Goal: Task Accomplishment & Management: Manage account settings

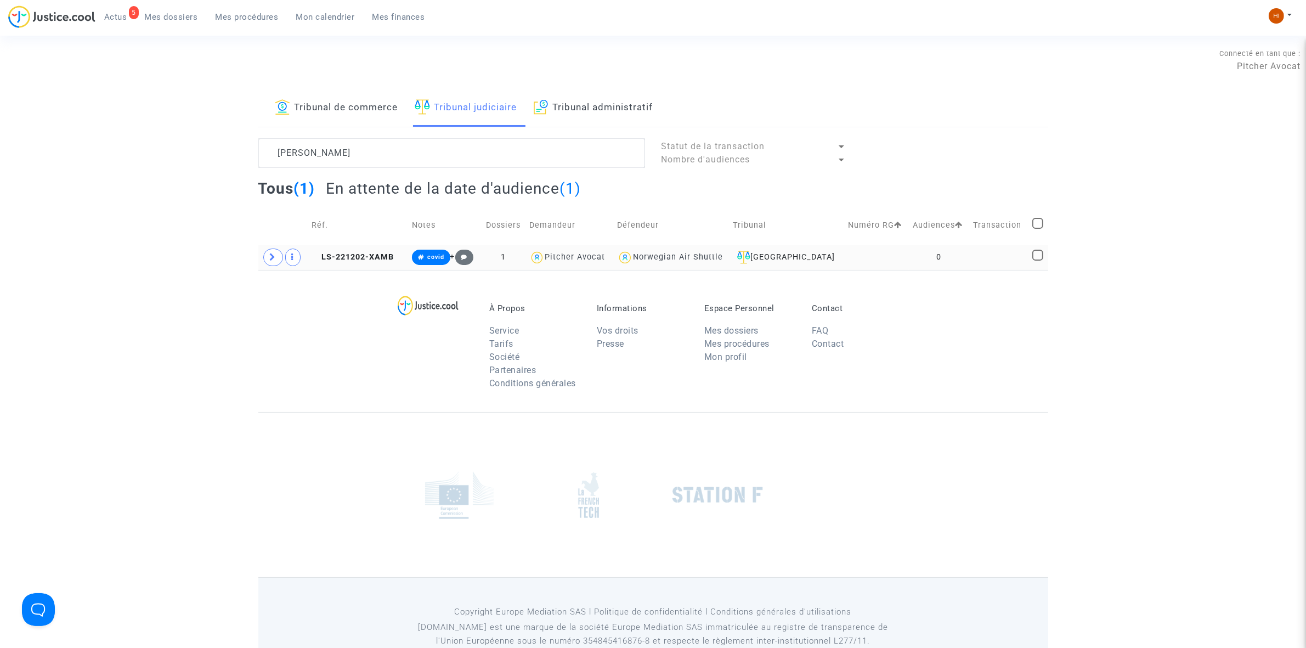
type textarea "[PERSON_NAME]"
click at [930, 253] on td "0" at bounding box center [939, 257] width 60 height 25
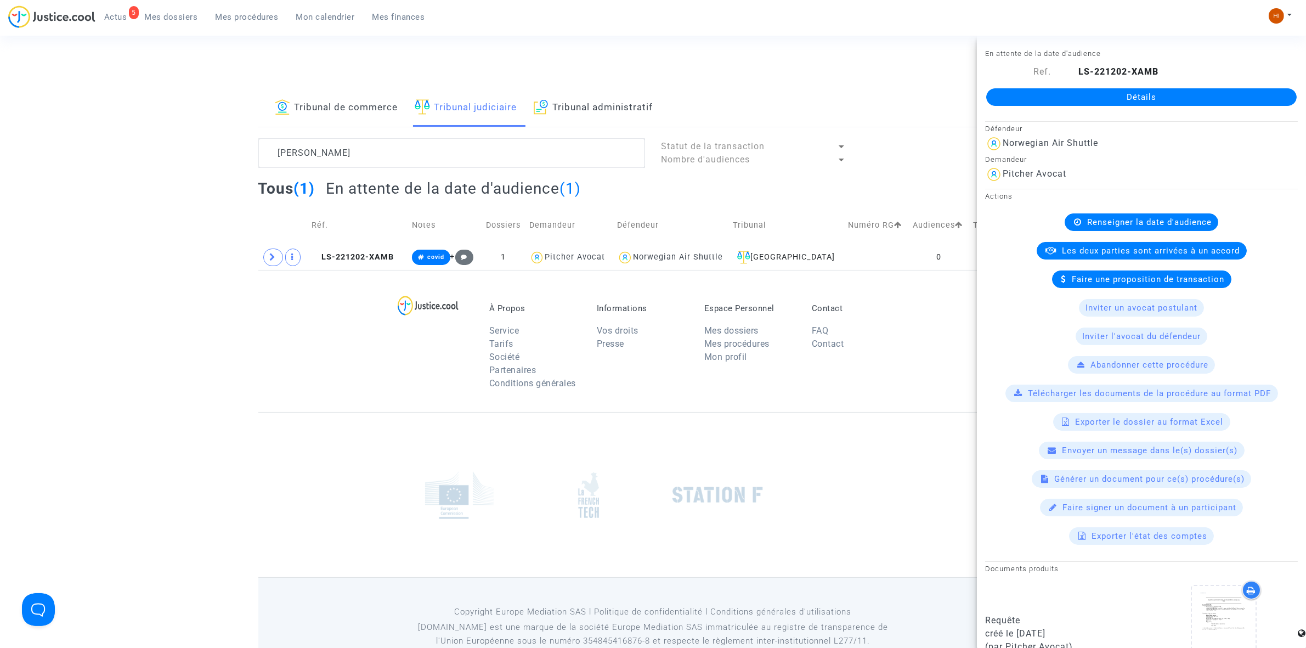
click at [1108, 92] on link "Détails" at bounding box center [1141, 97] width 310 height 18
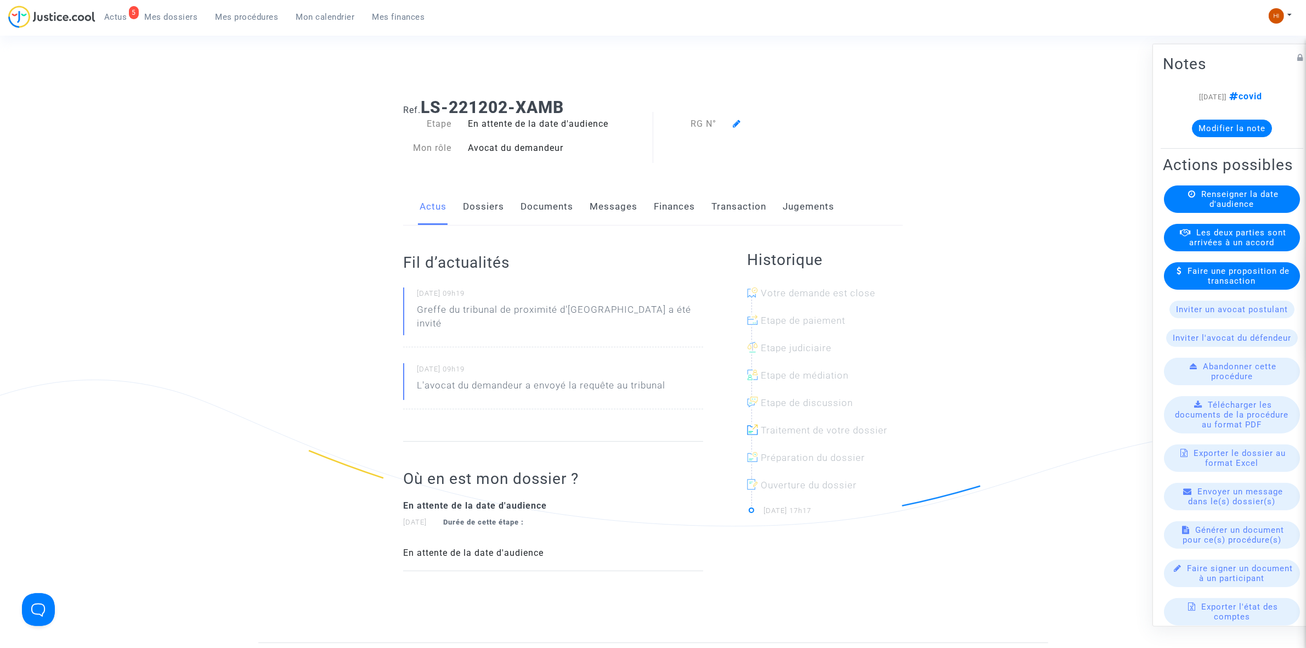
click at [1268, 208] on span "Renseigner la date d'audience" at bounding box center [1239, 199] width 77 height 20
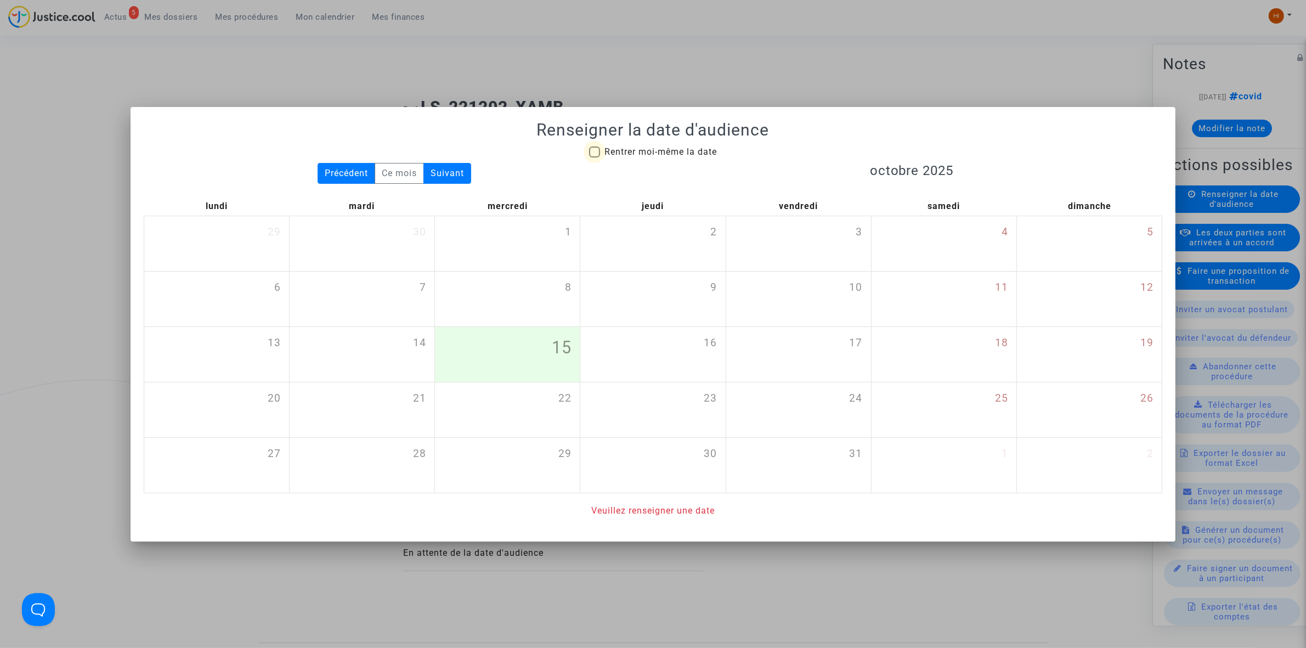
click at [651, 145] on span "Rentrer moi-même la date" at bounding box center [660, 151] width 112 height 13
click at [595, 157] on input "Rentrer moi-même la date" at bounding box center [594, 157] width 1 height 1
checkbox input "true"
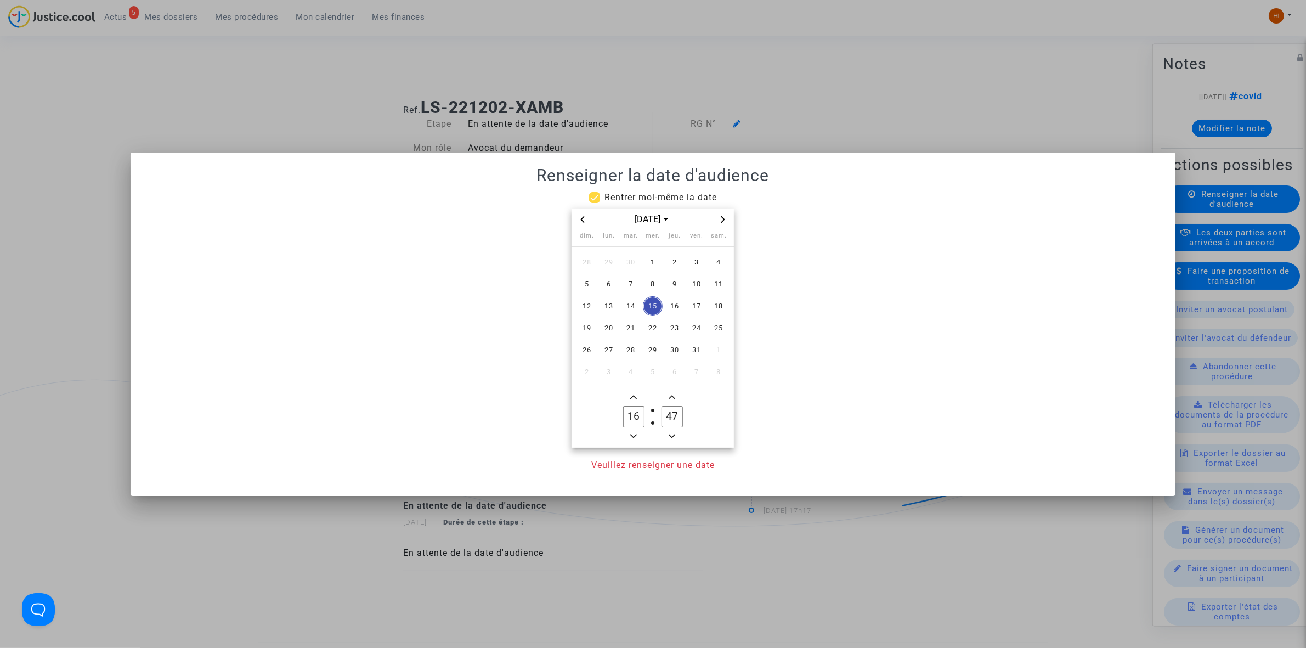
click at [725, 218] on icon "Next month" at bounding box center [723, 219] width 4 height 7
click at [725, 218] on icon "Next month" at bounding box center [723, 219] width 7 height 7
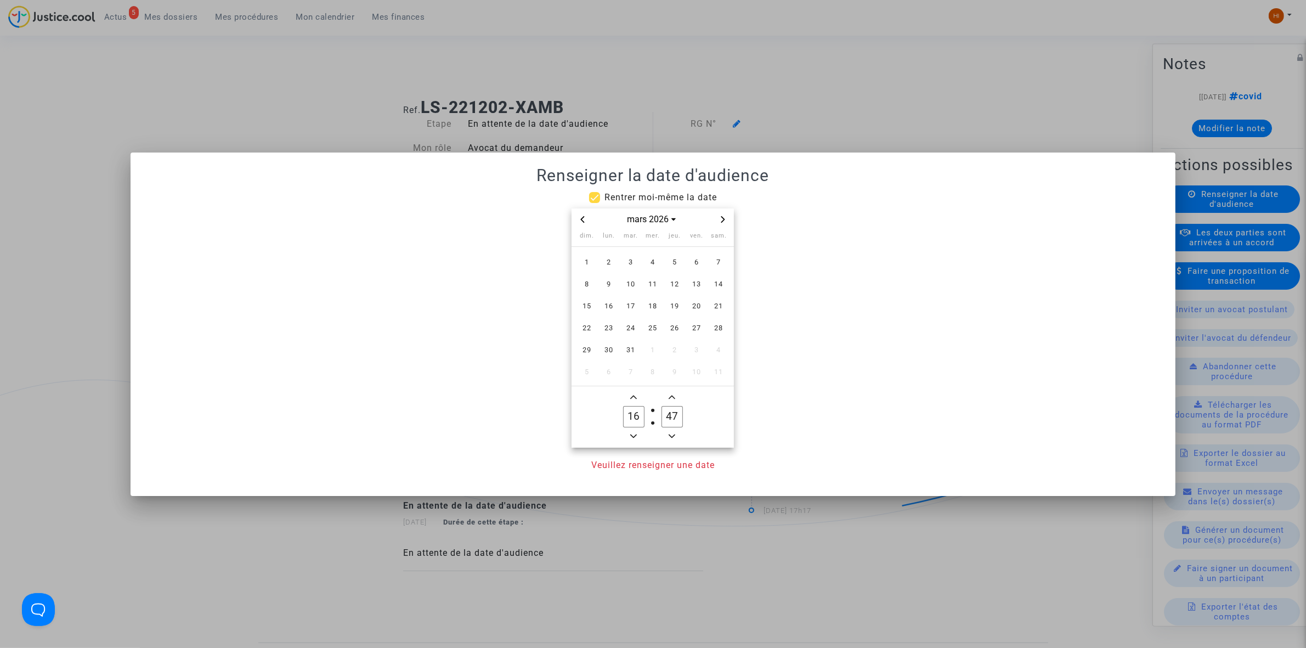
click at [725, 216] on icon "Next month" at bounding box center [723, 219] width 7 height 7
click at [656, 306] on span "15" at bounding box center [653, 306] width 20 height 20
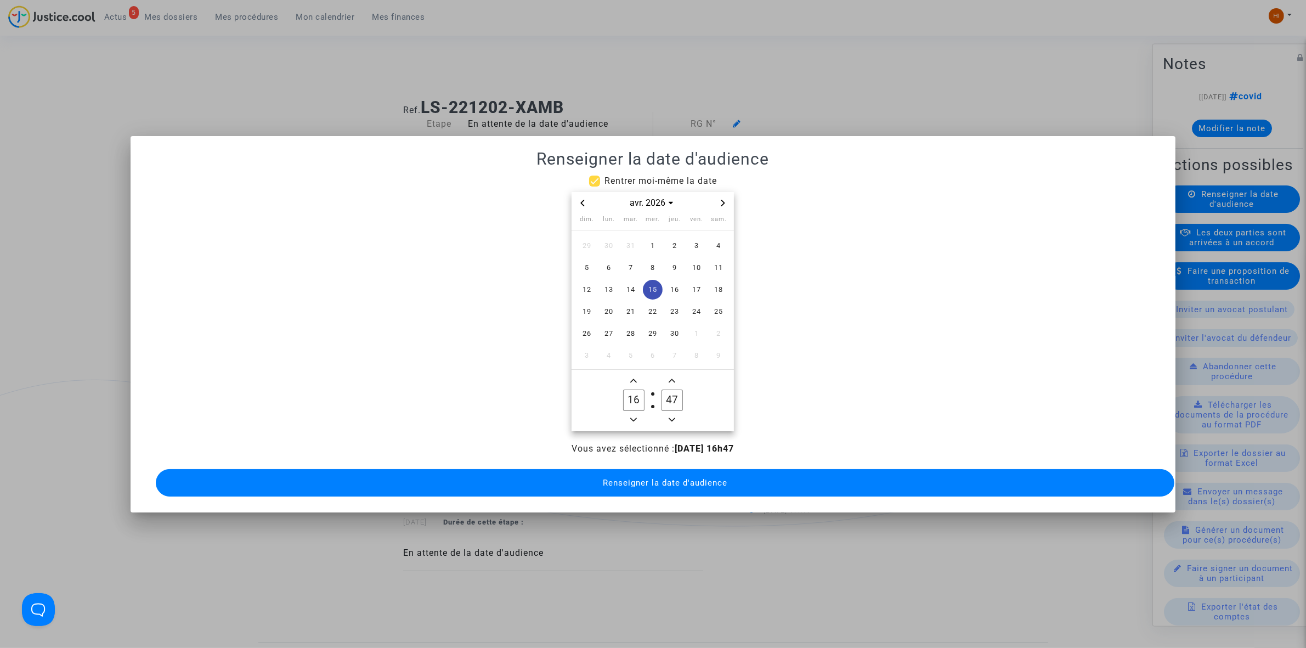
click at [634, 416] on icon "Minus a hour" at bounding box center [633, 419] width 7 height 7
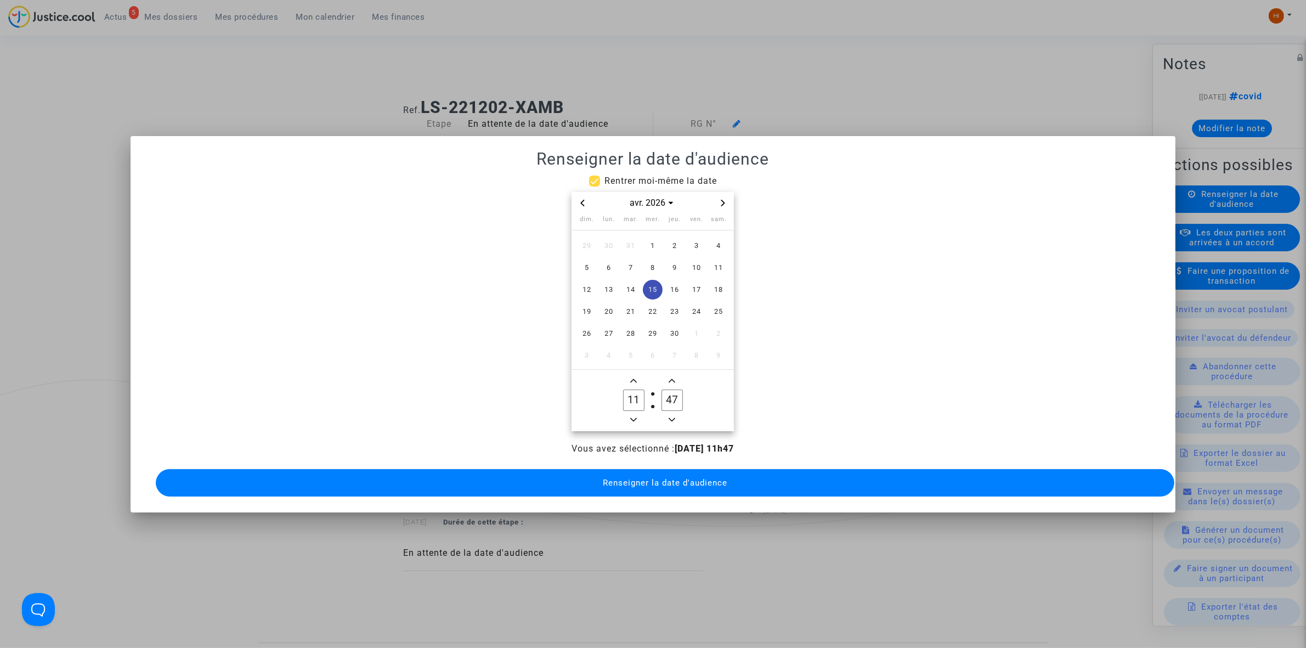
click at [634, 416] on icon "Minus a hour" at bounding box center [633, 419] width 7 height 7
type input "09"
drag, startPoint x: 675, startPoint y: 395, endPoint x: 642, endPoint y: 393, distance: 33.0
click at [642, 393] on owl-date-time-timer "09 Hour 47 Minute" at bounding box center [653, 400] width 162 height 61
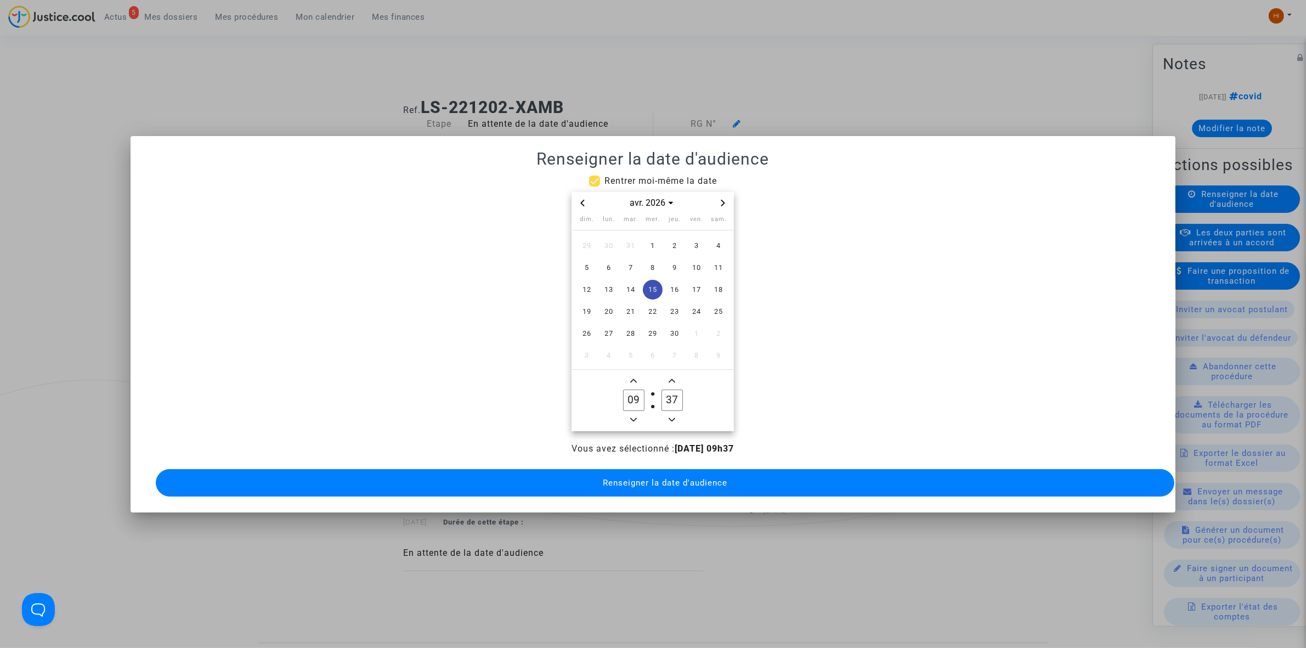
click at [671, 391] on input "37" at bounding box center [671, 399] width 21 height 21
drag, startPoint x: 672, startPoint y: 393, endPoint x: 705, endPoint y: 392, distance: 33.5
click at [705, 392] on owl-date-time-timer "09 Hour 37 Minute" at bounding box center [653, 400] width 162 height 61
type input "30"
click at [667, 488] on button "Renseigner la date d'audience" at bounding box center [665, 482] width 1019 height 27
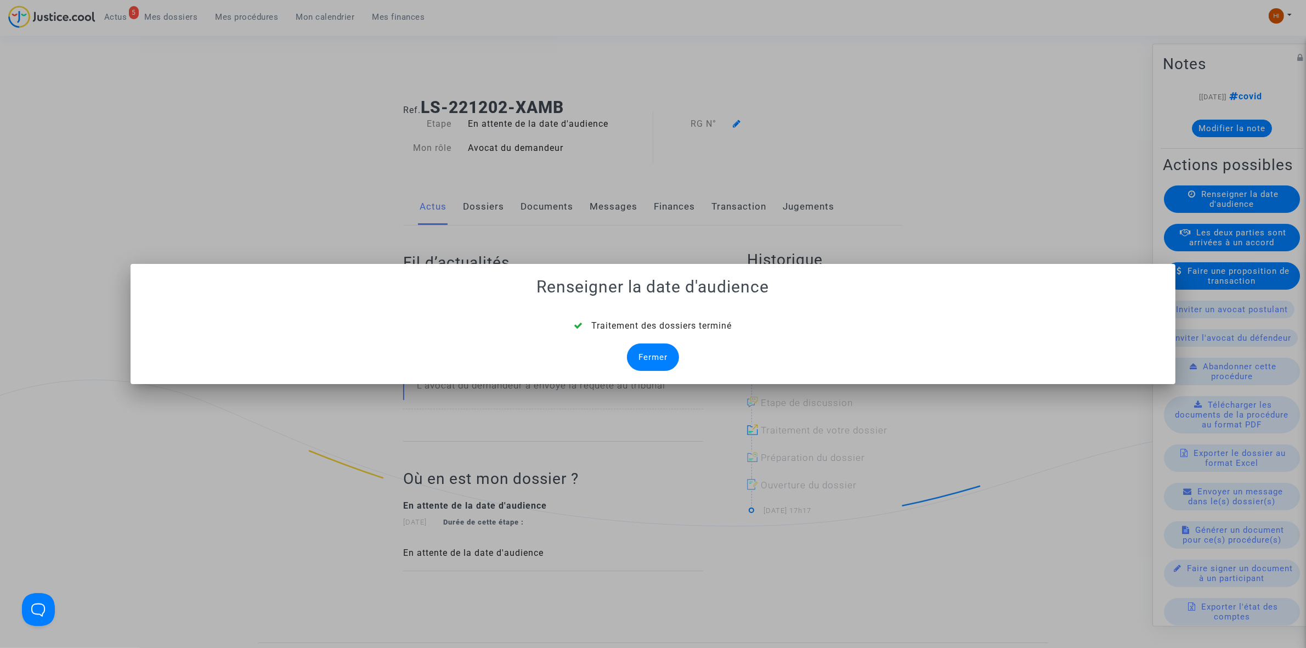
click at [651, 366] on div "Fermer" at bounding box center [653, 356] width 52 height 27
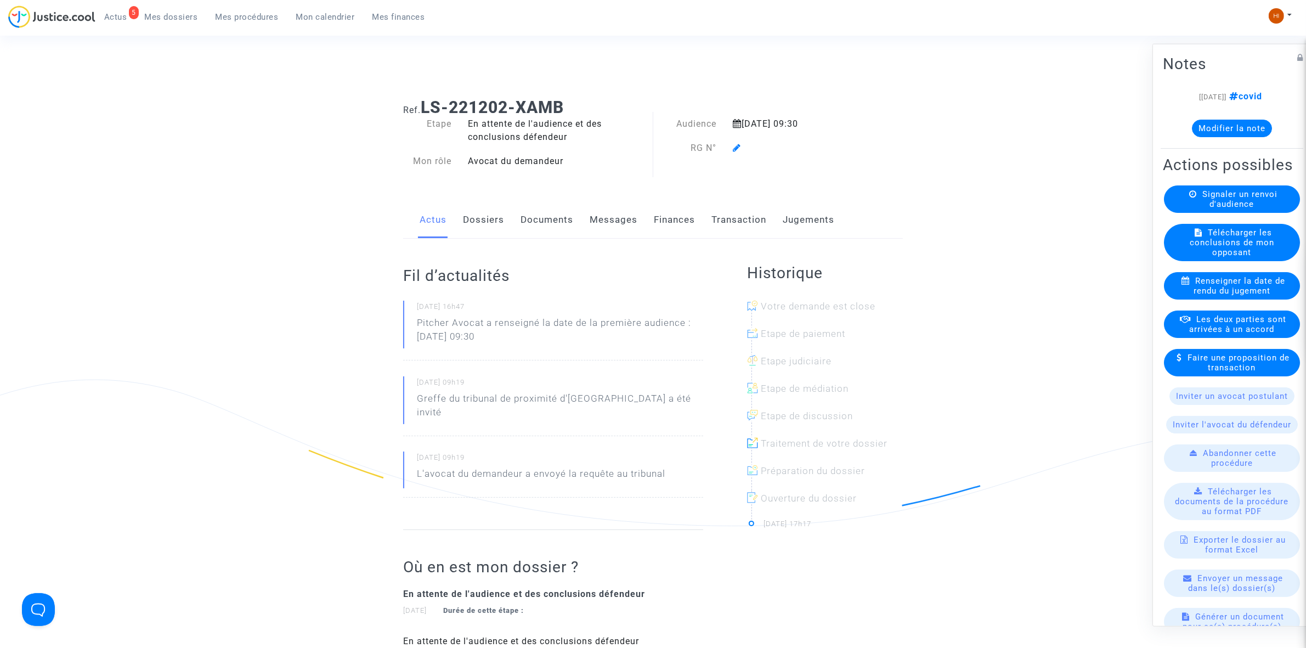
click at [733, 150] on icon at bounding box center [737, 147] width 8 height 9
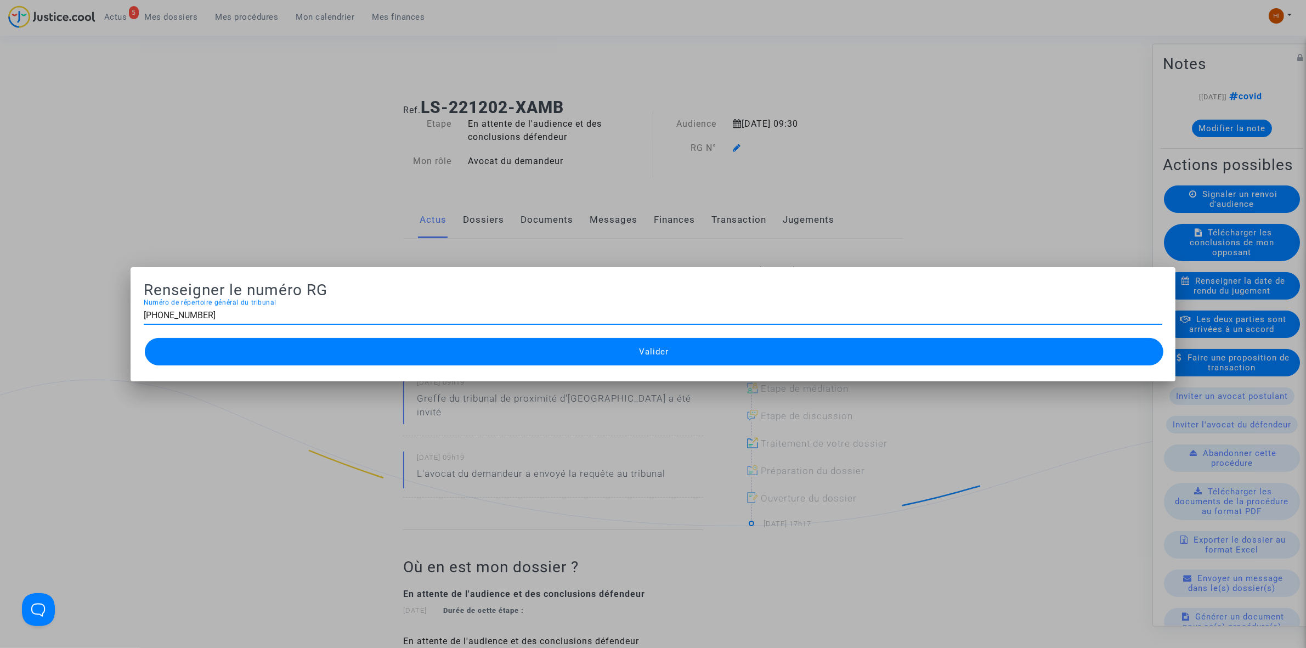
type input "[PHONE_NUMBER]"
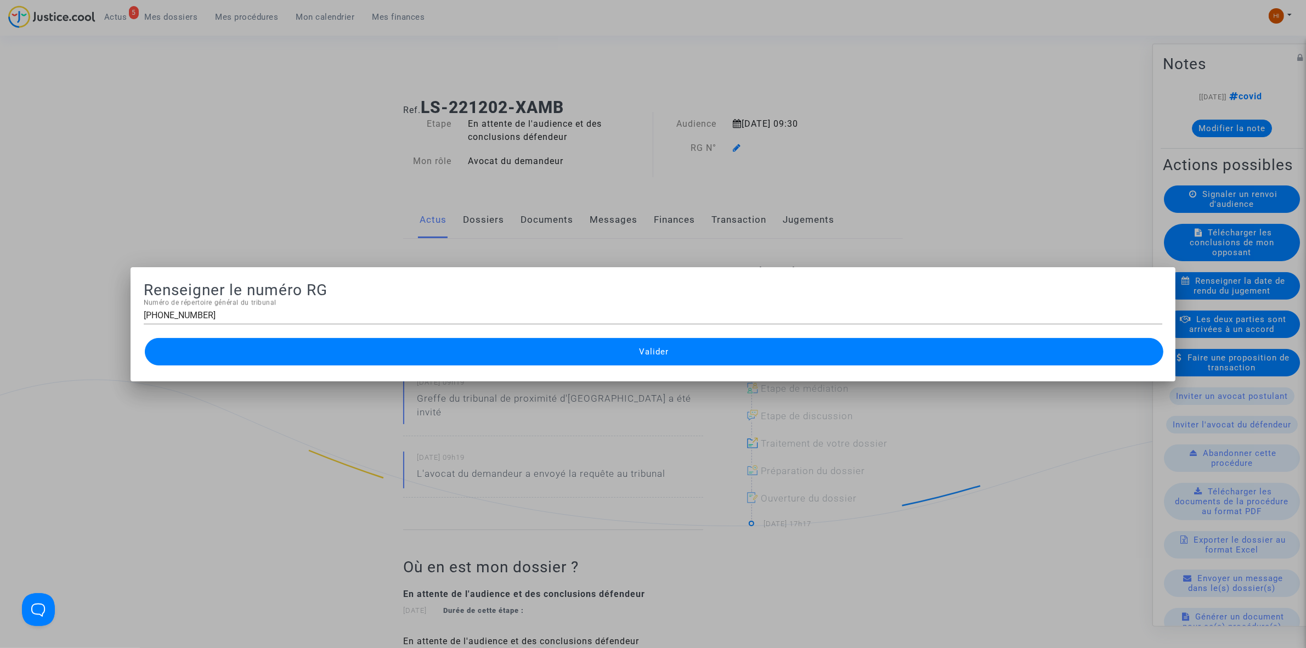
drag, startPoint x: 478, startPoint y: 346, endPoint x: 465, endPoint y: 297, distance: 50.0
click at [478, 347] on button "Valider" at bounding box center [654, 351] width 1019 height 27
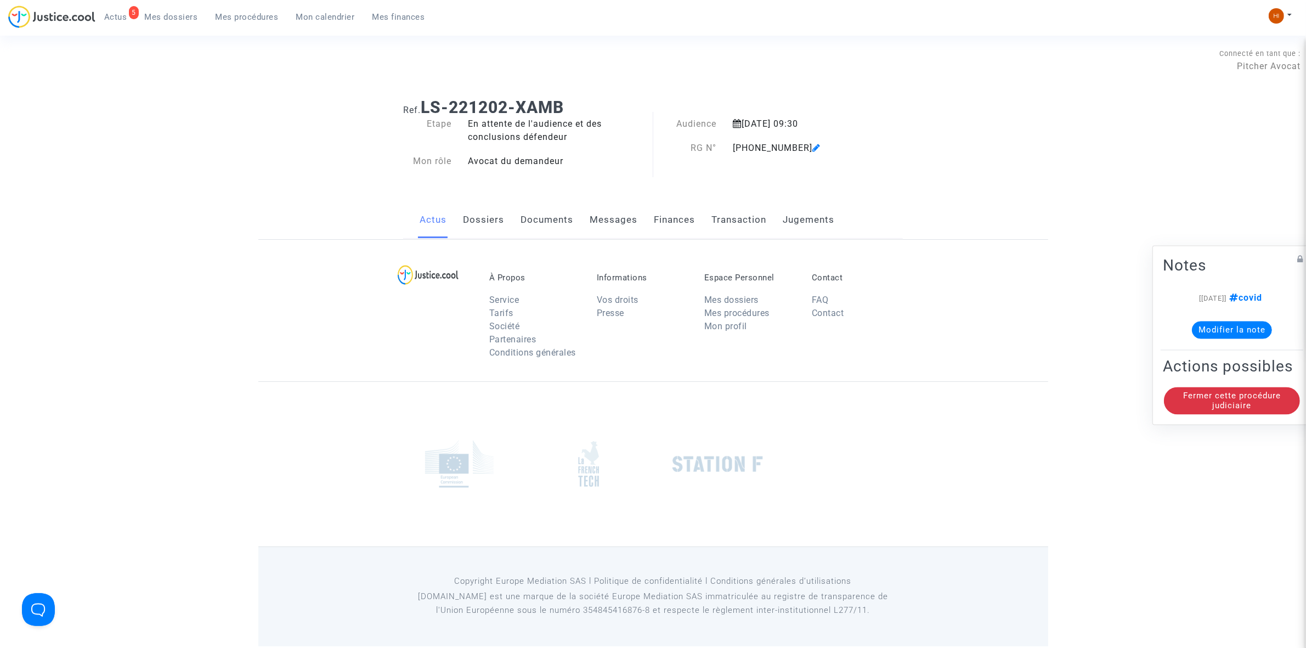
click at [552, 219] on link "Documents" at bounding box center [547, 220] width 53 height 36
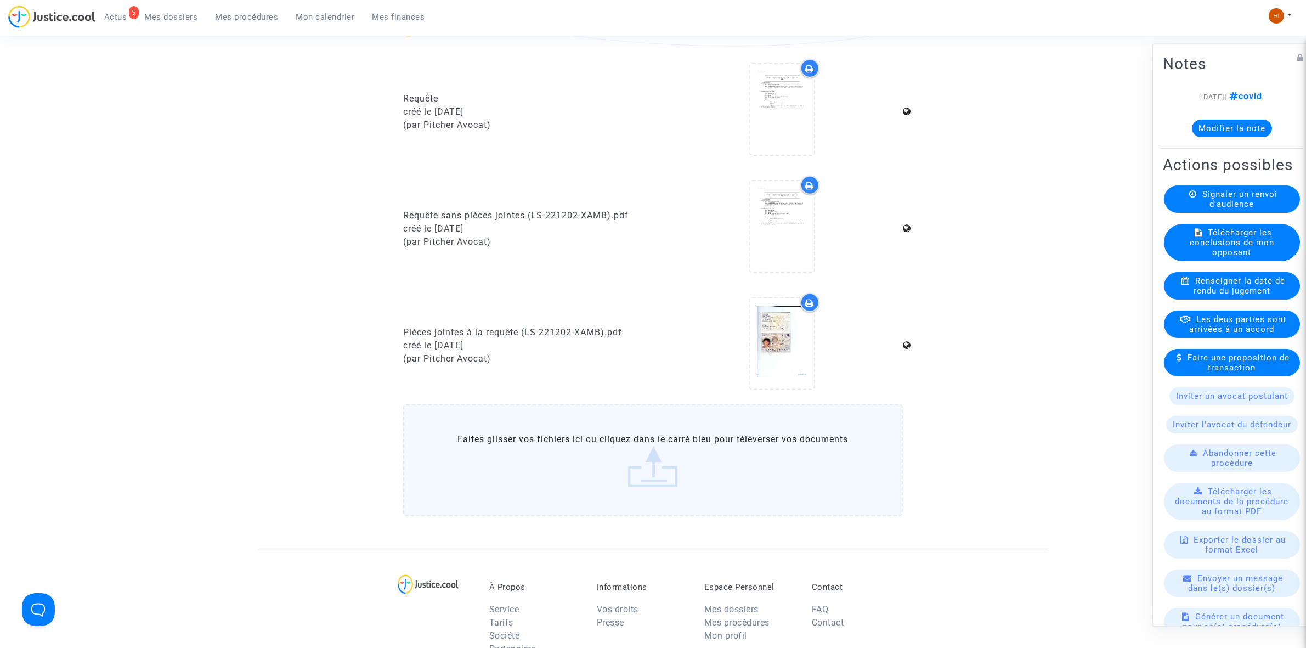
scroll to position [754, 0]
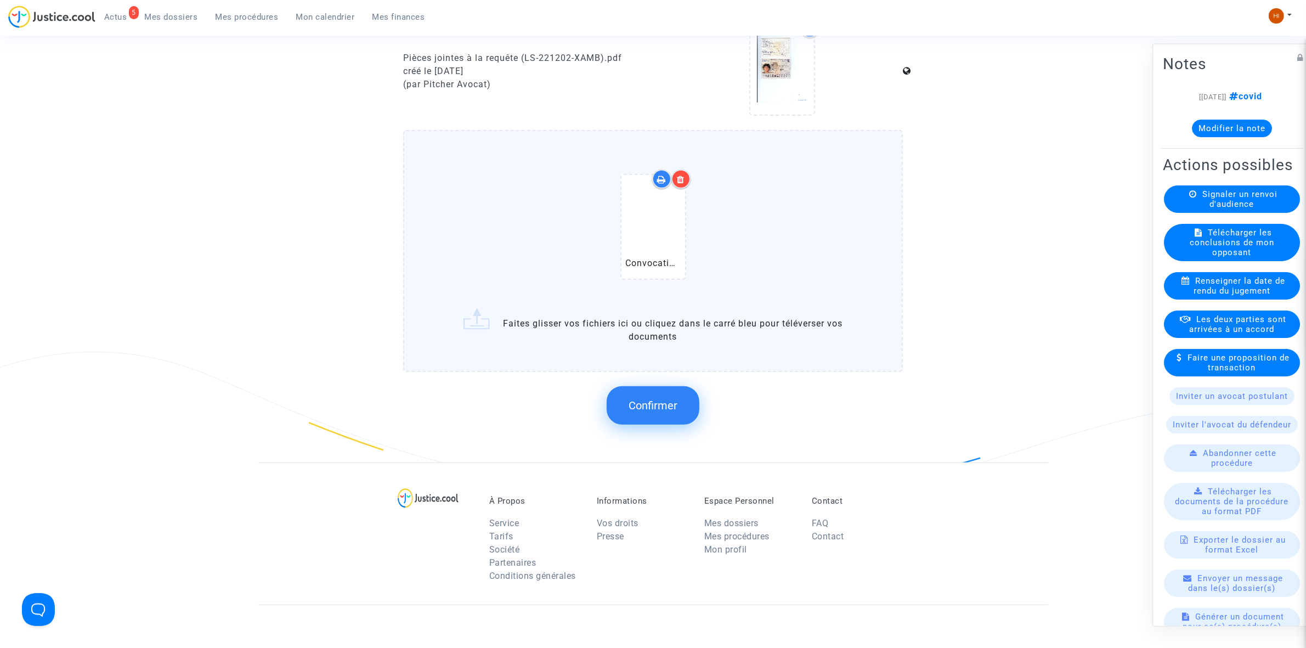
click at [654, 403] on span "Confirmer" at bounding box center [653, 405] width 49 height 13
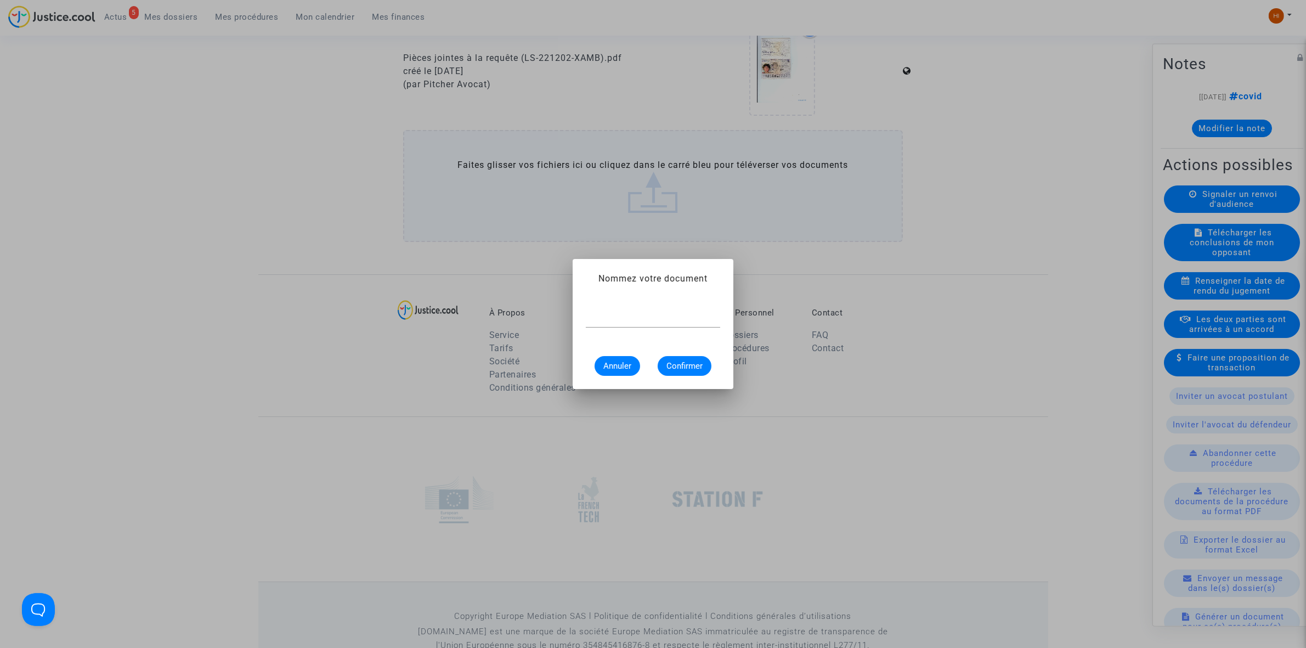
scroll to position [0, 0]
type input "Convocation"
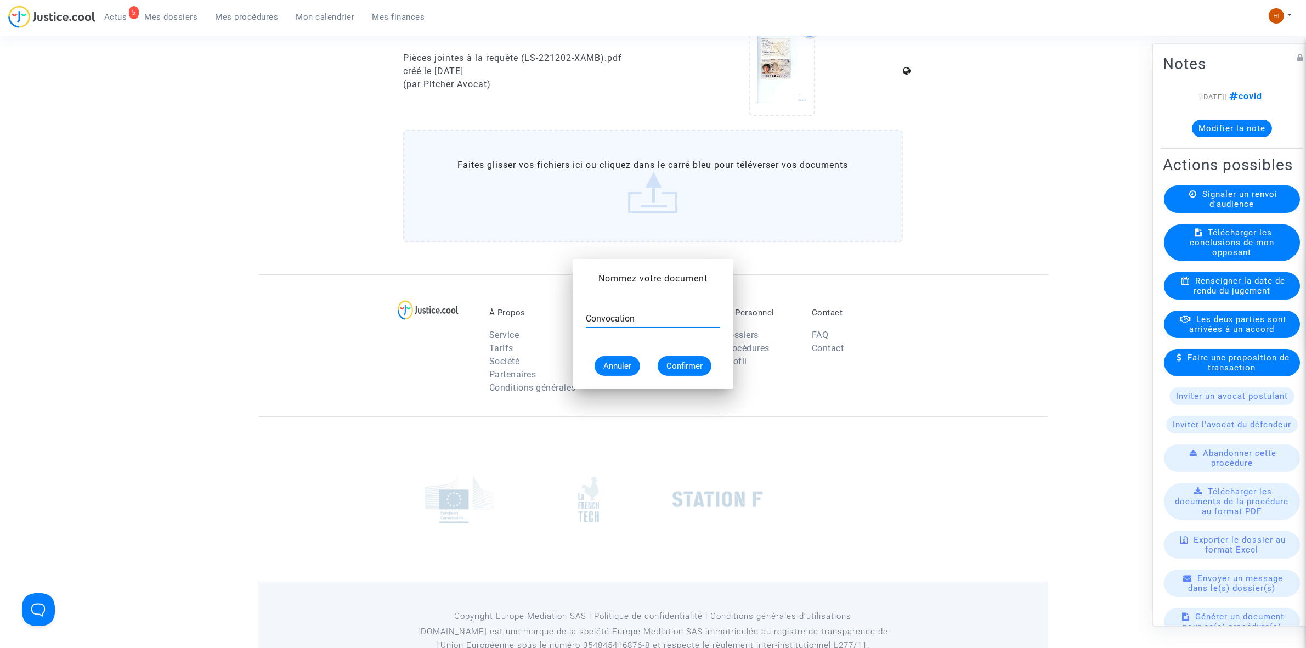
scroll to position [754, 0]
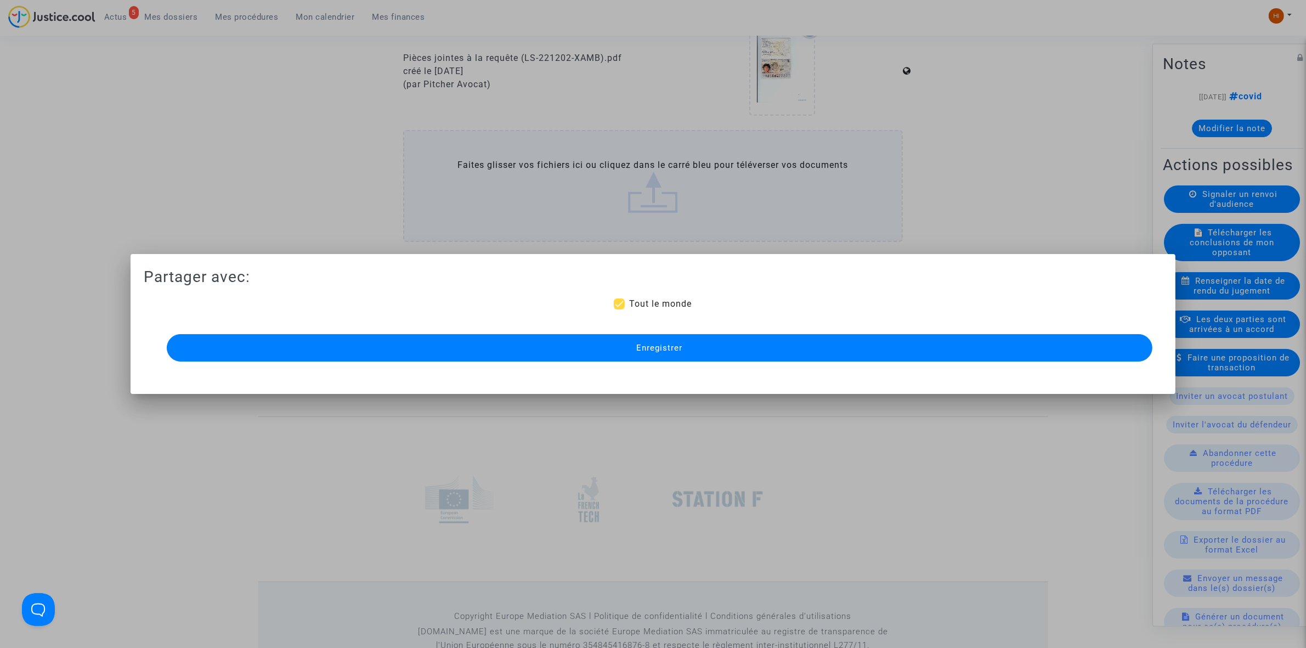
click at [697, 341] on button "Enregistrer" at bounding box center [660, 347] width 986 height 27
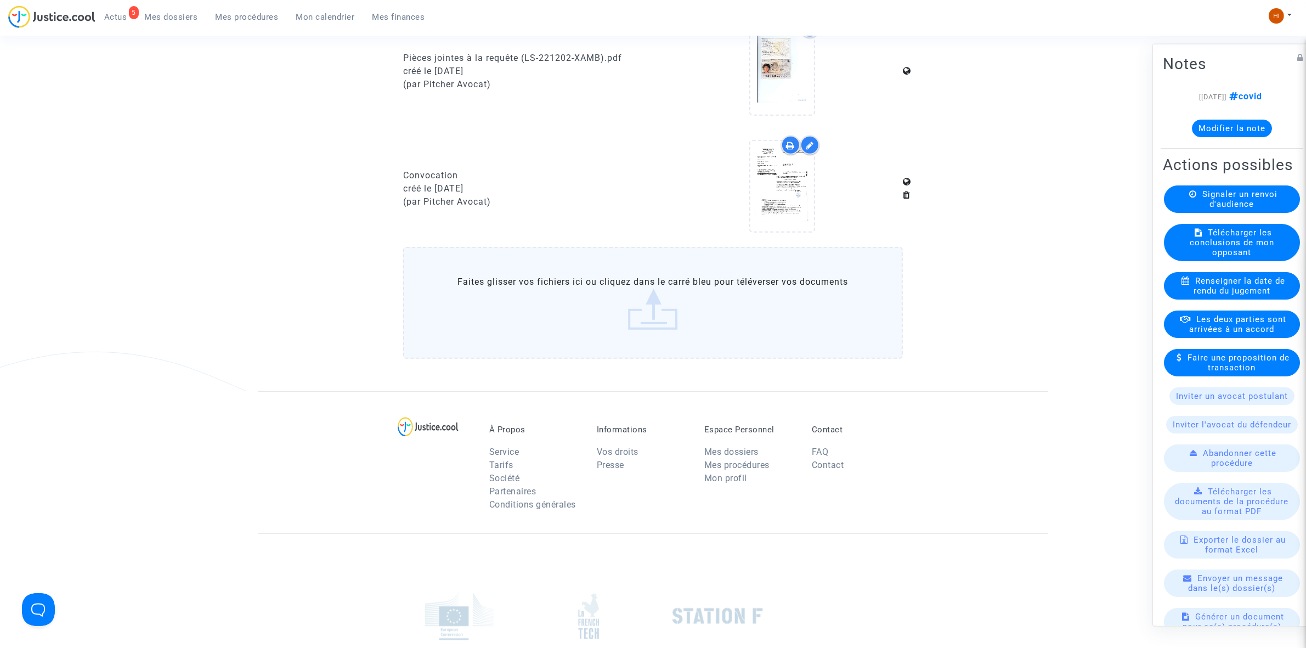
click at [234, 7] on ul "5 Actus Mes dossiers Mes procédures Mon calendrier Mes finances" at bounding box center [264, 15] width 338 height 20
click at [245, 18] on span "Mes procédures" at bounding box center [247, 17] width 63 height 10
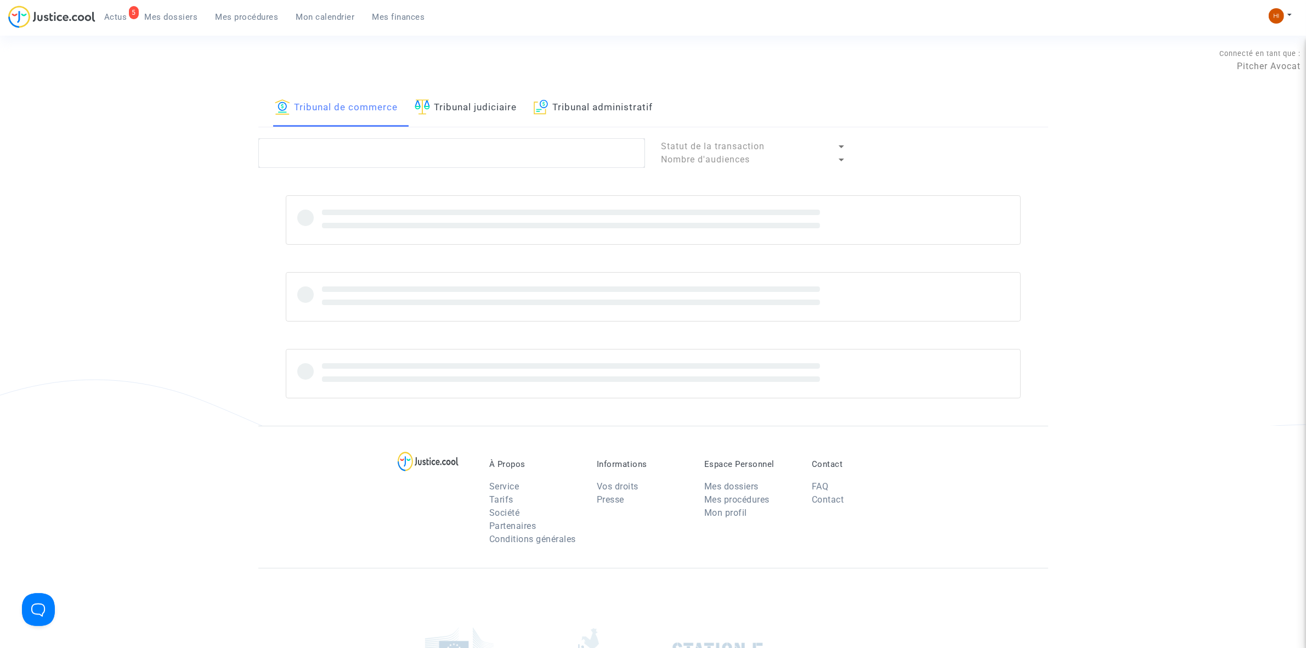
click at [497, 101] on link "Tribunal judiciaire" at bounding box center [466, 107] width 103 height 37
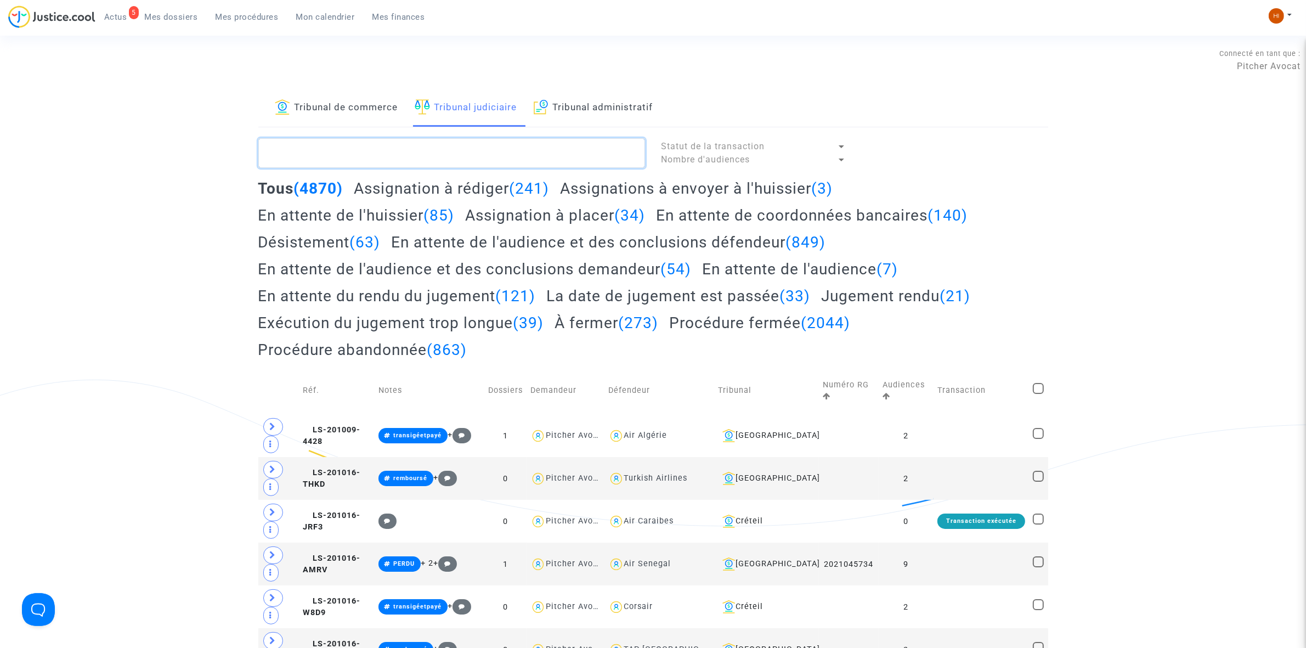
click at [485, 152] on textarea at bounding box center [451, 153] width 387 height 30
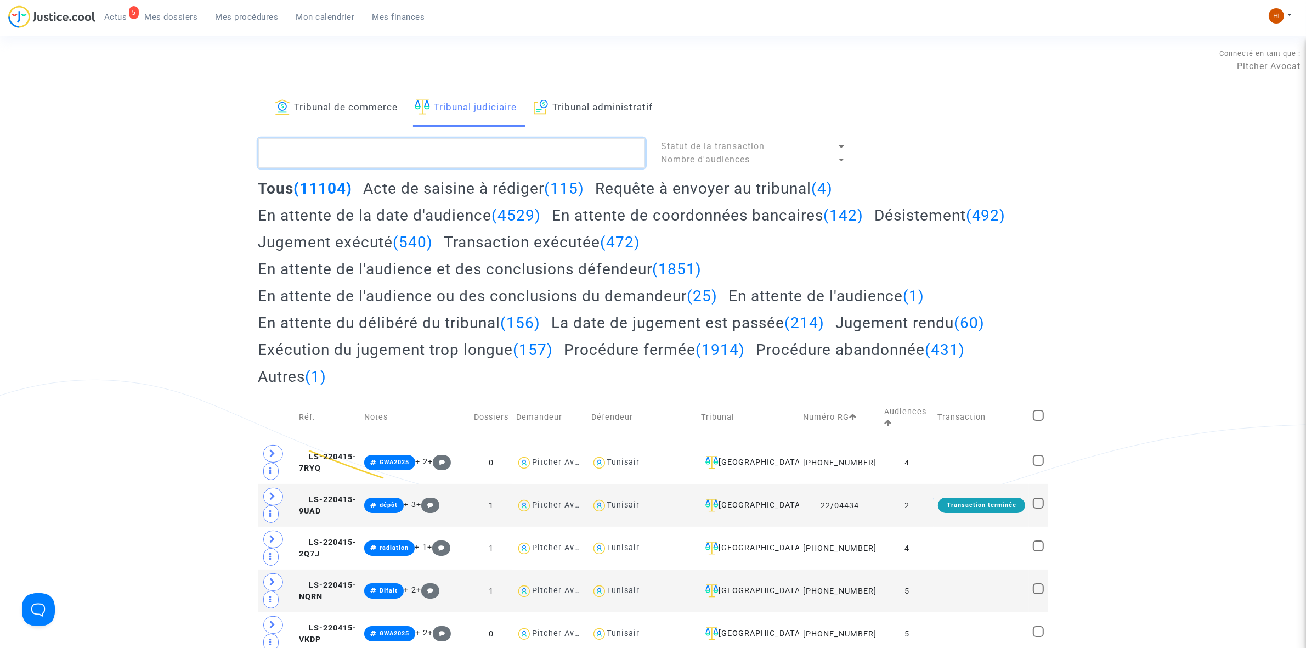
type textarea "N"
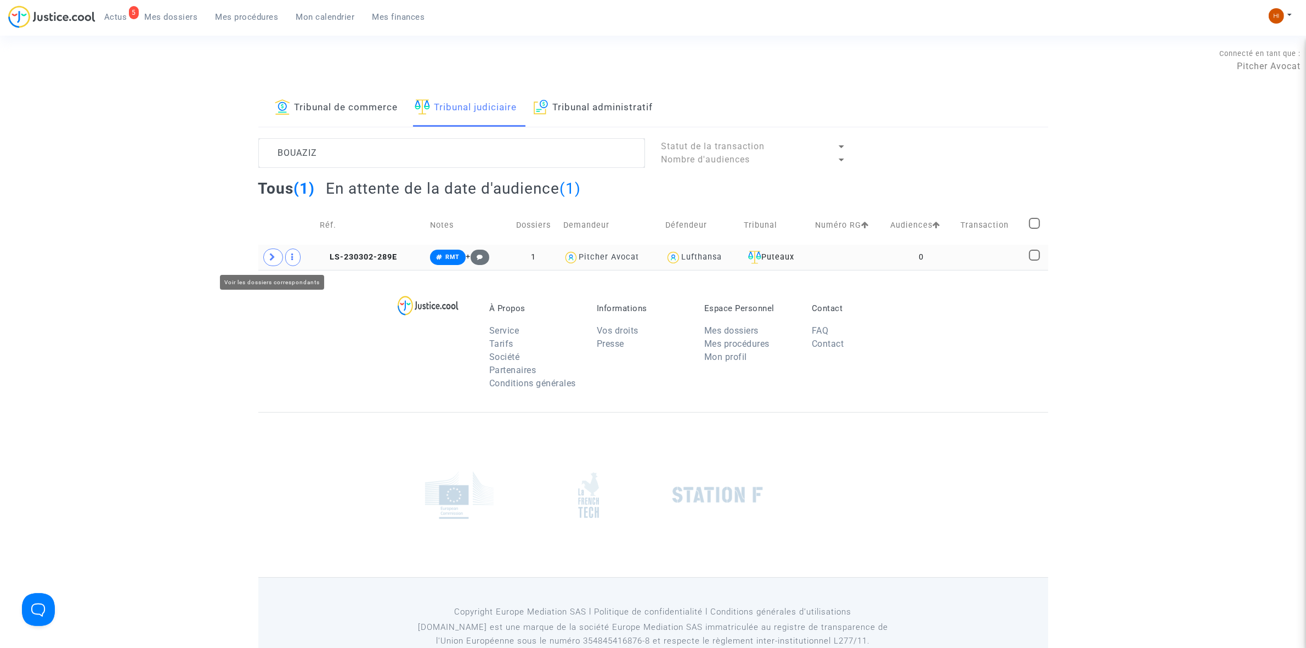
click at [269, 256] on span at bounding box center [273, 257] width 20 height 18
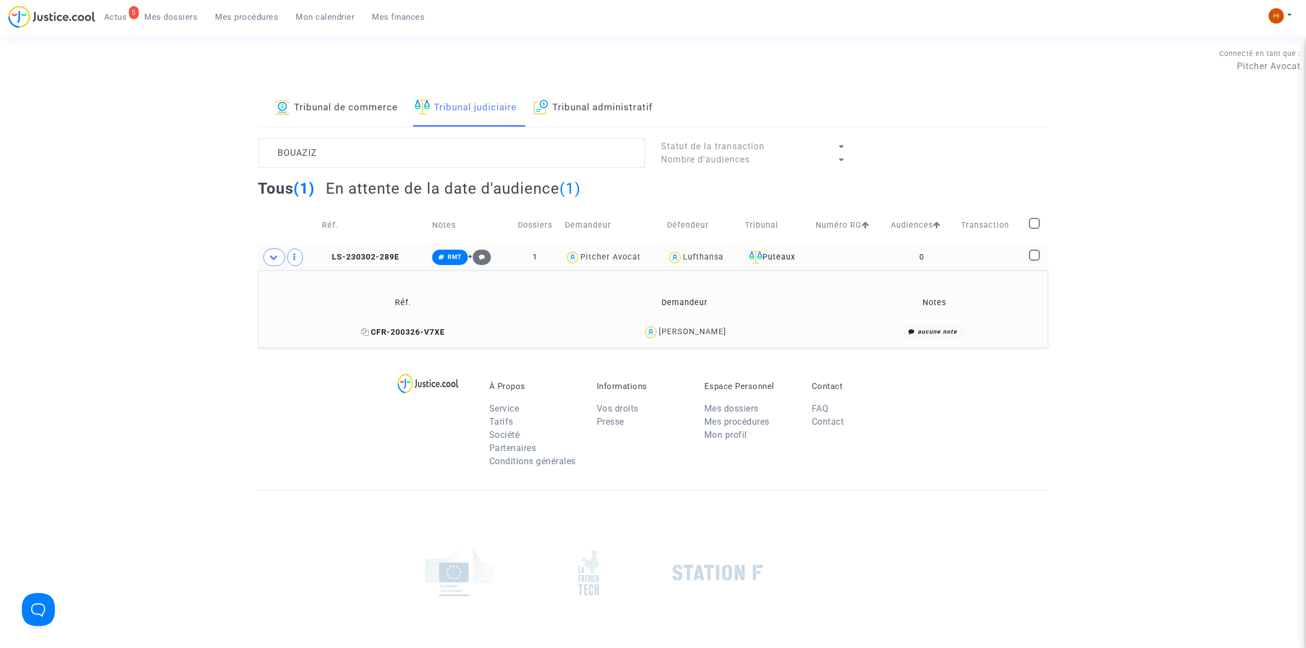
click at [439, 332] on span "CFR-200326-V7XE" at bounding box center [403, 331] width 84 height 9
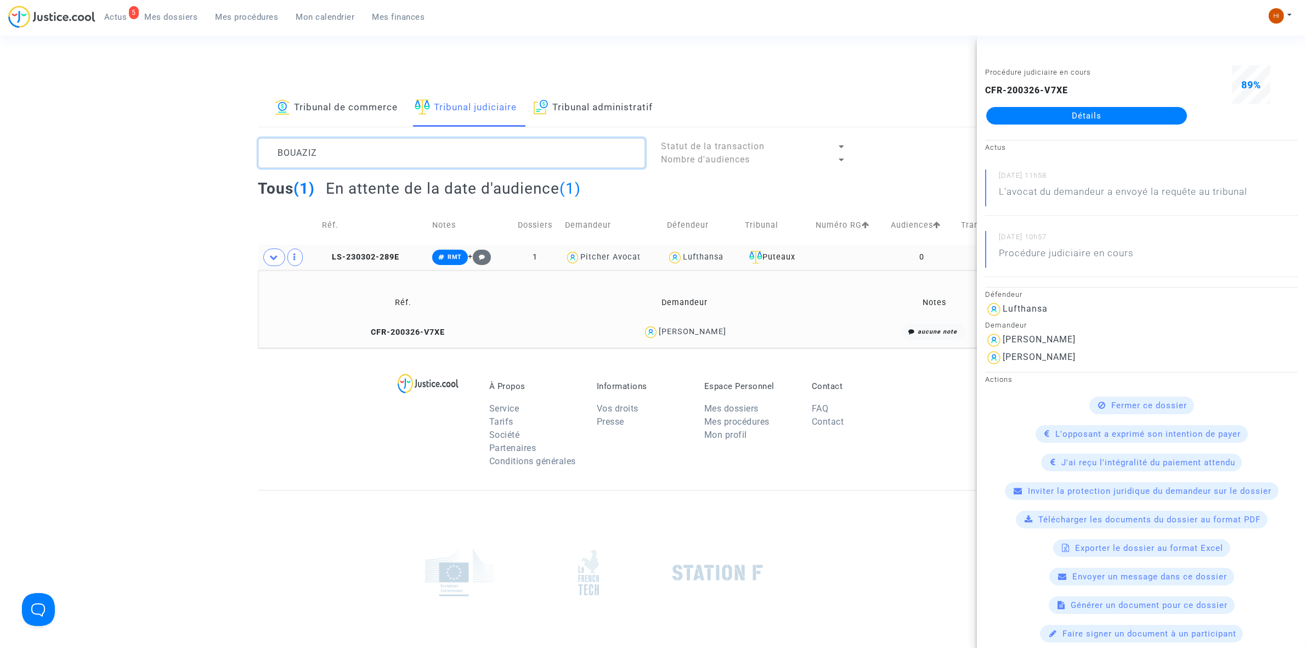
click at [443, 155] on textarea at bounding box center [451, 153] width 387 height 30
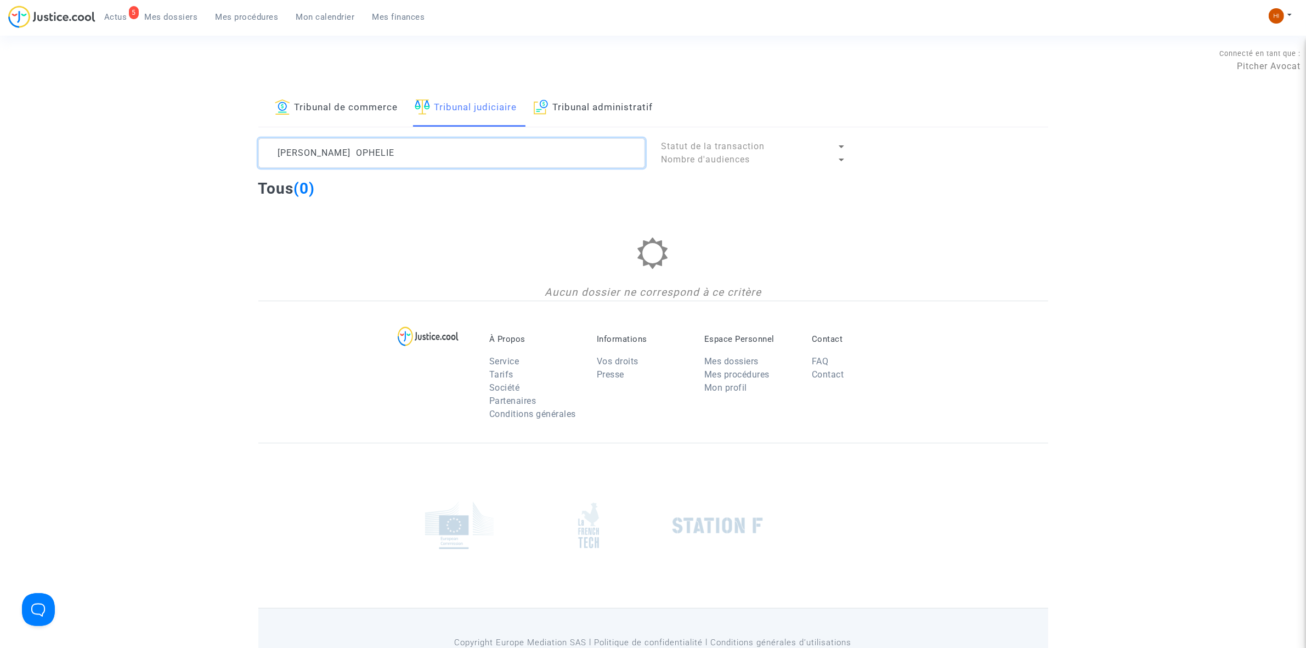
drag, startPoint x: 412, startPoint y: 157, endPoint x: 259, endPoint y: 136, distance: 154.0
click at [259, 136] on div "Tribunal de commerce Tribunal judiciaire Tribunal administratif BOUAZIZ OPHELIE…" at bounding box center [653, 194] width 790 height 211
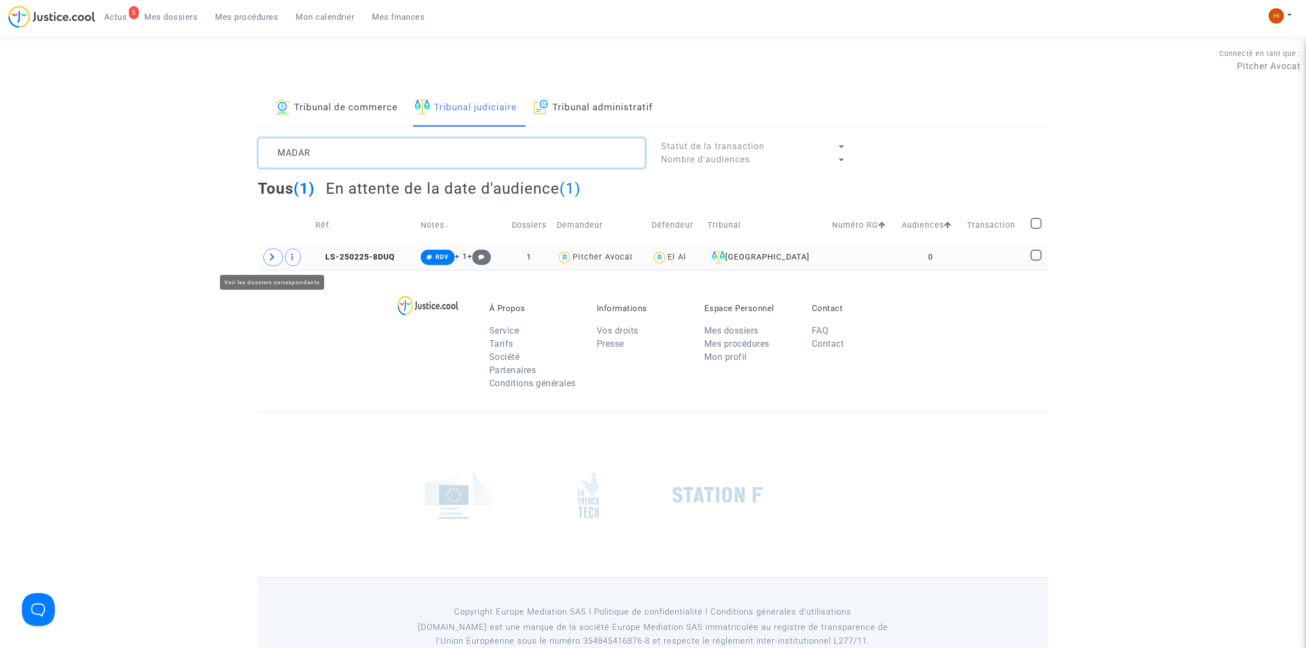
type textarea "MADAR"
click at [270, 252] on span at bounding box center [273, 257] width 20 height 18
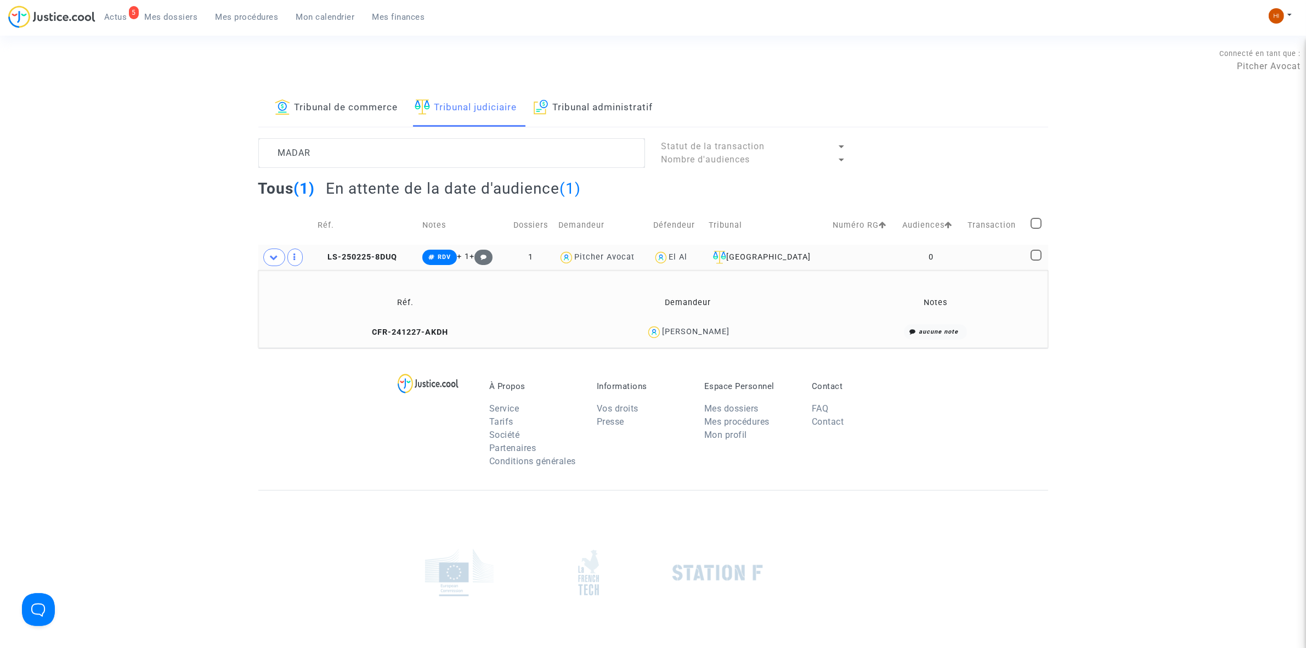
click at [424, 325] on td "CFR-241227-AKDH" at bounding box center [405, 332] width 287 height 24
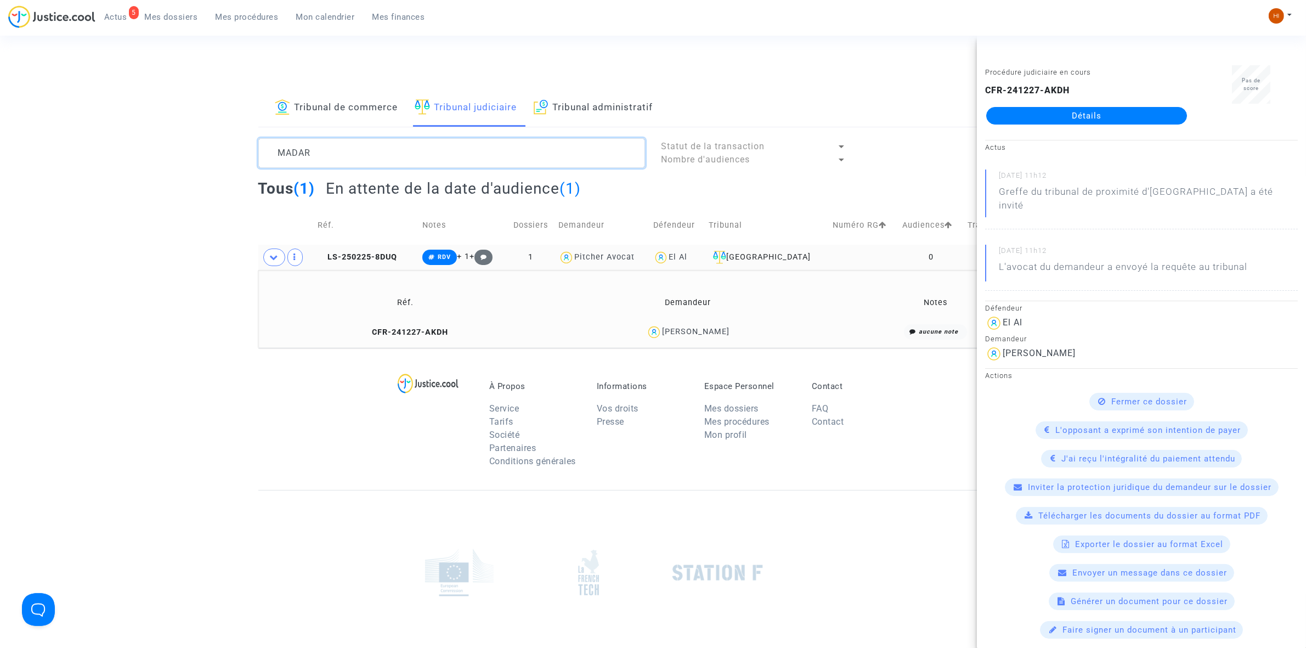
drag, startPoint x: 392, startPoint y: 149, endPoint x: 264, endPoint y: 149, distance: 127.8
click at [264, 149] on textarea at bounding box center [451, 153] width 387 height 30
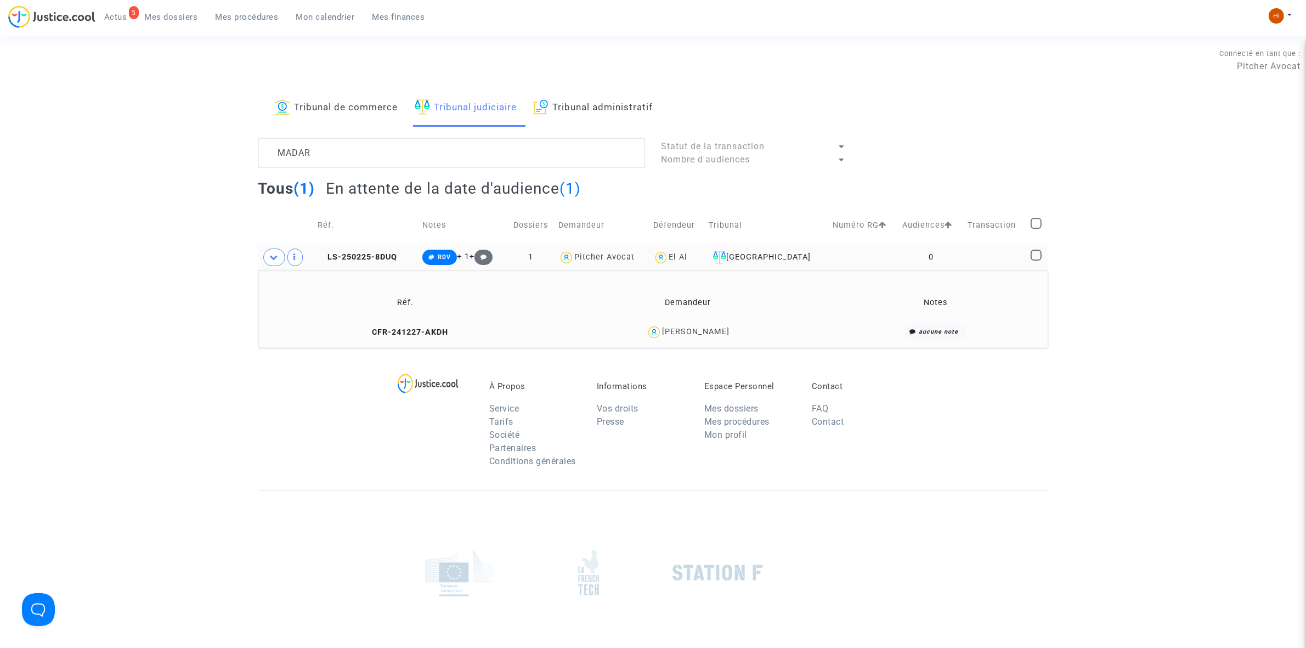
click at [185, 12] on span "Mes dossiers" at bounding box center [171, 17] width 53 height 10
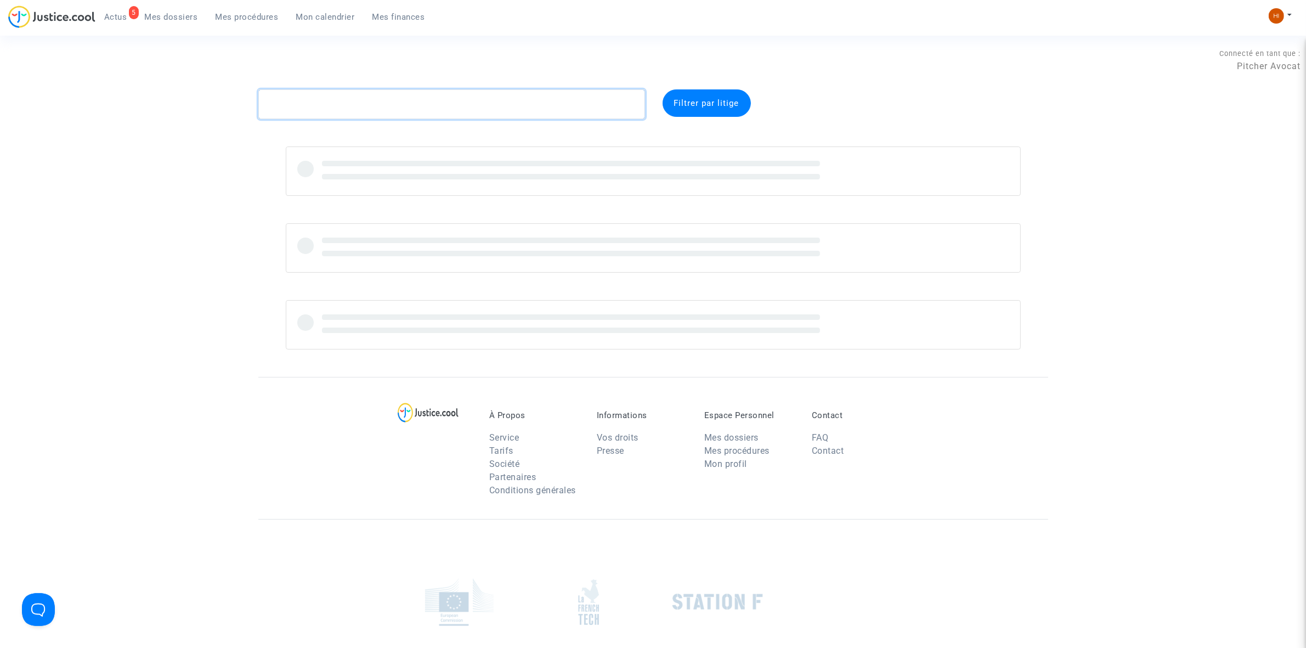
click at [341, 94] on textarea at bounding box center [451, 104] width 387 height 30
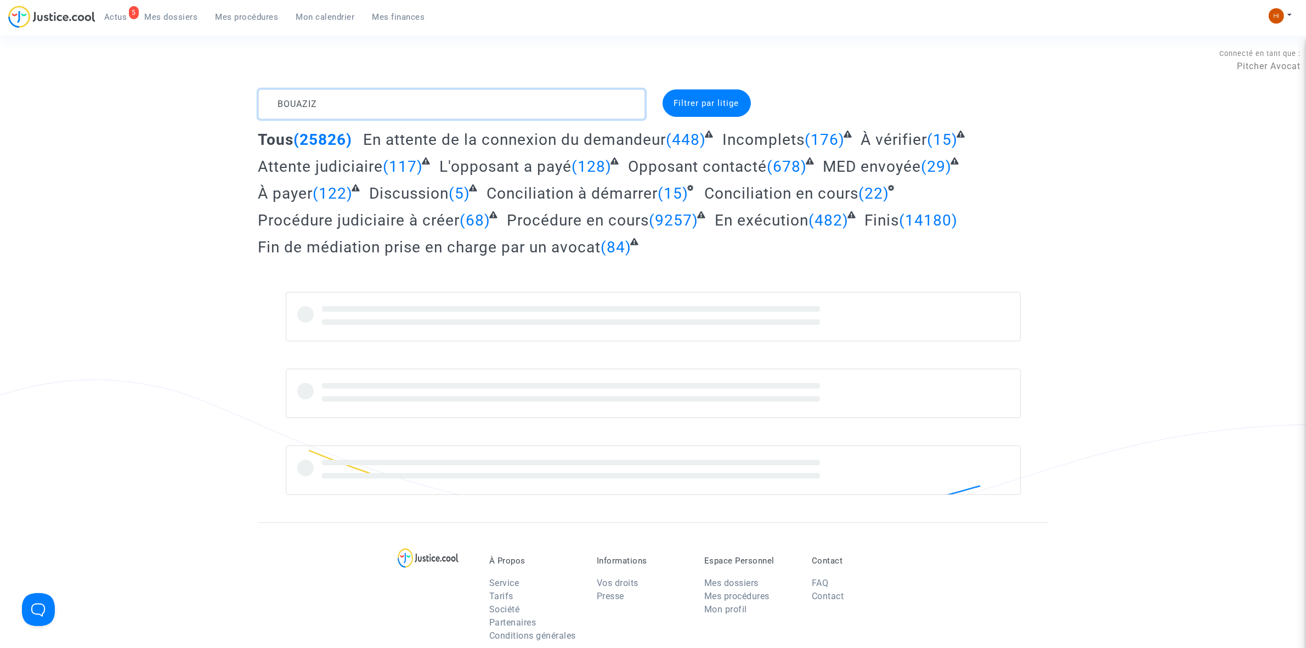
type textarea "BOUAZIZ"
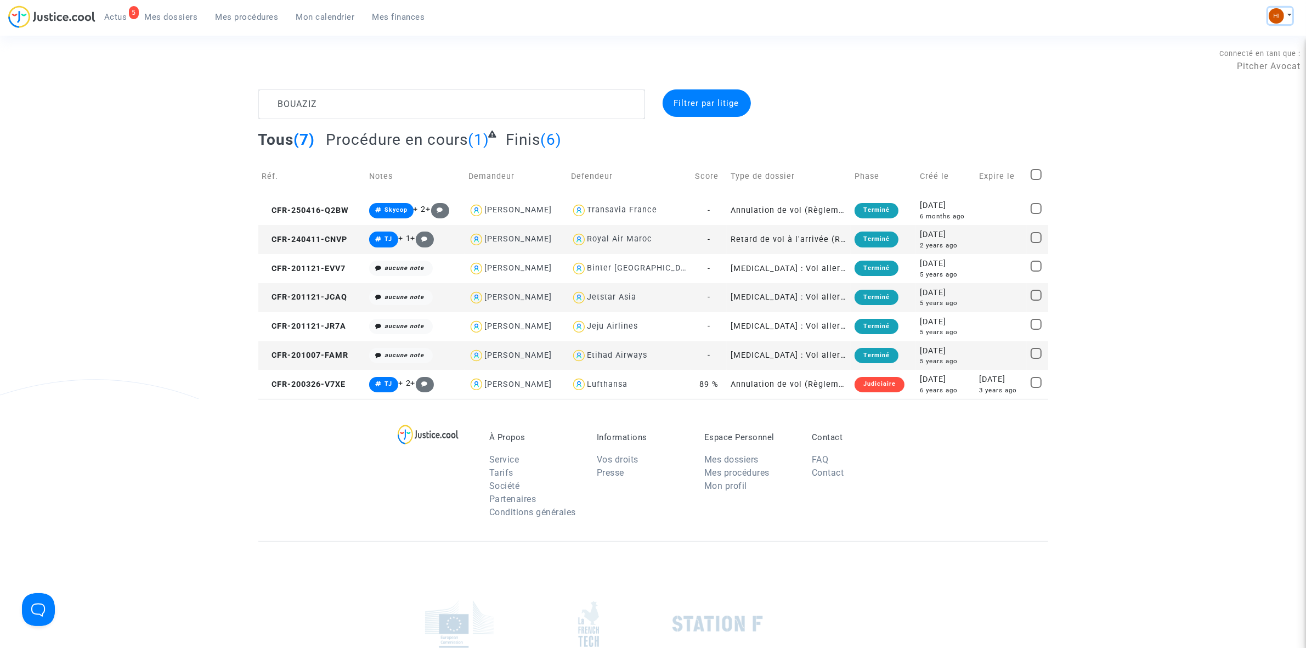
drag, startPoint x: 1287, startPoint y: 12, endPoint x: 1281, endPoint y: 14, distance: 5.7
click at [1284, 12] on button at bounding box center [1280, 16] width 24 height 16
click at [72, 187] on div "BOUAZIZ Filtrer par litige Tous (7) Procédure en cours (1) Finis (6) Réf. Notes…" at bounding box center [653, 243] width 1306 height 309
drag, startPoint x: 236, startPoint y: 14, endPoint x: 349, endPoint y: 58, distance: 121.7
click at [236, 14] on span "Mes procédures" at bounding box center [247, 17] width 63 height 10
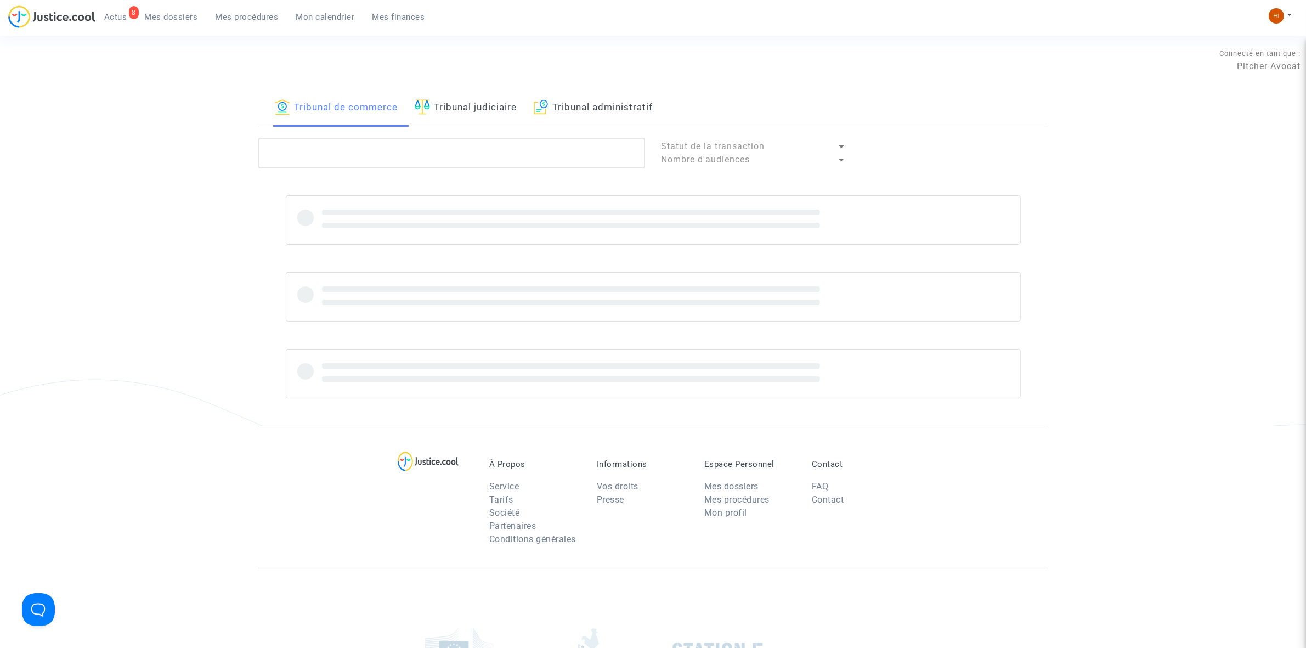
click at [434, 97] on link "Tribunal judiciaire" at bounding box center [466, 107] width 103 height 37
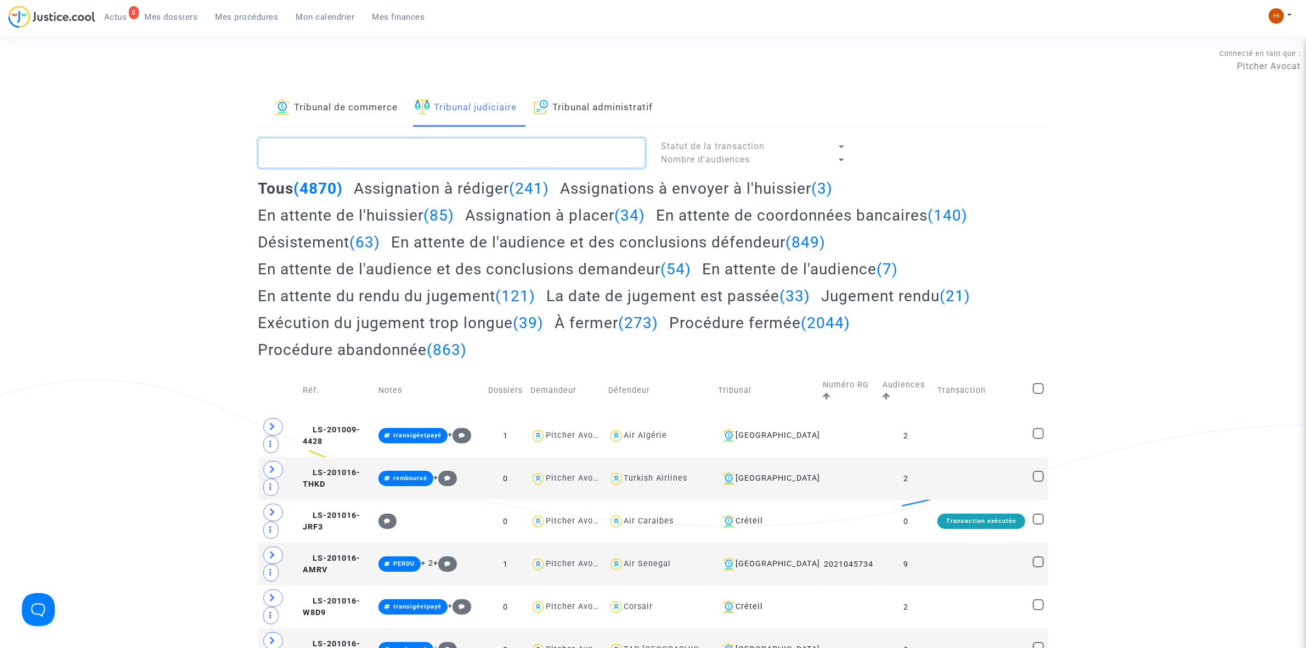
click at [440, 152] on textarea at bounding box center [451, 153] width 387 height 30
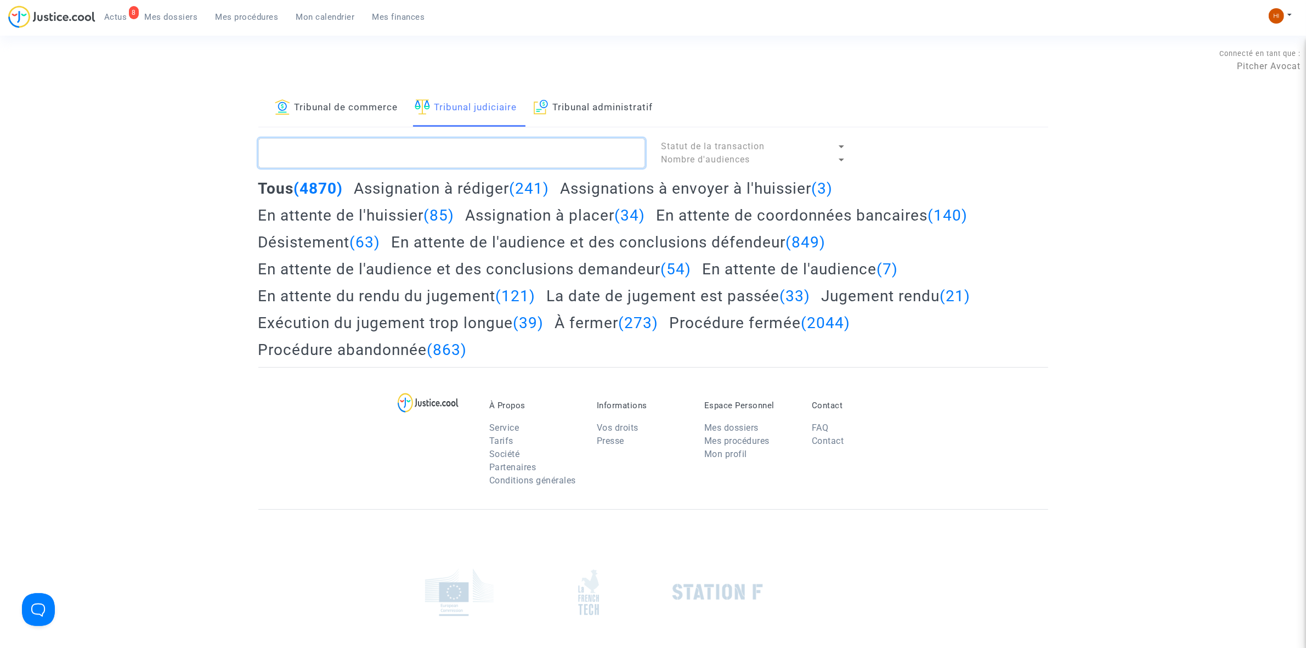
paste textarea "LS-230723-PUFH"
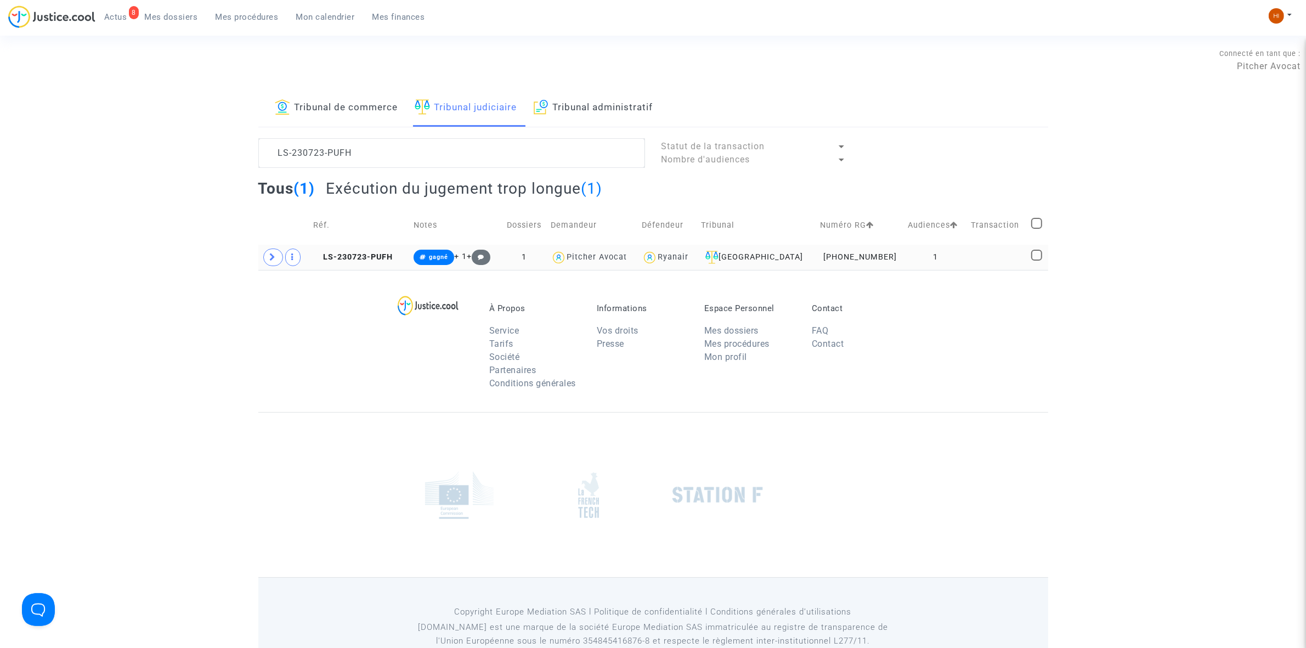
drag, startPoint x: 359, startPoint y: 261, endPoint x: 396, endPoint y: 255, distance: 37.2
click at [357, 262] on span "LS-230723-PUFH" at bounding box center [353, 256] width 80 height 9
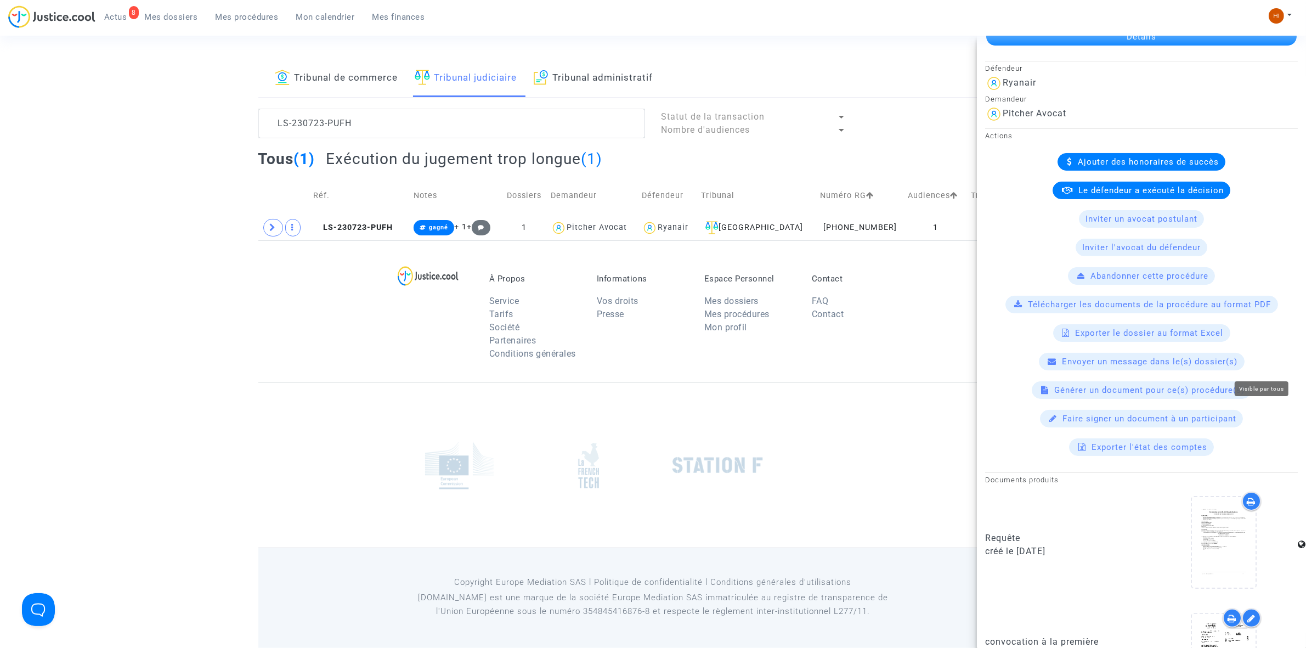
scroll to position [290, 0]
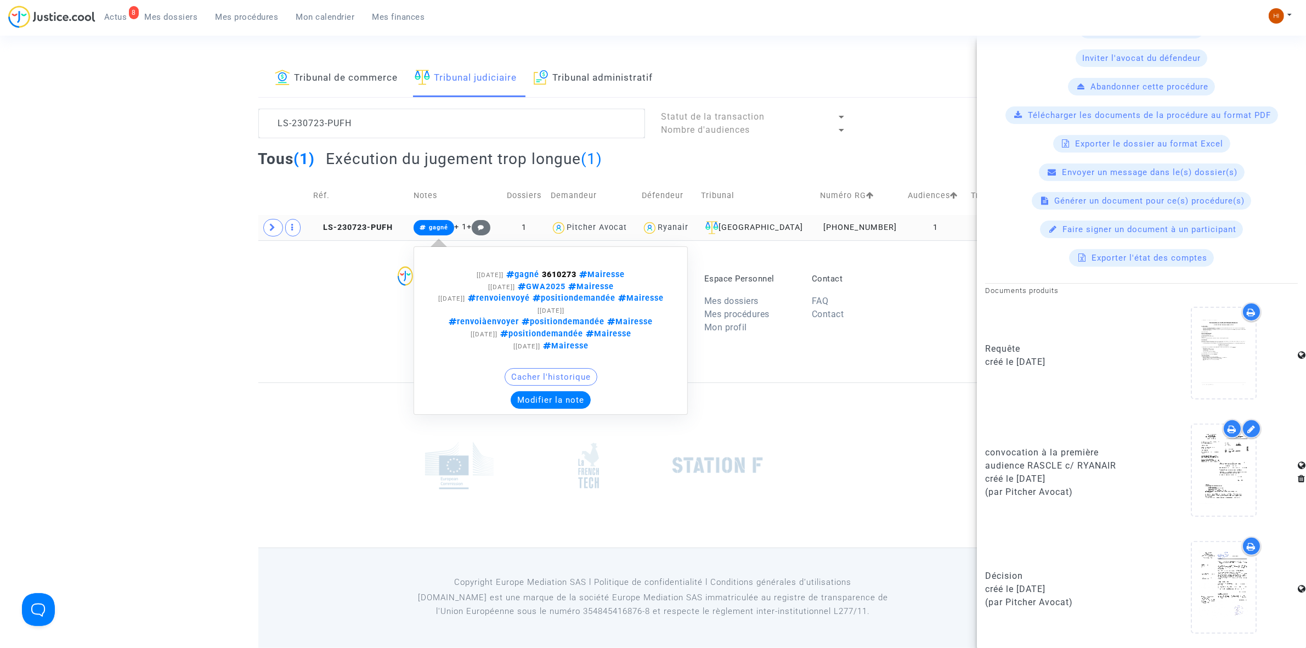
drag, startPoint x: 429, startPoint y: 227, endPoint x: 530, endPoint y: 362, distance: 168.9
click at [431, 228] on span "gagné" at bounding box center [434, 227] width 41 height 15
click at [542, 409] on button "Modifier la note" at bounding box center [551, 400] width 80 height 18
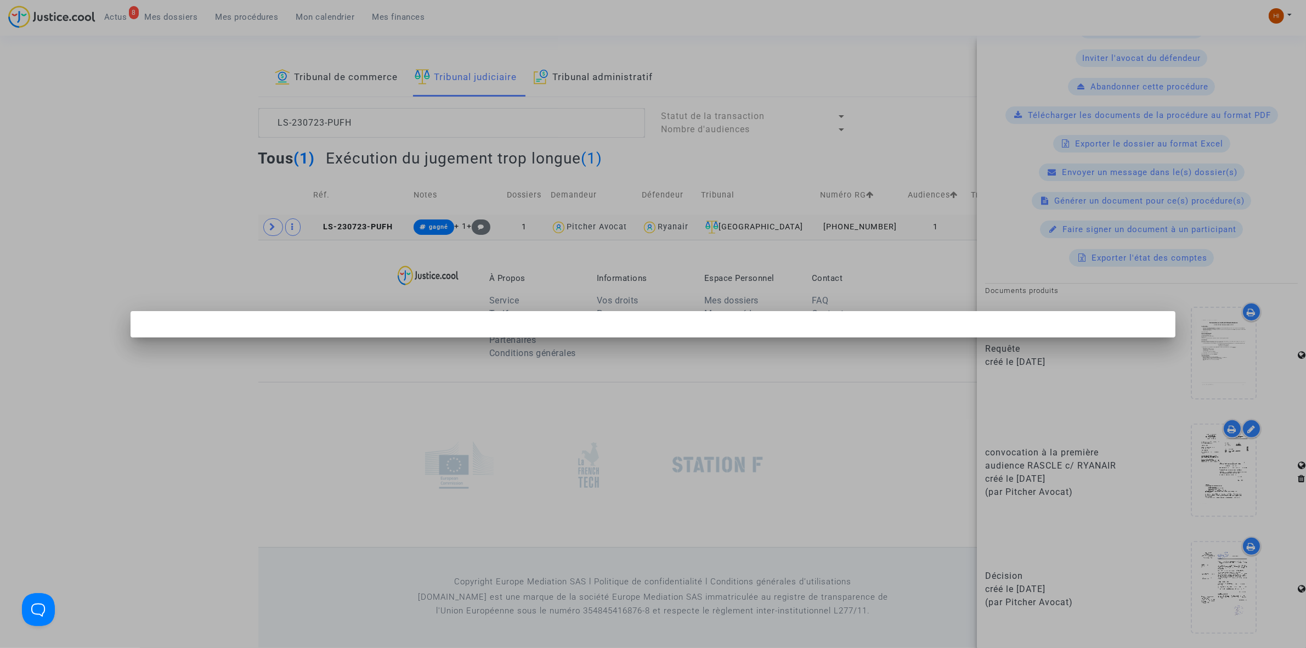
scroll to position [0, 0]
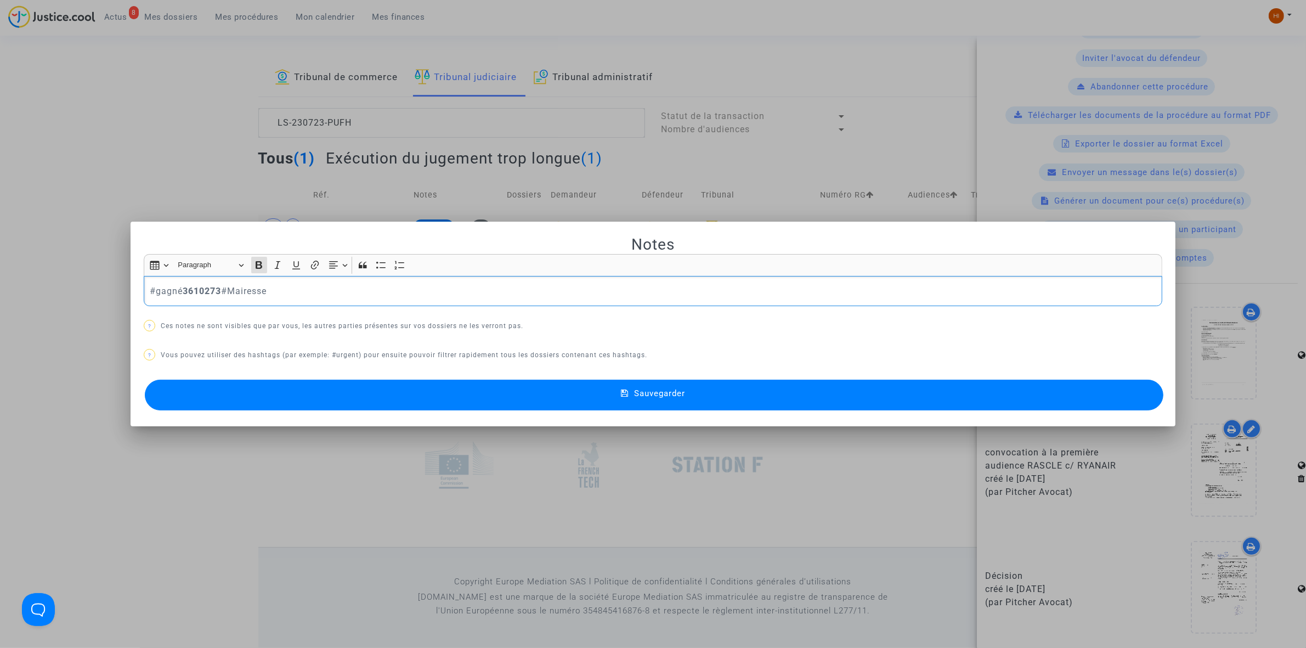
drag, startPoint x: 228, startPoint y: 293, endPoint x: 180, endPoint y: 289, distance: 48.0
click at [180, 289] on p "#gagné 3610273 #Mairesse" at bounding box center [653, 291] width 1007 height 14
copy p "3610273"
click at [245, 160] on div at bounding box center [653, 324] width 1306 height 648
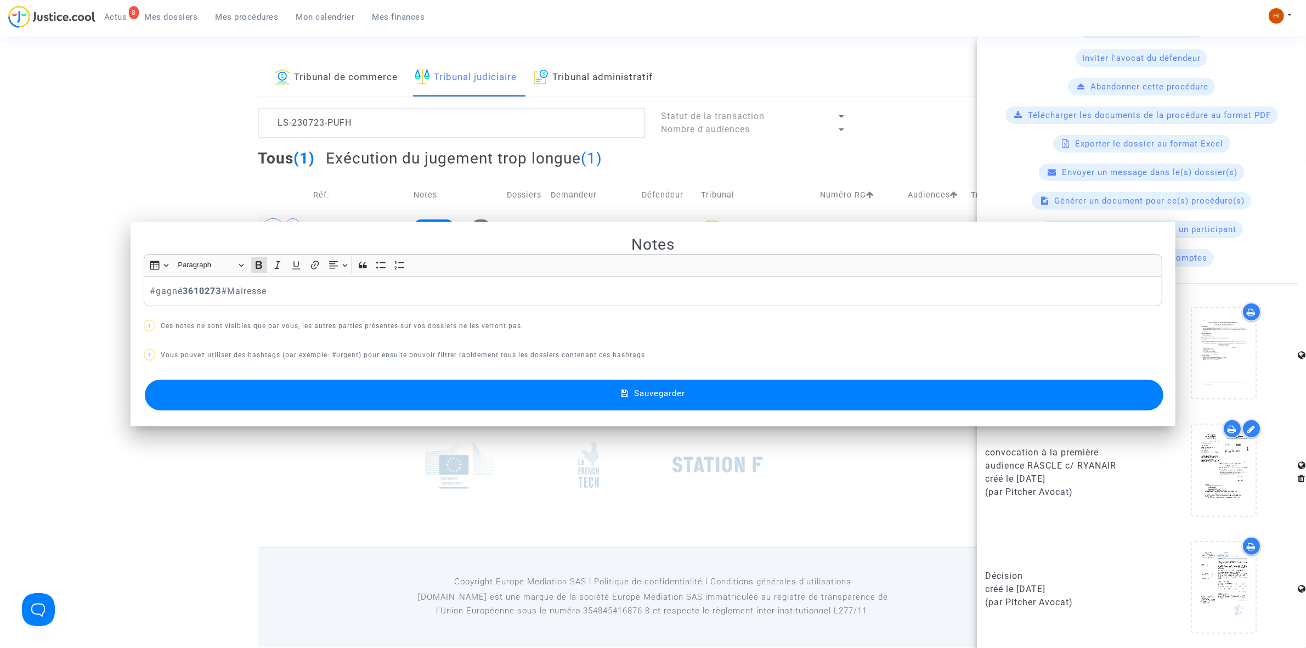
scroll to position [30, 0]
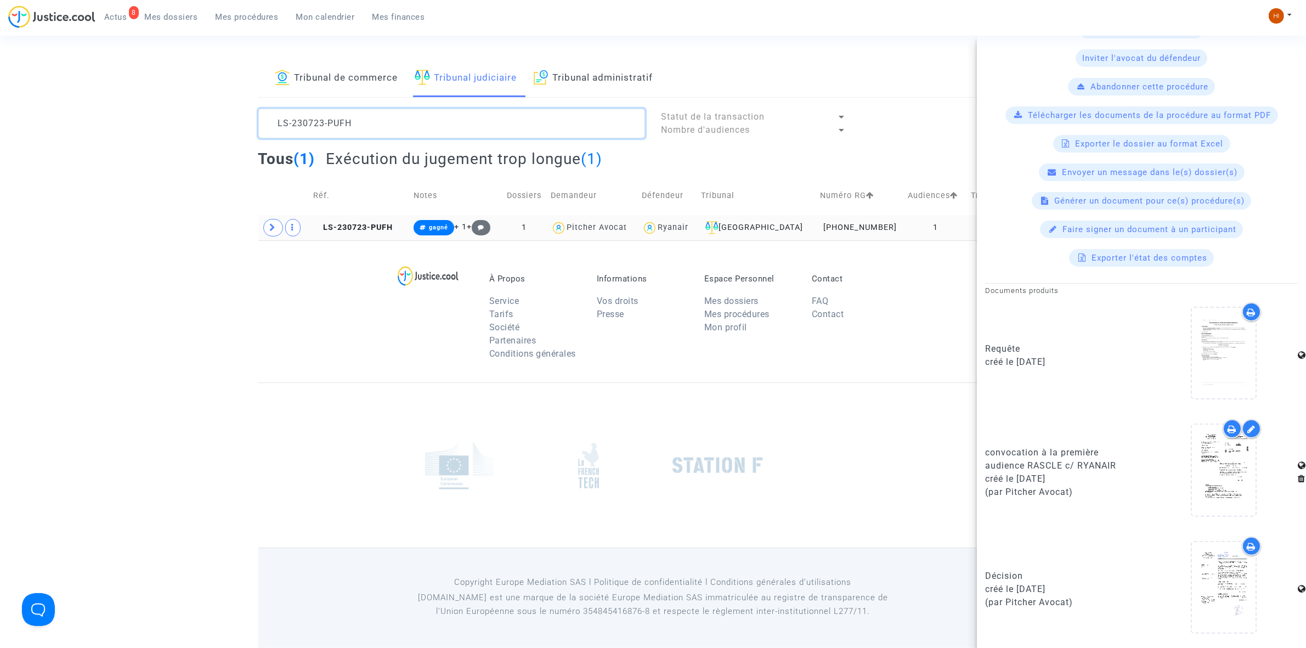
drag, startPoint x: 373, startPoint y: 122, endPoint x: -29, endPoint y: 80, distance: 404.3
click at [0, 80] on html "8 Actus Mes dossiers Mes procédures Mon calendrier Mes finances Mon profil Chan…" at bounding box center [653, 308] width 1306 height 677
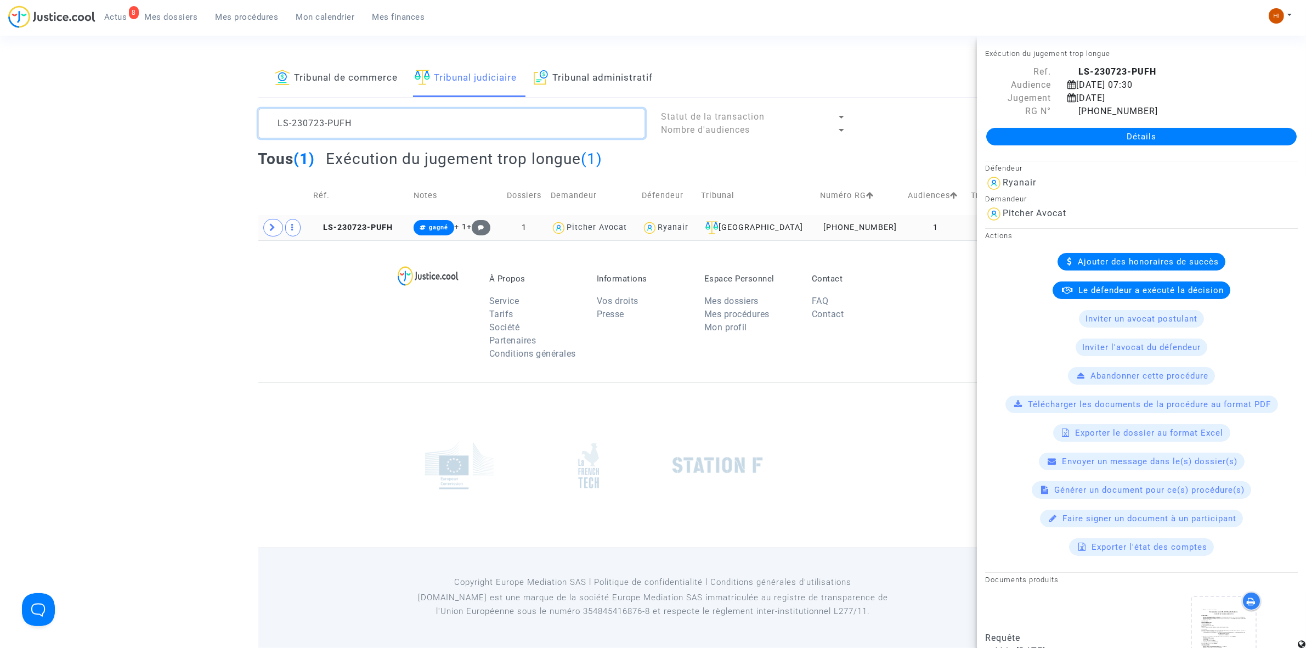
paste textarea "1215-3W4M"
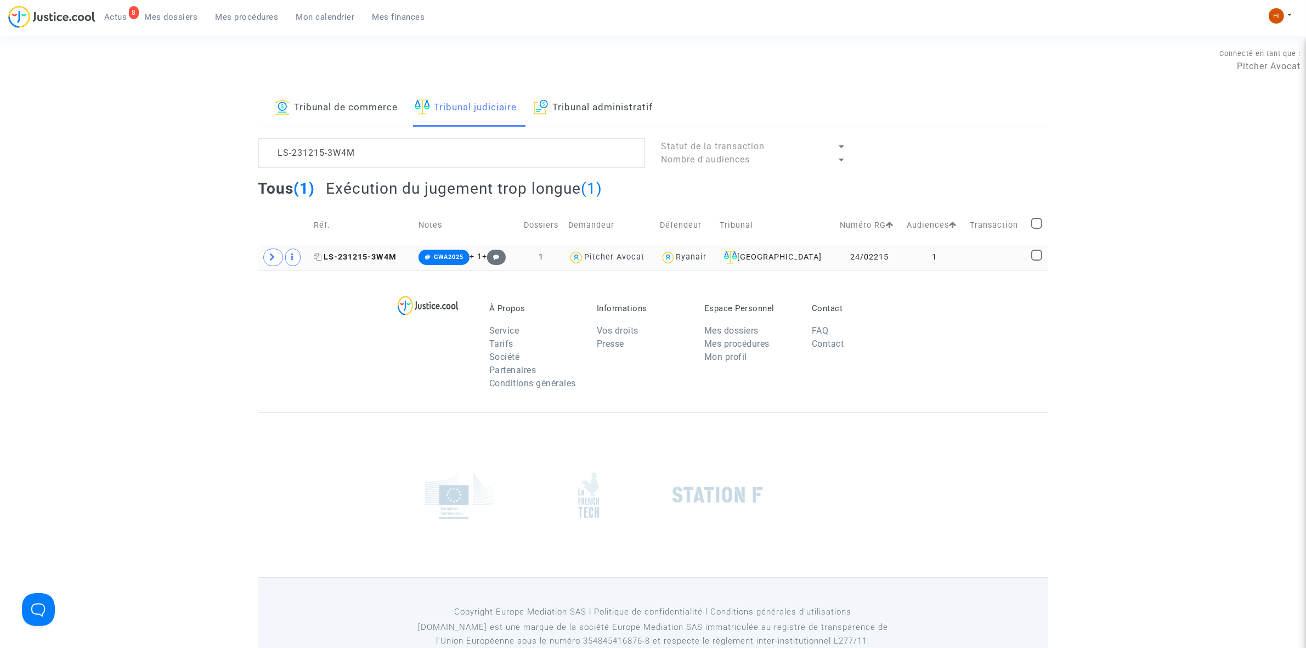
click at [371, 256] on span "LS-231215-3W4M" at bounding box center [355, 256] width 83 height 9
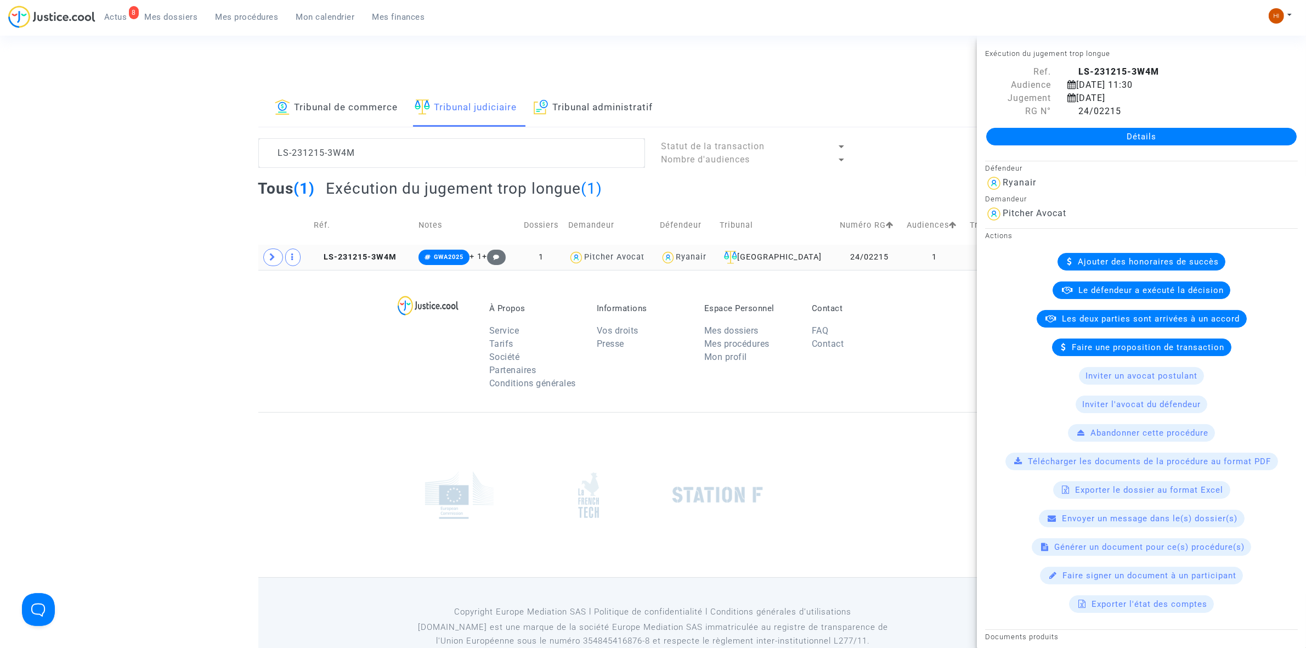
click at [473, 248] on td "GWA2025 + 1 +" at bounding box center [467, 257] width 104 height 25
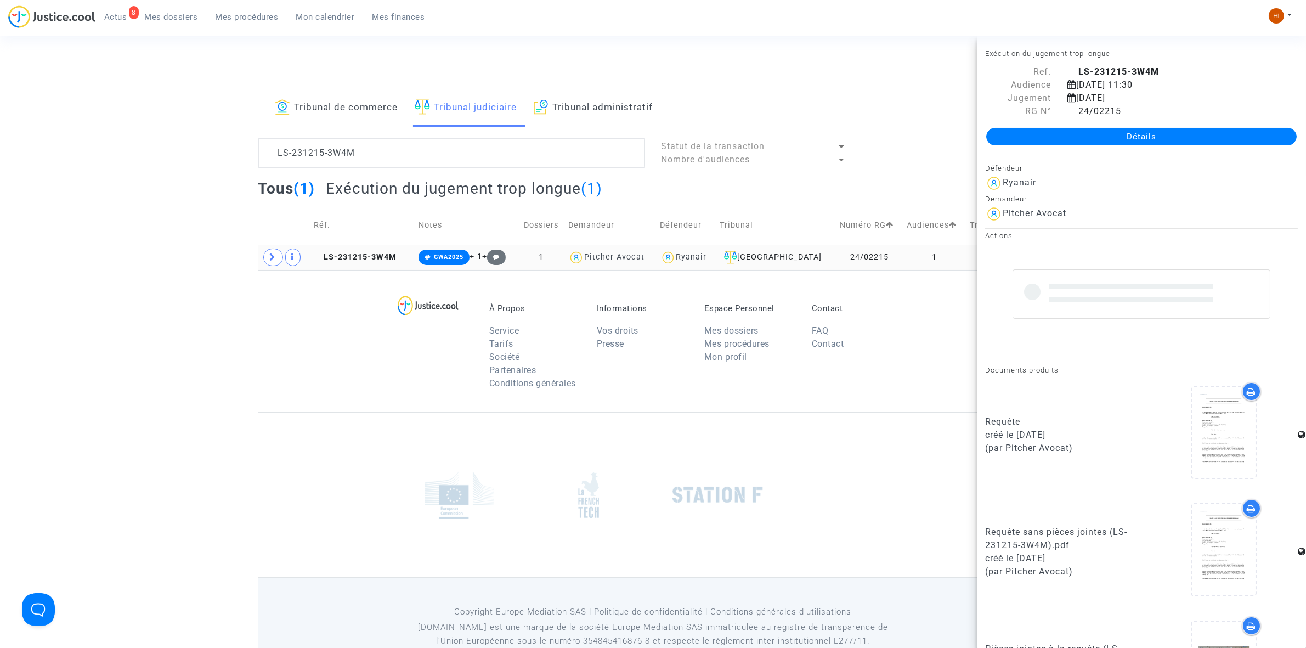
click at [466, 248] on td "GWA2025 + 1 +" at bounding box center [467, 257] width 104 height 25
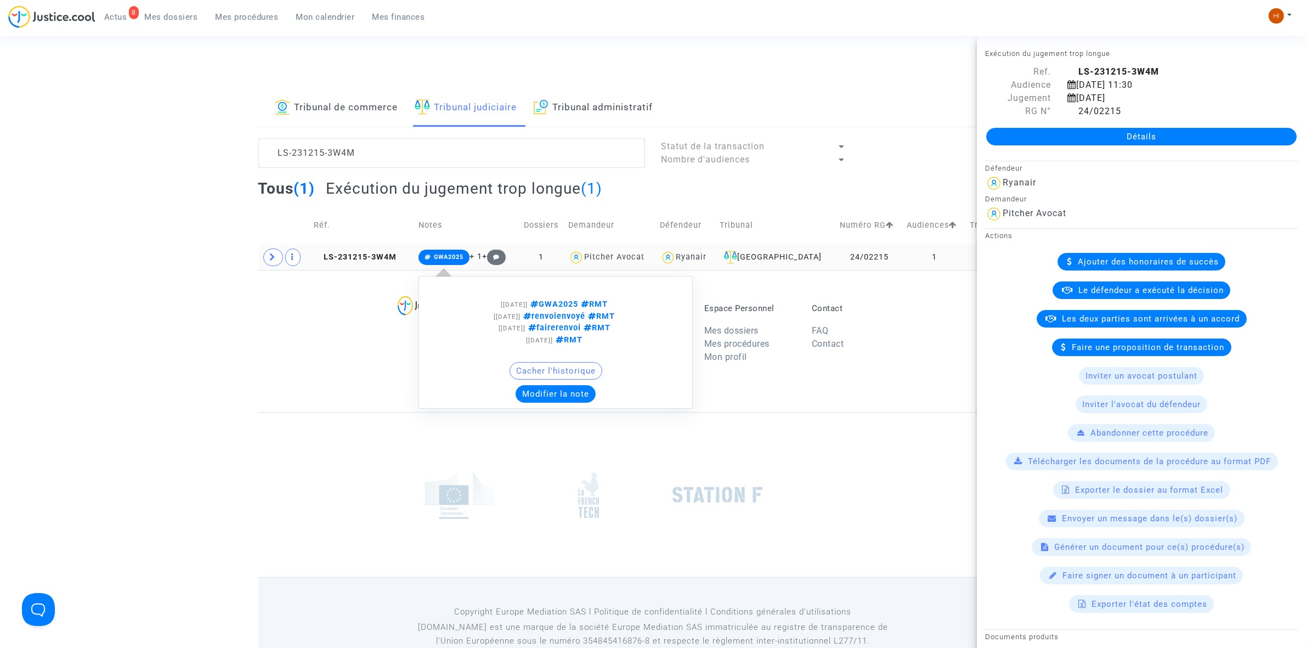
click at [546, 385] on div "Cacher l'historique" at bounding box center [556, 373] width 262 height 23
click at [541, 399] on button "Modifier la note" at bounding box center [556, 394] width 80 height 18
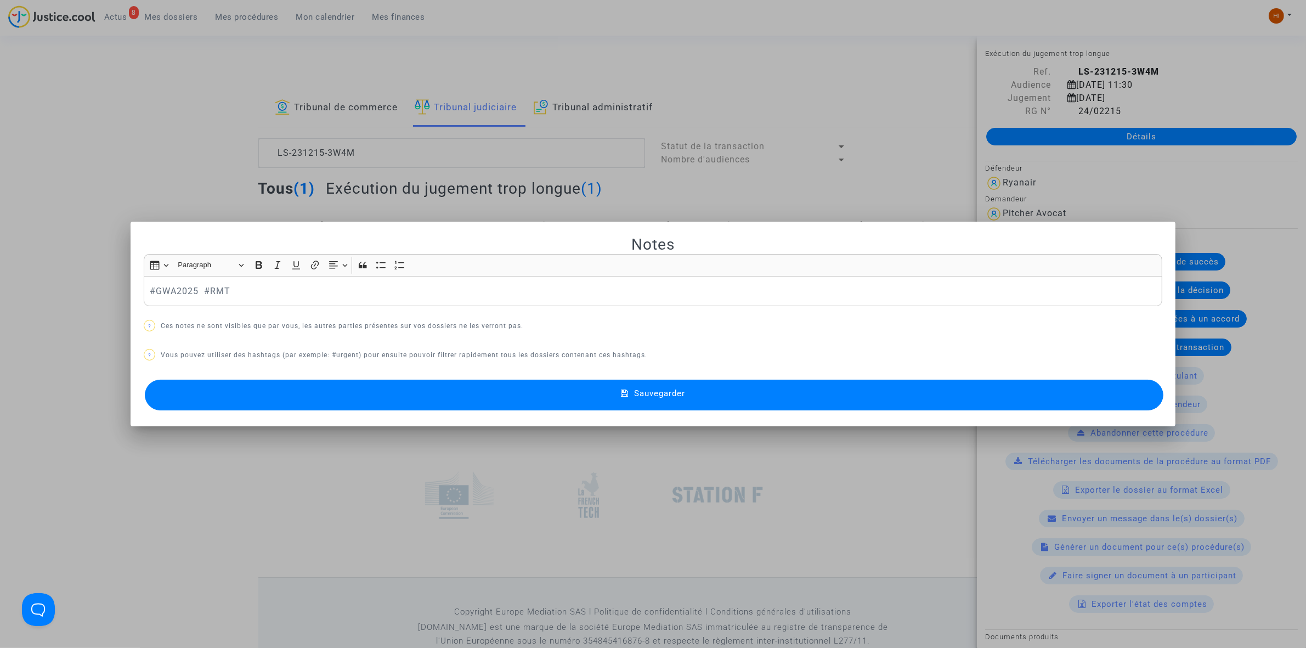
click at [361, 58] on div at bounding box center [653, 324] width 1306 height 648
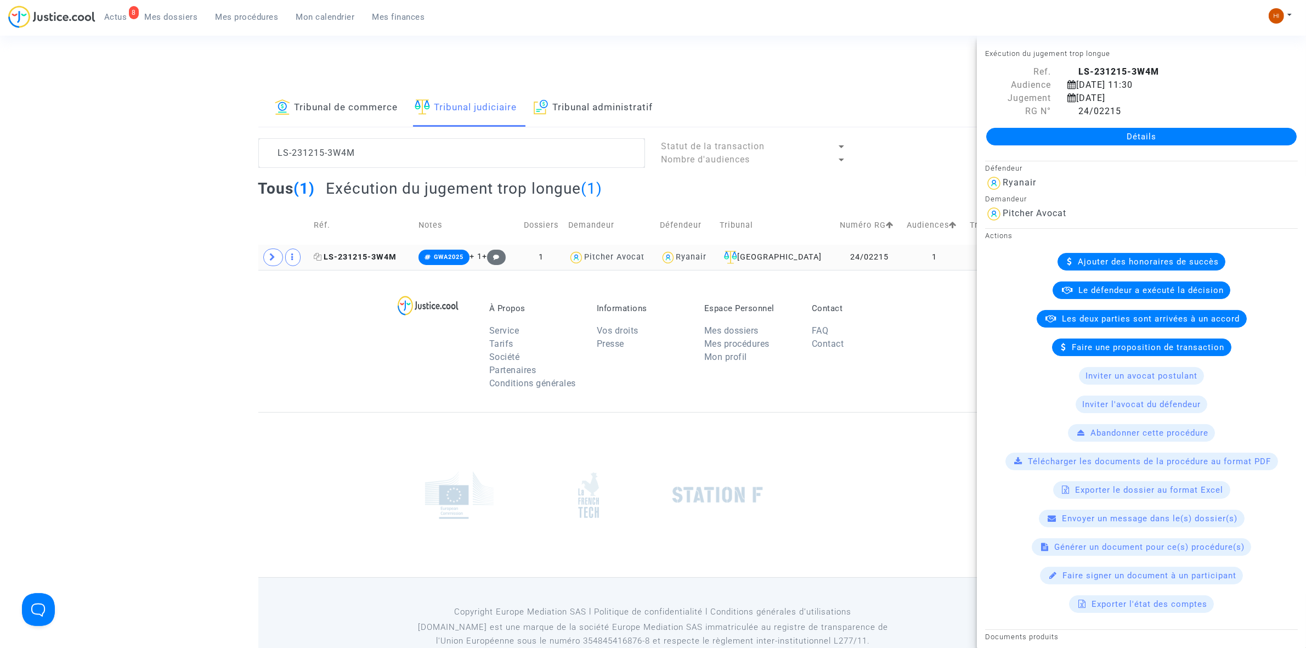
click at [361, 261] on span "LS-231215-3W4M" at bounding box center [355, 256] width 83 height 9
click at [275, 263] on span at bounding box center [273, 257] width 20 height 18
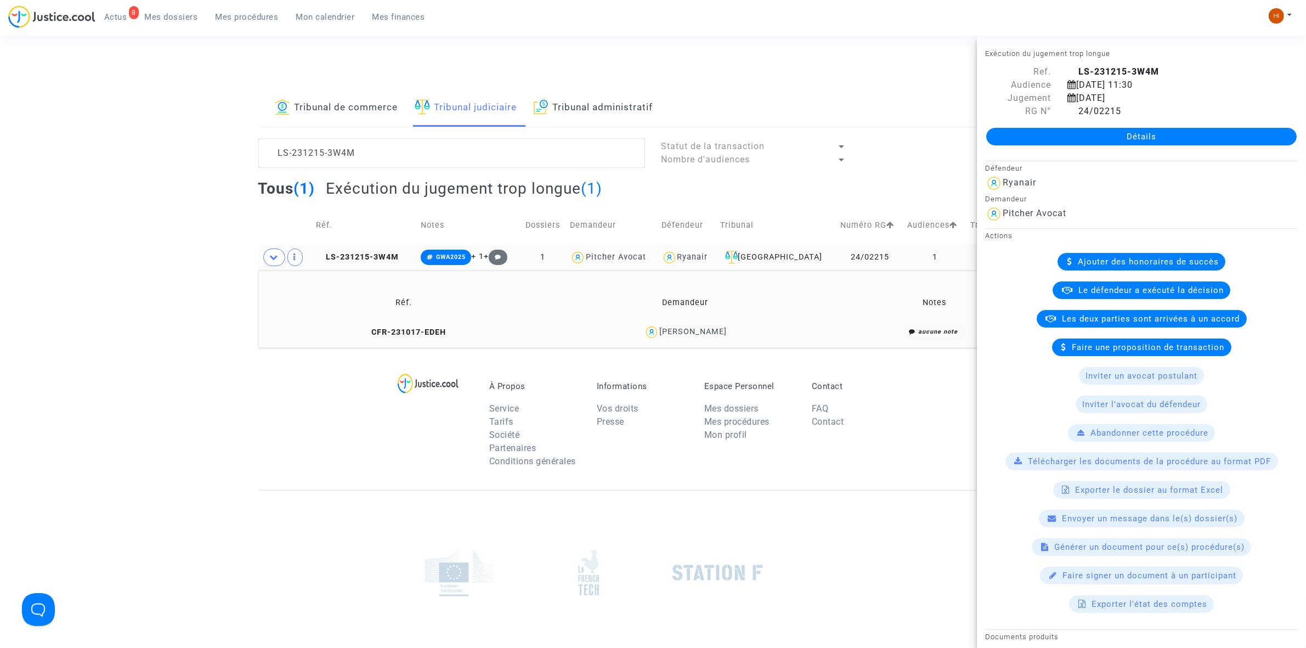
click at [379, 325] on td "CFR-231017-EDEH" at bounding box center [404, 332] width 284 height 24
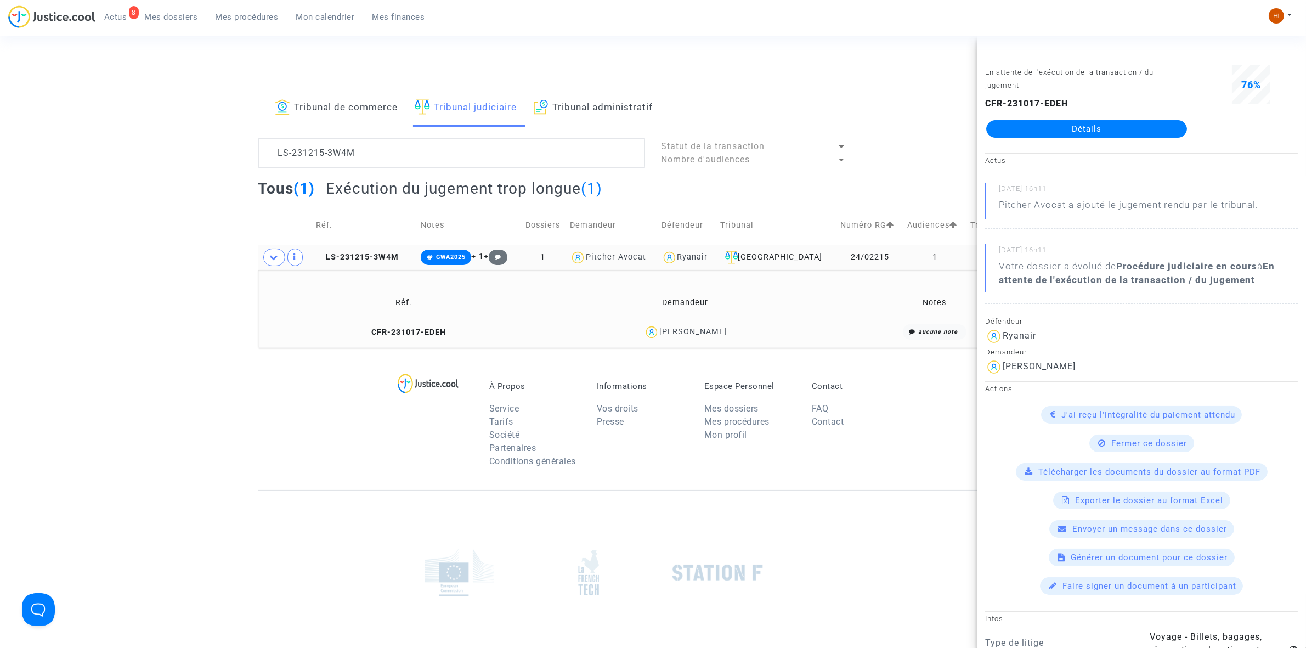
drag, startPoint x: 772, startPoint y: 331, endPoint x: 651, endPoint y: 330, distance: 121.2
click at [651, 330] on div "[PERSON_NAME]" at bounding box center [685, 332] width 272 height 16
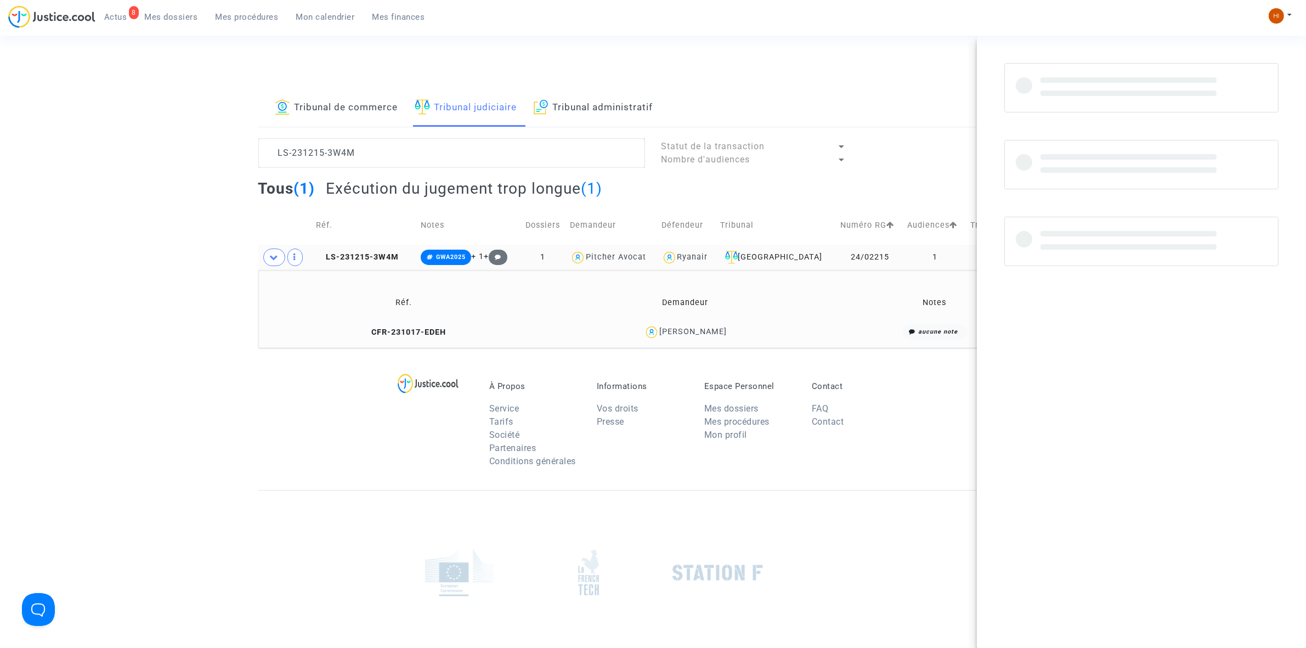
copy div "[PERSON_NAME]"
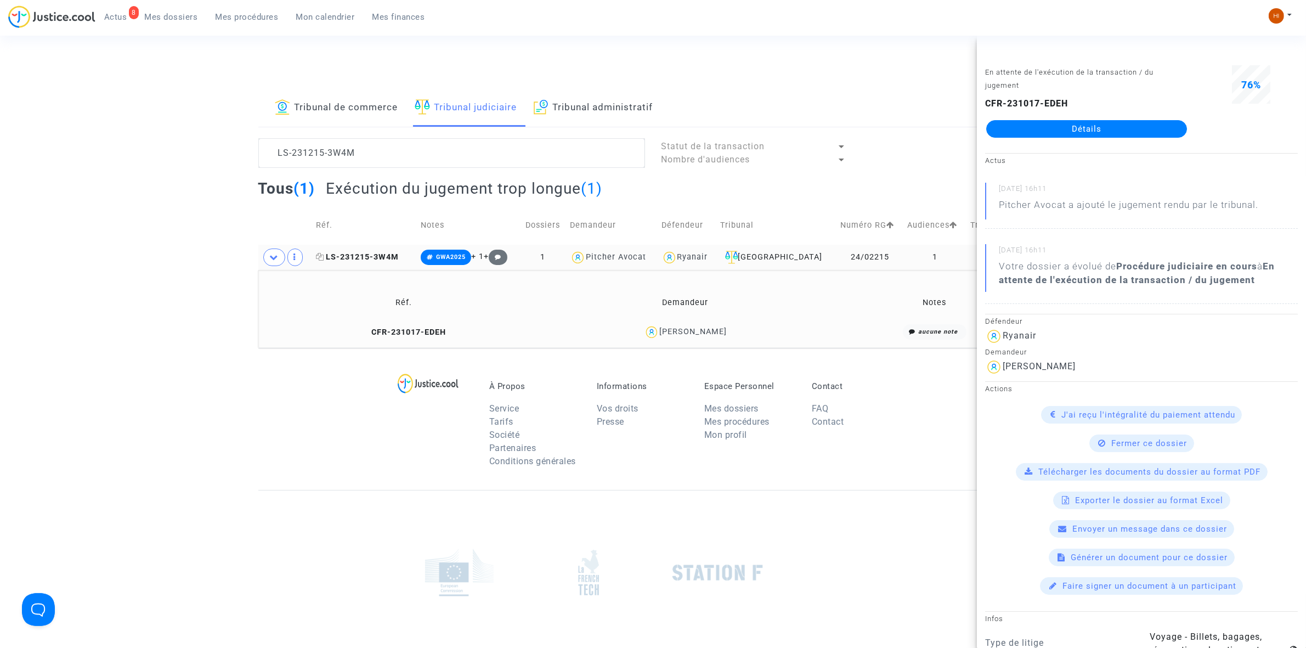
click at [359, 253] on span "LS-231215-3W4M" at bounding box center [357, 256] width 83 height 9
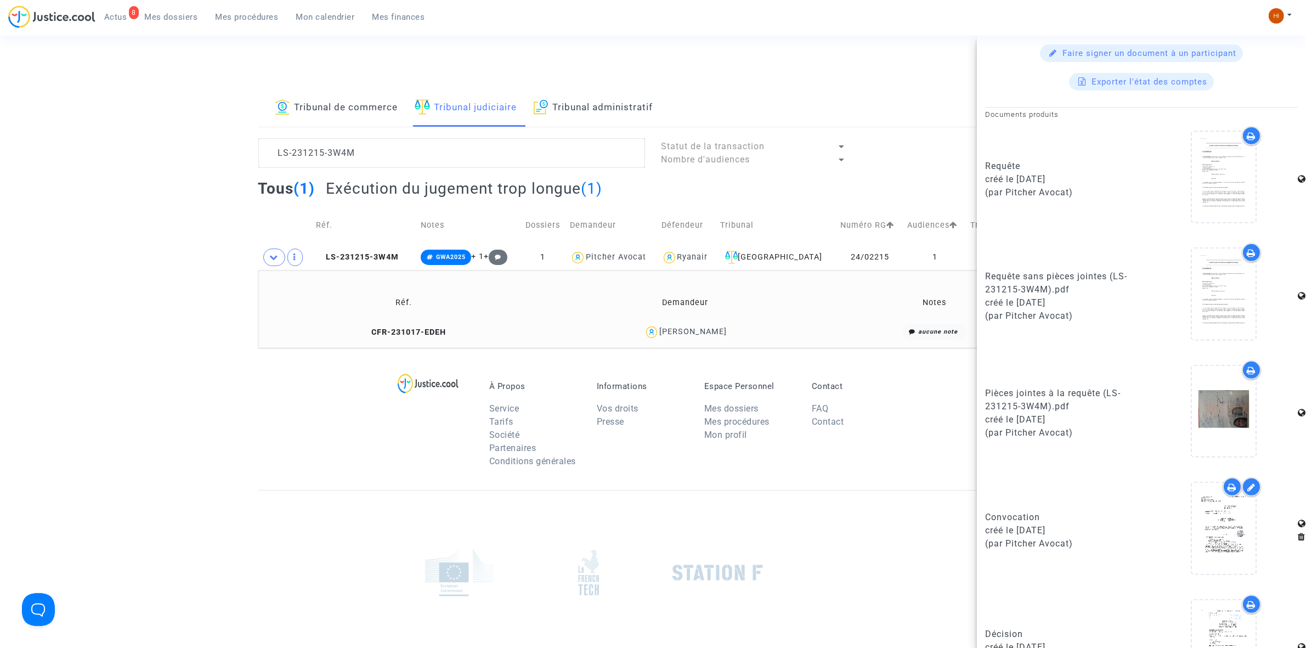
scroll to position [580, 0]
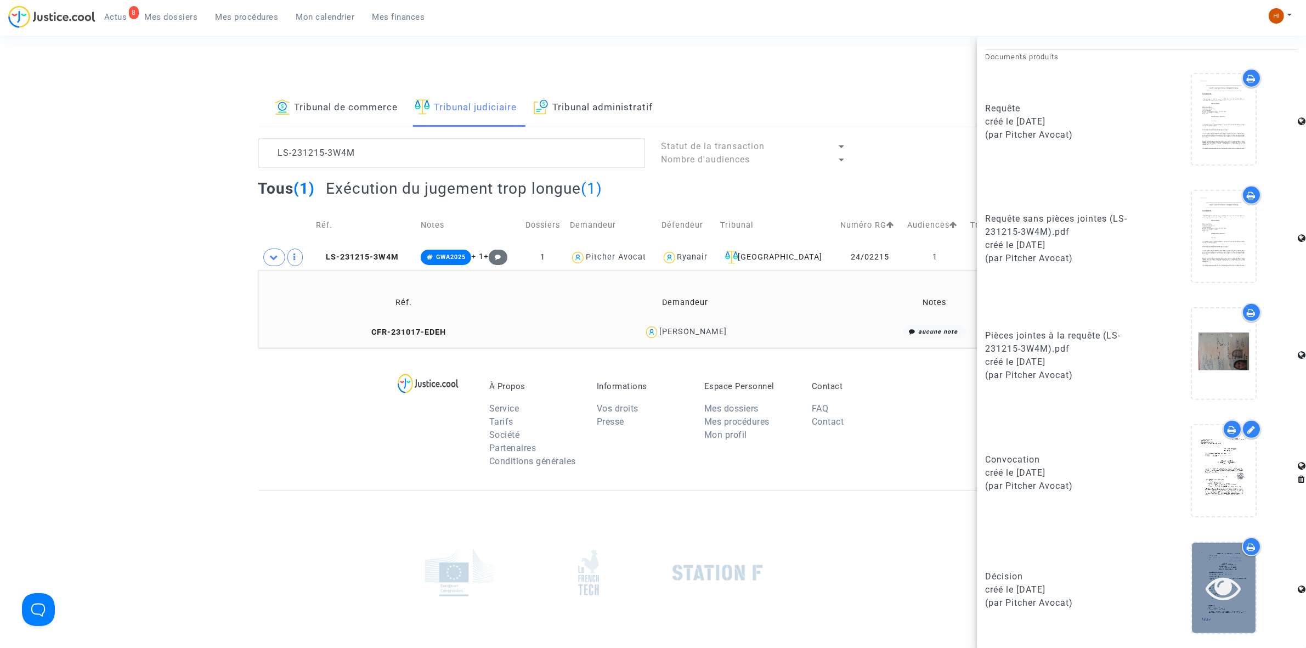
click at [1224, 591] on icon at bounding box center [1224, 587] width 36 height 35
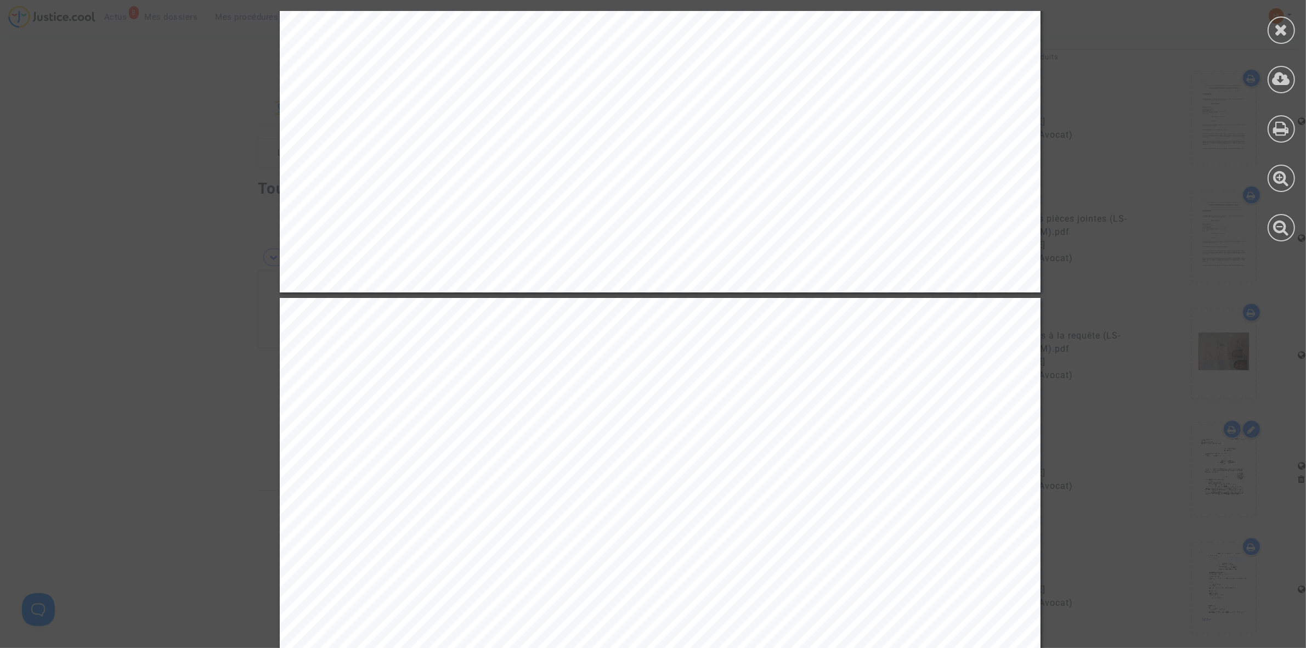
scroll to position [617, 0]
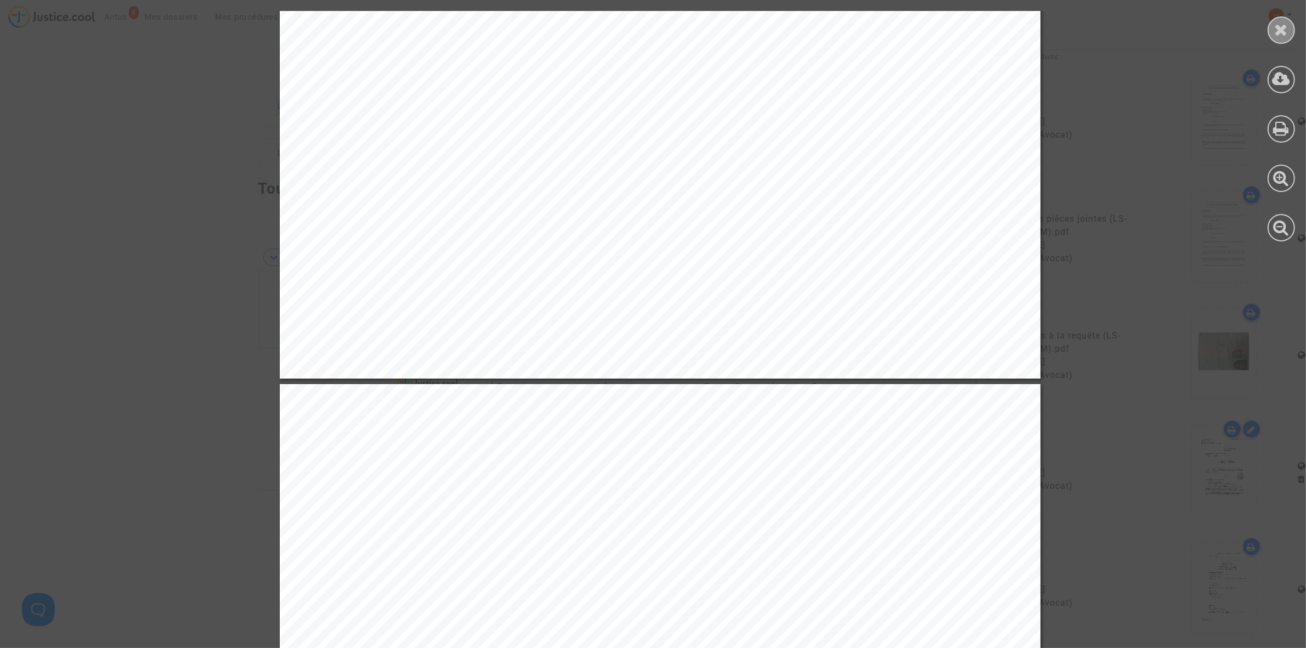
click at [1288, 33] on div at bounding box center [1281, 29] width 27 height 27
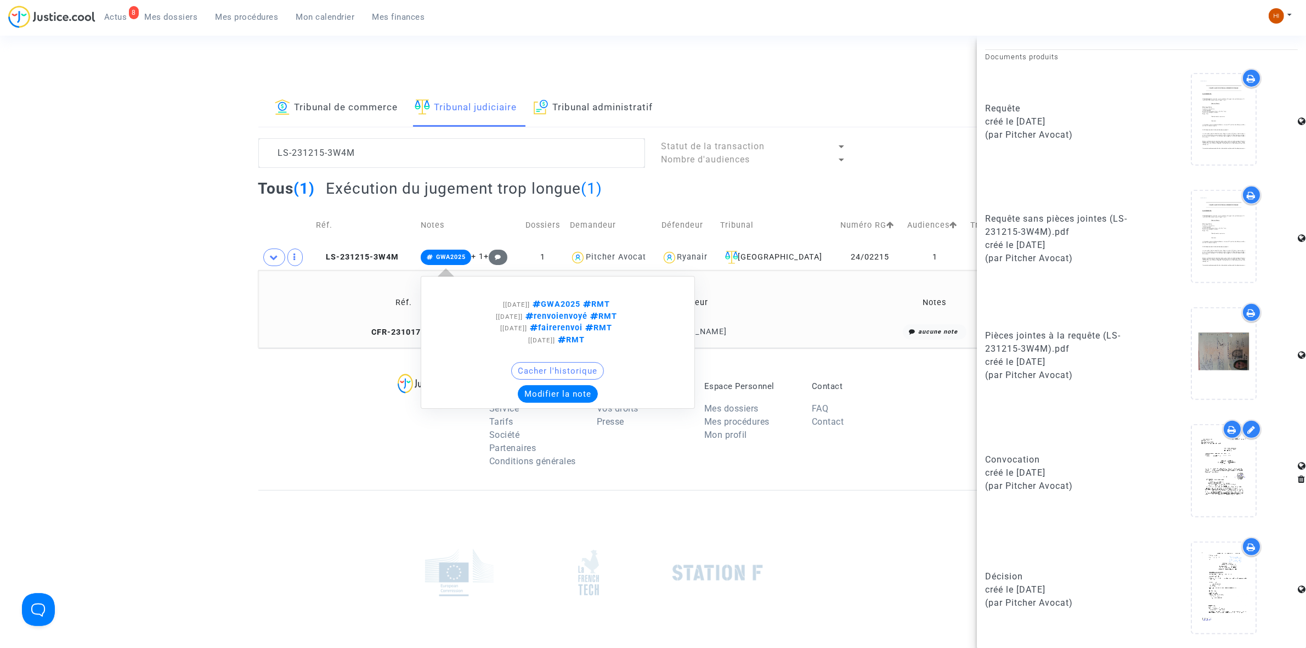
drag, startPoint x: 466, startPoint y: 262, endPoint x: 479, endPoint y: 276, distance: 19.0
click at [466, 263] on span "GWA2025" at bounding box center [446, 257] width 51 height 15
click at [582, 397] on button "Modifier la note" at bounding box center [558, 394] width 80 height 18
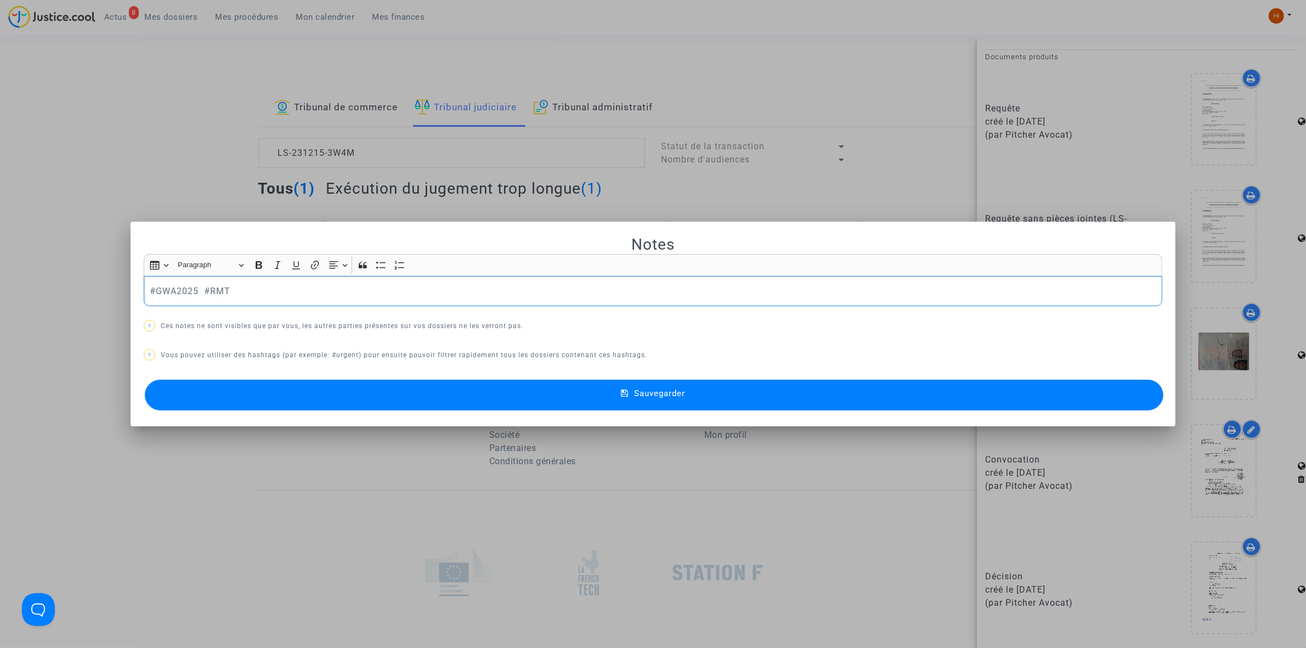
click at [192, 291] on p "#GWA2025 #RMT" at bounding box center [653, 291] width 1007 height 14
drag, startPoint x: 191, startPoint y: 291, endPoint x: 75, endPoint y: 287, distance: 116.3
click at [75, 287] on div "Notes Rich Text Editor Insert table Insert table Heading Paragraph Paragraph He…" at bounding box center [653, 324] width 1306 height 648
click at [422, 398] on button "Sauvegarder" at bounding box center [654, 395] width 1019 height 31
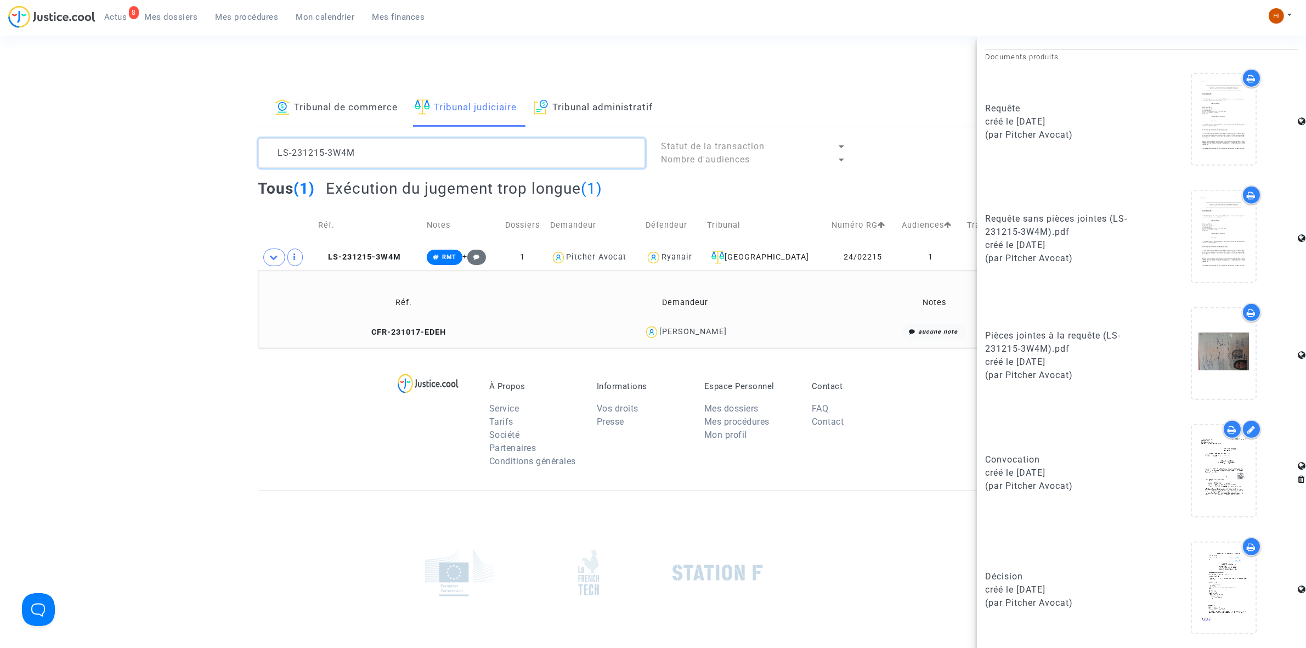
click at [429, 151] on textarea at bounding box center [451, 153] width 387 height 30
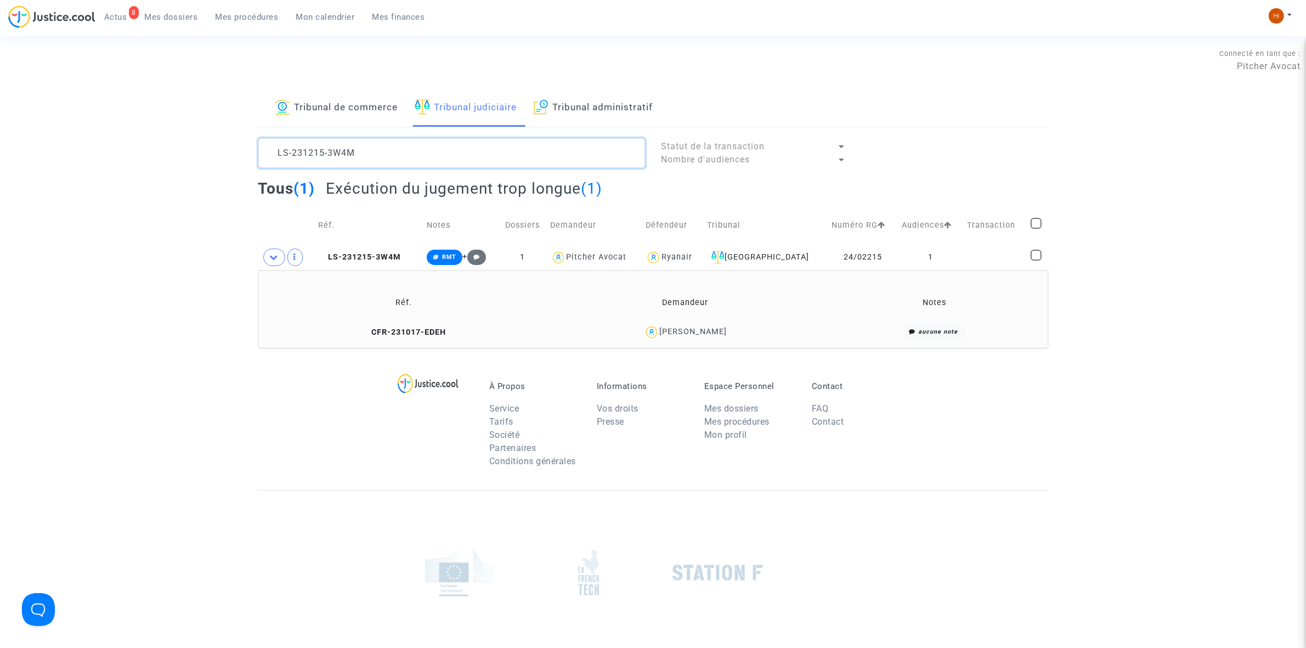
click at [429, 151] on textarea at bounding box center [451, 153] width 387 height 30
paste textarea "0217-V6MD"
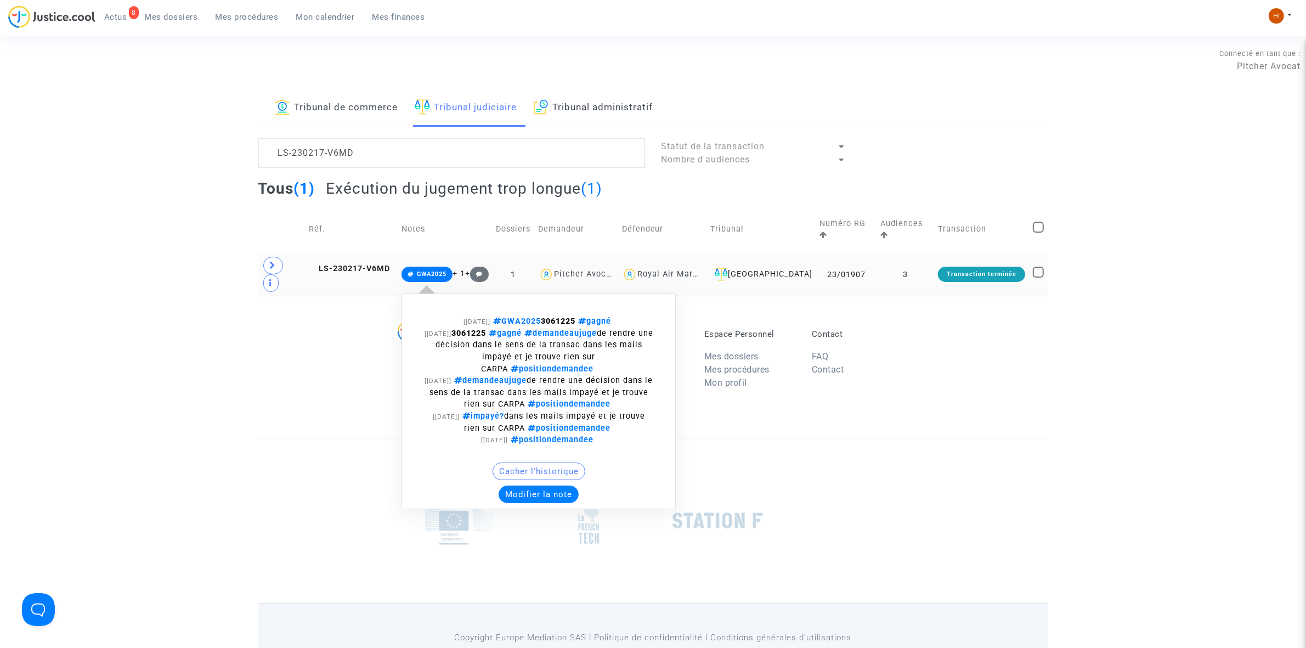
click at [446, 270] on span "GWA2025" at bounding box center [432, 273] width 30 height 7
click at [561, 485] on button "Modifier la note" at bounding box center [539, 494] width 80 height 18
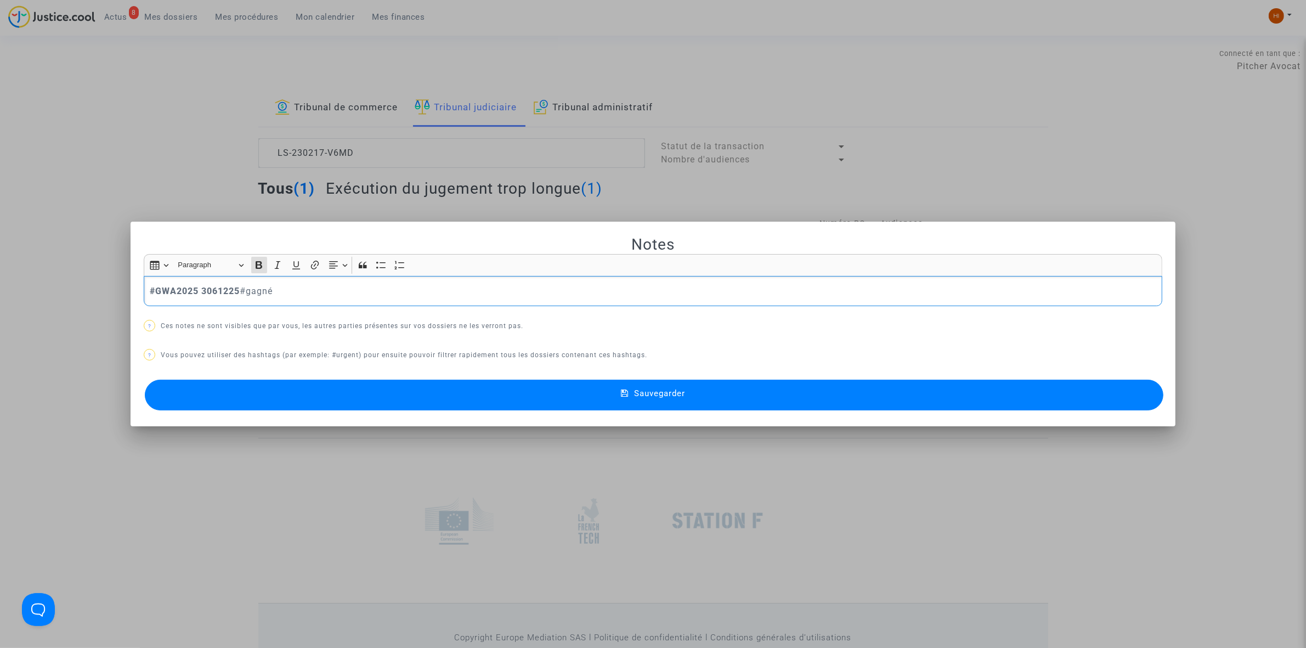
drag, startPoint x: 237, startPoint y: 294, endPoint x: 195, endPoint y: 291, distance: 42.9
click at [195, 291] on strong "#GWA2025 3061225" at bounding box center [195, 291] width 90 height 10
copy strong "3061225"
click at [163, 103] on div at bounding box center [653, 324] width 1306 height 648
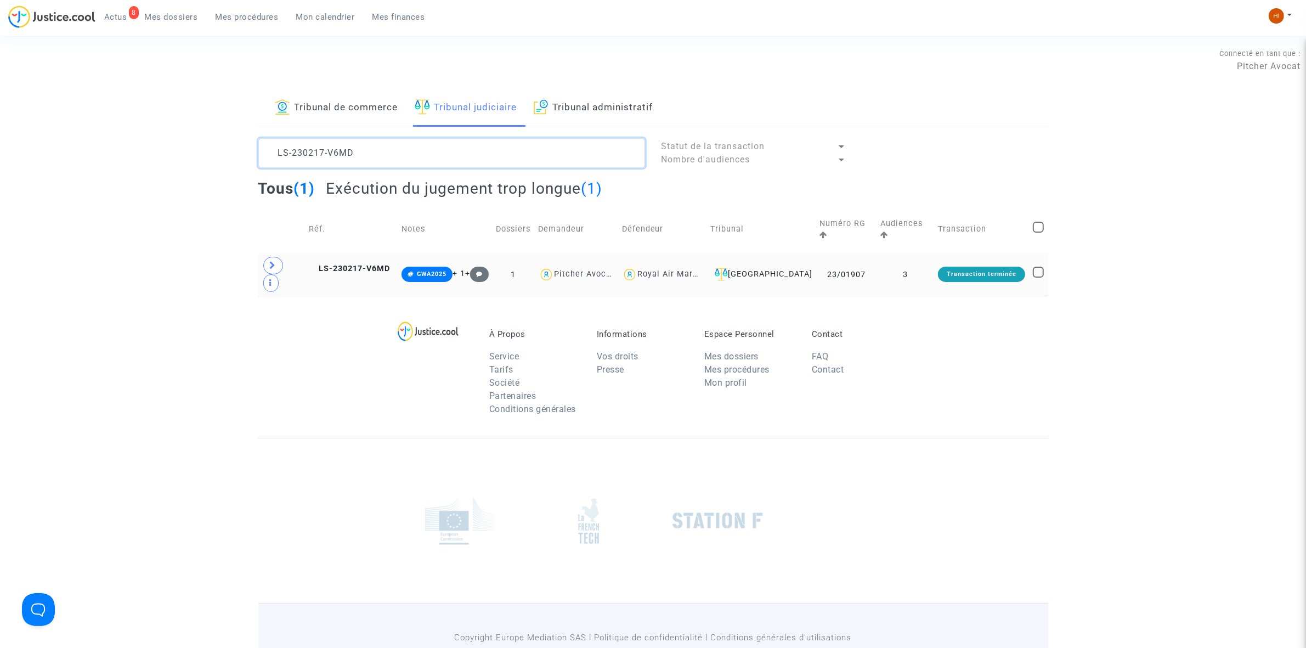
drag, startPoint x: 398, startPoint y: 149, endPoint x: 70, endPoint y: 116, distance: 330.2
click at [62, 118] on div "Tribunal de commerce Tribunal judiciaire Tribunal administratif LS-230217-V6MD …" at bounding box center [653, 192] width 1306 height 206
paste textarea "[PERSON_NAME]"
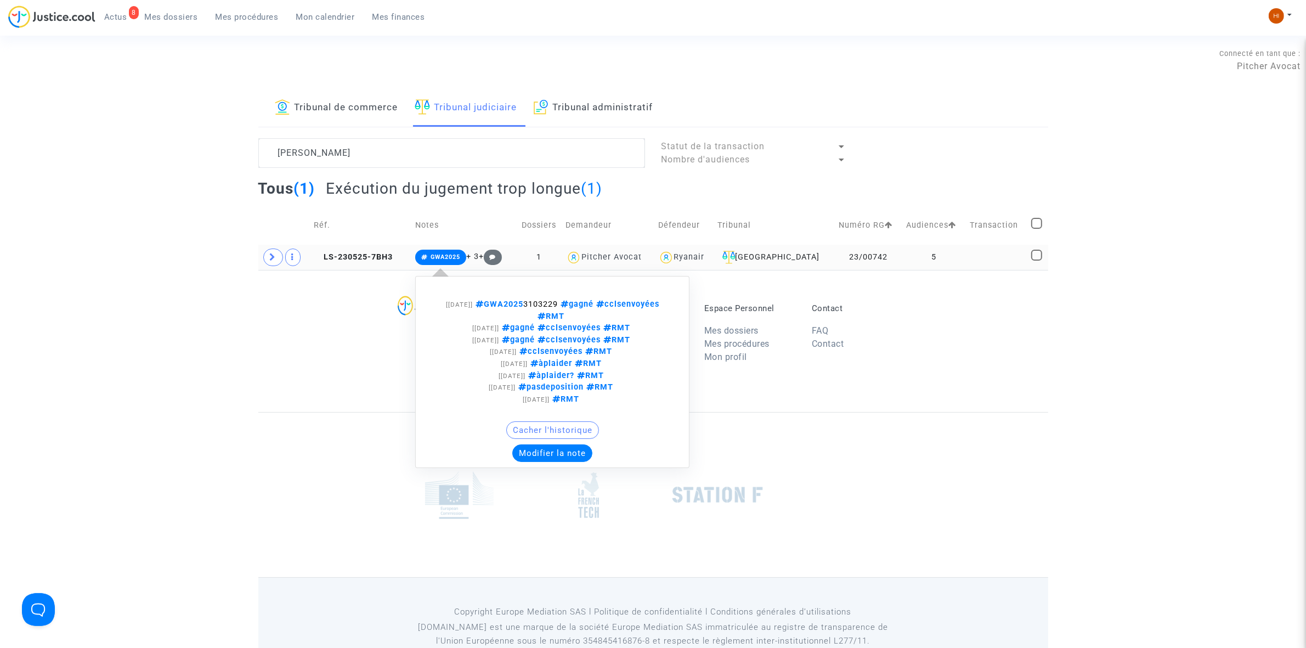
drag, startPoint x: 447, startPoint y: 258, endPoint x: 626, endPoint y: 439, distance: 254.4
click at [449, 262] on span "GWA2025" at bounding box center [440, 257] width 51 height 15
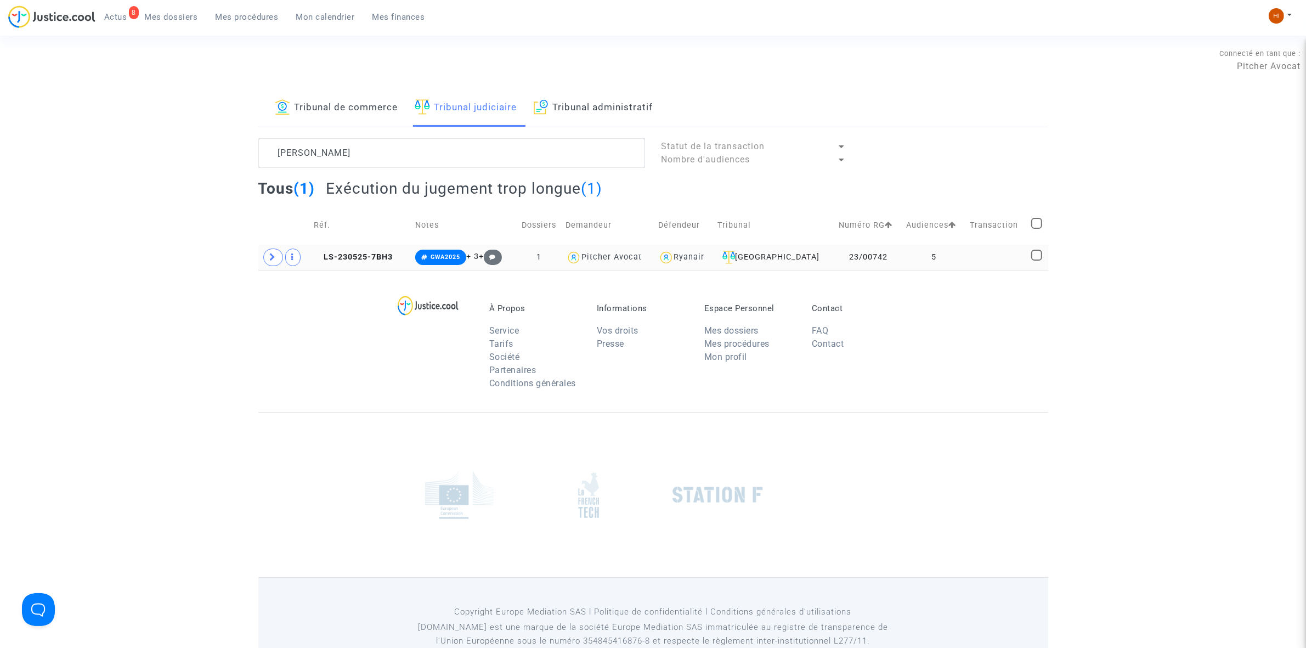
click at [458, 250] on td "GWA2025 + 3 +" at bounding box center [463, 257] width 104 height 25
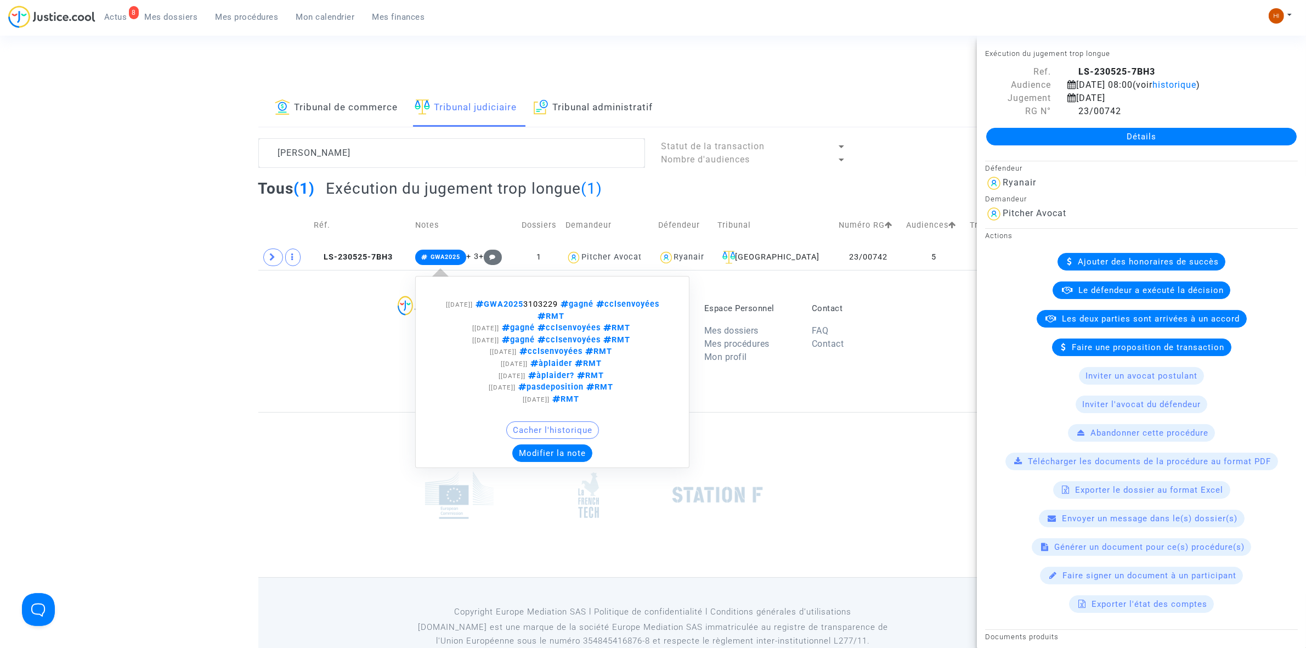
click at [569, 455] on button "Modifier la note" at bounding box center [552, 453] width 80 height 18
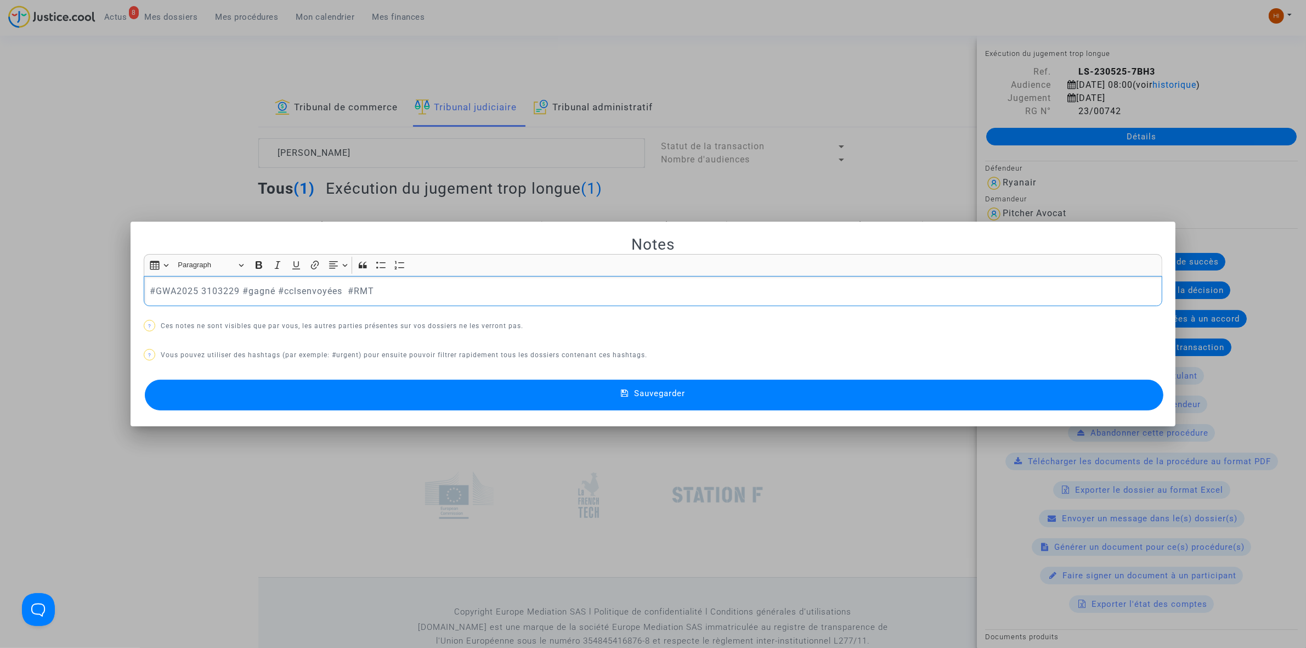
drag, startPoint x: 236, startPoint y: 292, endPoint x: 195, endPoint y: 292, distance: 41.1
click at [195, 292] on p "#GWA2025 3103229 #gagné #cclsenvoyées #RMT" at bounding box center [653, 291] width 1007 height 14
copy p "3103229"
click at [190, 291] on p "#GWA2025 3103229 #gagné #cclsenvoyées #RMT" at bounding box center [653, 291] width 1007 height 14
drag, startPoint x: 194, startPoint y: 292, endPoint x: 129, endPoint y: 285, distance: 65.1
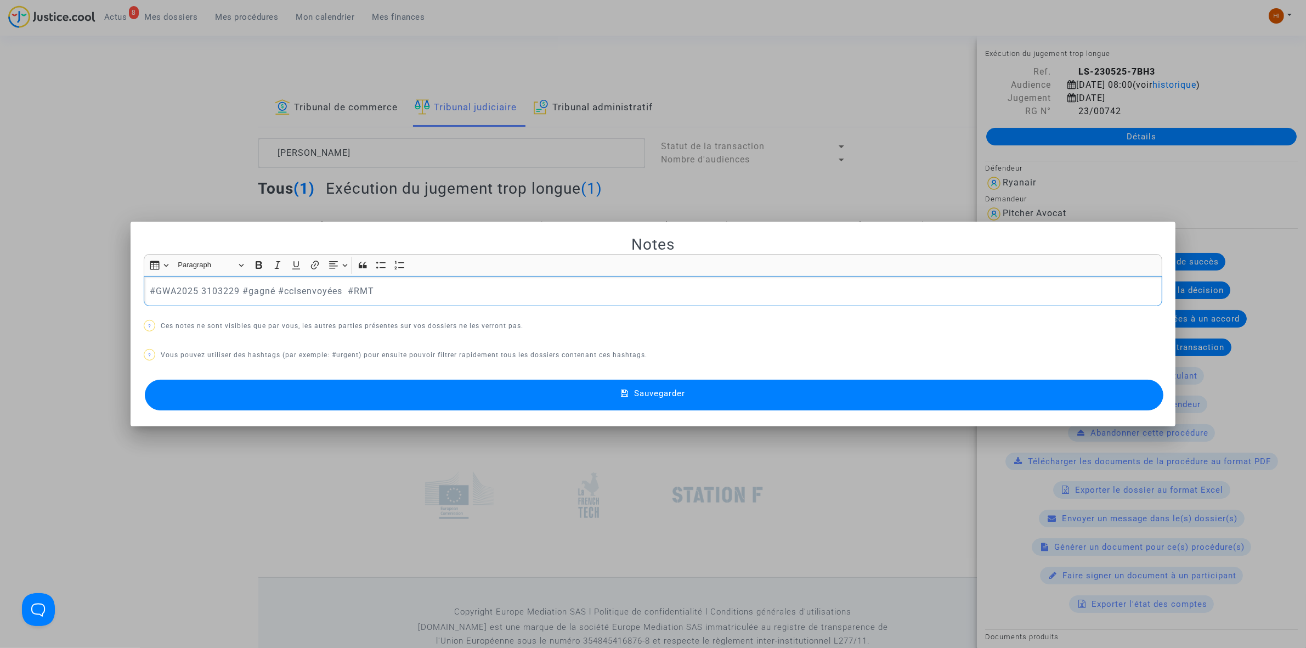
click at [131, 285] on mat-dialog-container "Notes Rich Text Editor Insert table Insert table Heading Paragraph Paragraph He…" at bounding box center [653, 324] width 1045 height 205
click at [471, 391] on button "Sauvegarder" at bounding box center [654, 395] width 1019 height 31
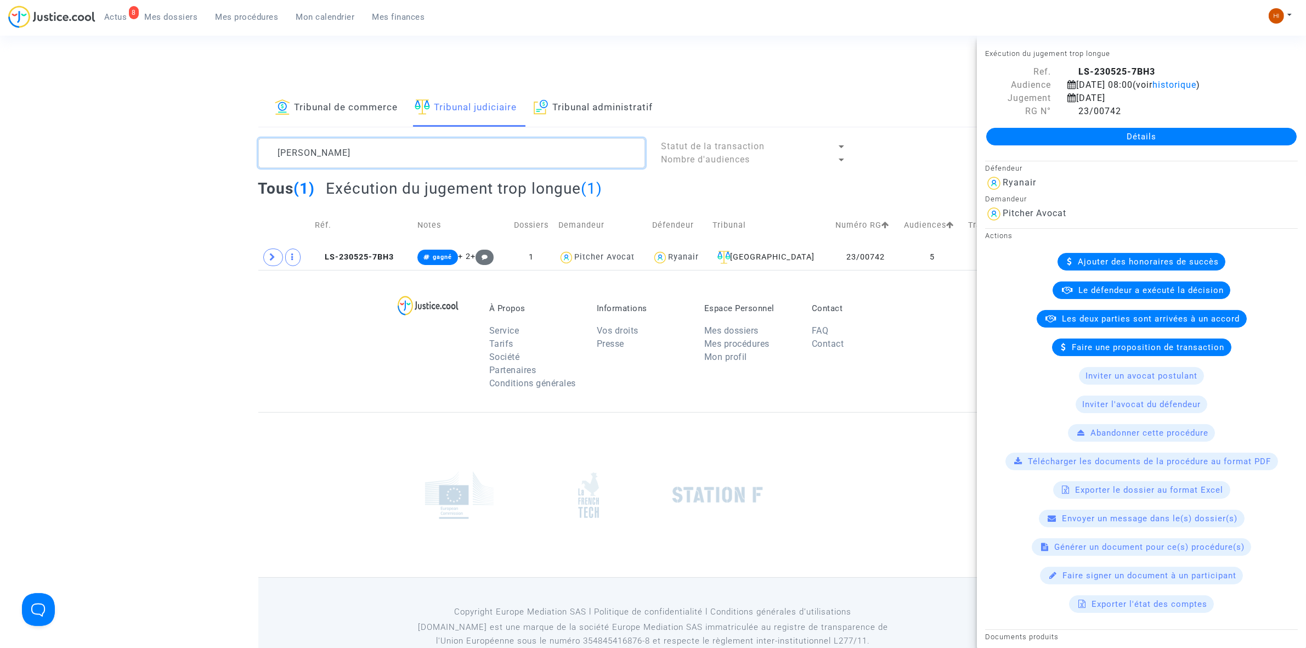
drag, startPoint x: 243, startPoint y: 144, endPoint x: 100, endPoint y: 125, distance: 143.8
click at [133, 135] on div "Tribunal de commerce Tribunal judiciaire Tribunal administratif [PERSON_NAME] S…" at bounding box center [653, 179] width 1306 height 180
paste textarea "LS-230823-9DFR"
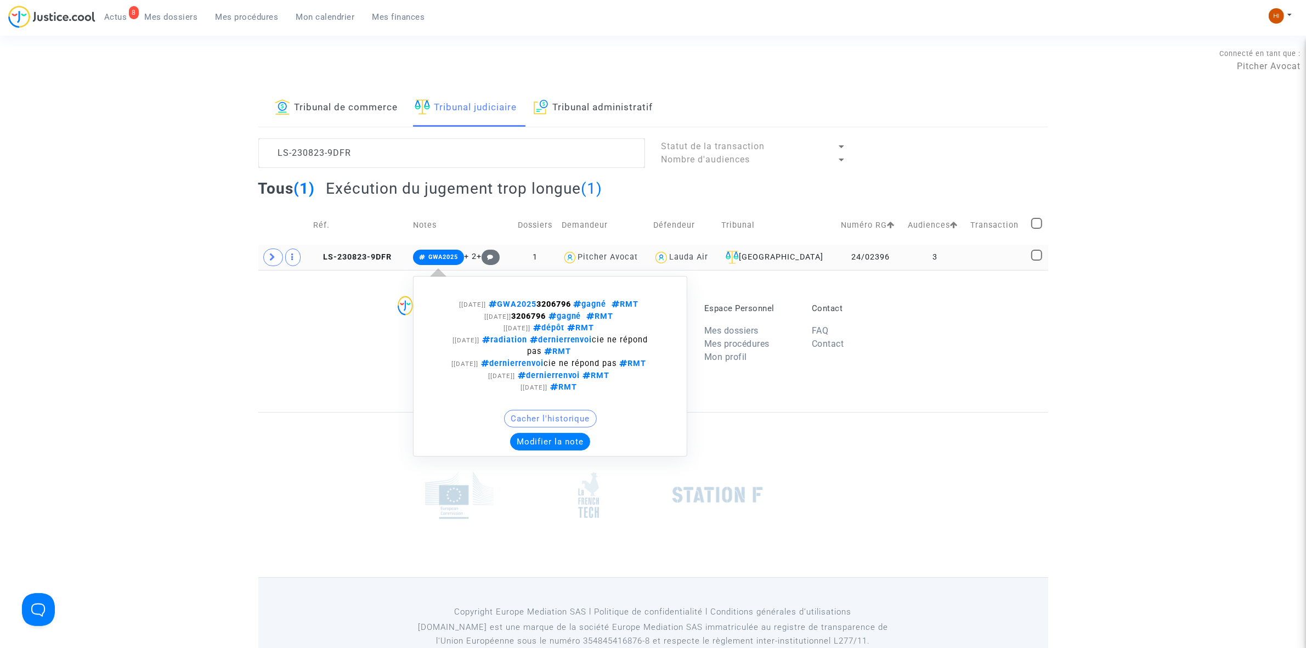
click at [445, 259] on span "GWA2025" at bounding box center [443, 256] width 30 height 7
click at [433, 258] on span "GWA2025" at bounding box center [438, 257] width 51 height 15
click at [540, 432] on div "Cacher l'historique" at bounding box center [550, 421] width 262 height 23
click at [541, 440] on button "Modifier la note" at bounding box center [550, 442] width 80 height 18
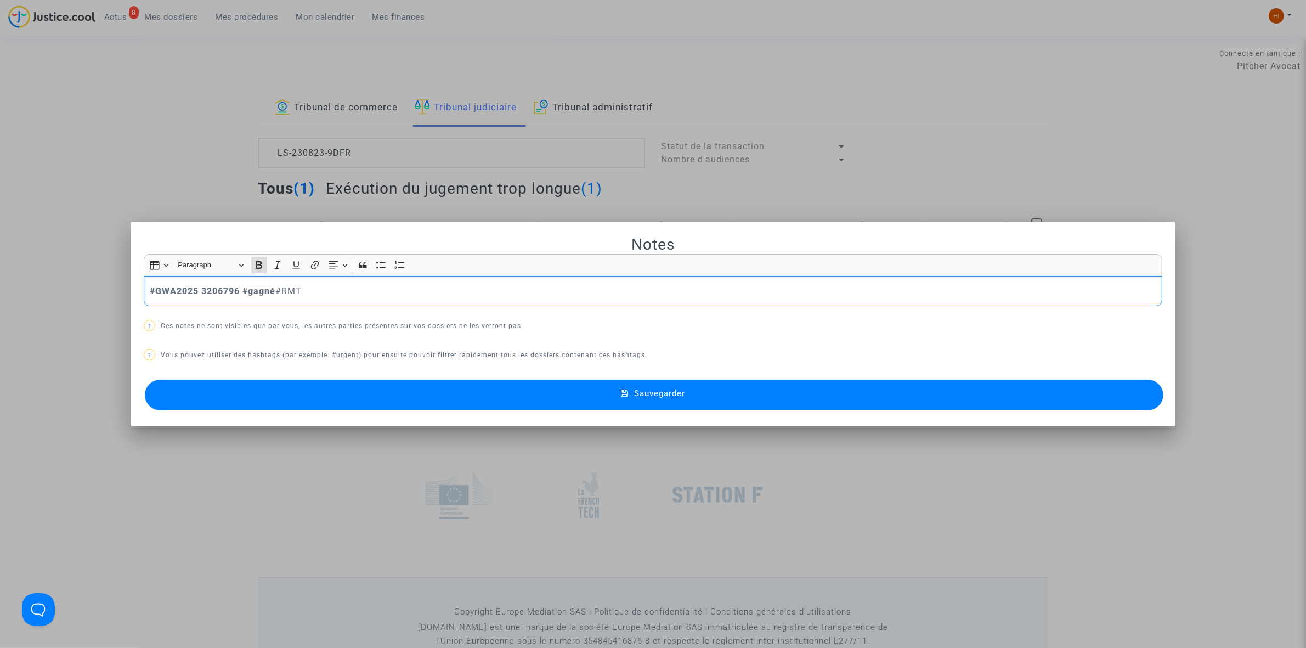
drag, startPoint x: 237, startPoint y: 295, endPoint x: 194, endPoint y: 289, distance: 44.2
click at [194, 289] on strong "#GWA2025 3206796 #gagné" at bounding box center [213, 291] width 126 height 10
copy strong "3206796"
click at [214, 129] on div at bounding box center [653, 324] width 1306 height 648
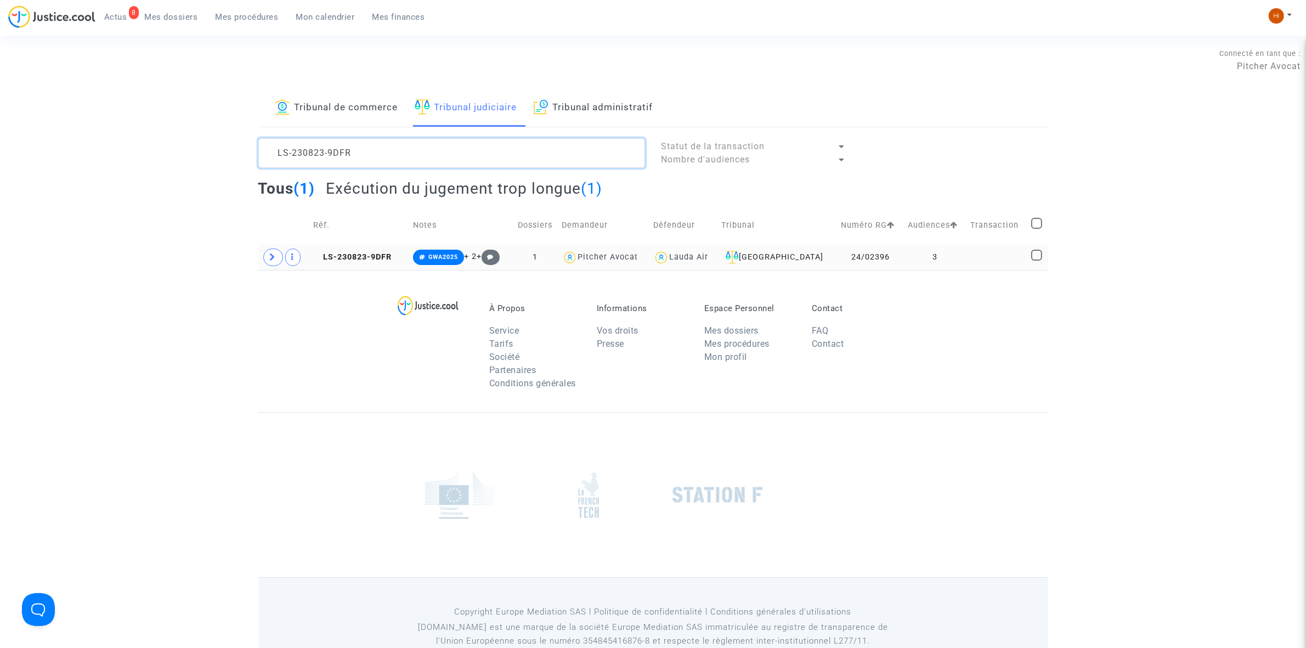
drag, startPoint x: 407, startPoint y: 149, endPoint x: -46, endPoint y: 122, distance: 453.9
click at [0, 122] on html "8 Actus Mes dossiers Mes procédures Mon calendrier Mes finances Mon profil Chan…" at bounding box center [653, 338] width 1306 height 677
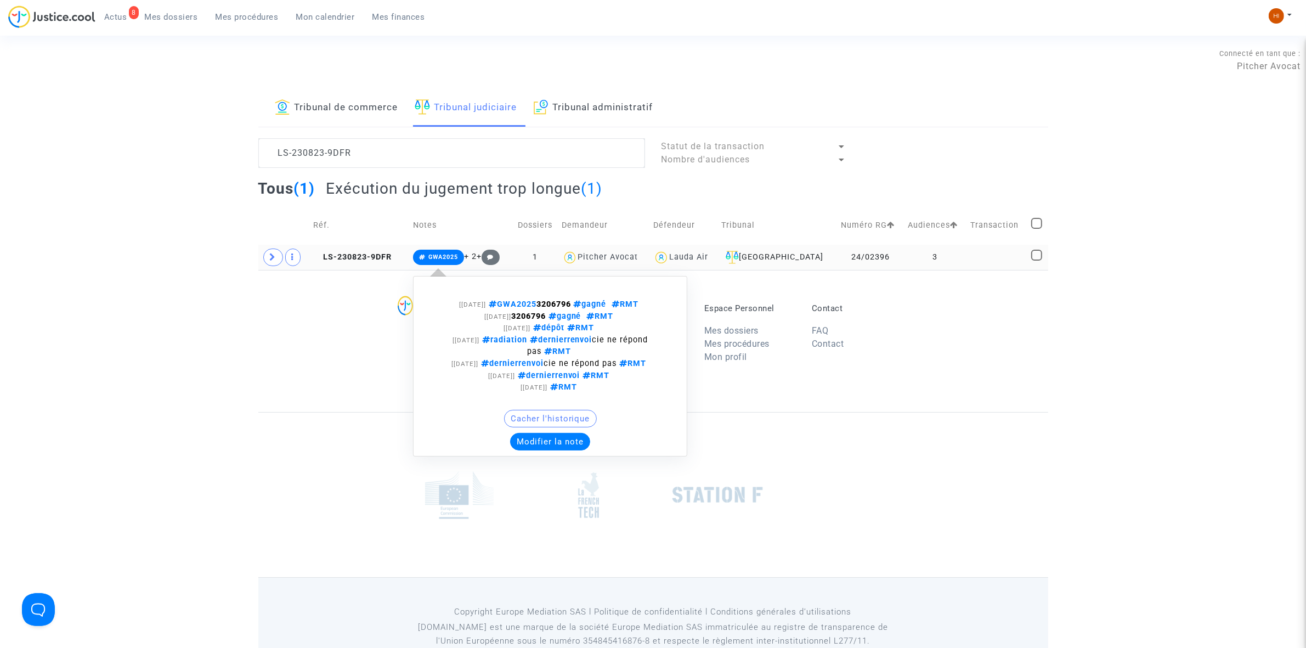
drag, startPoint x: 434, startPoint y: 258, endPoint x: 502, endPoint y: 362, distance: 124.7
click at [435, 258] on span "GWA2025" at bounding box center [443, 256] width 30 height 7
click at [550, 448] on button "Modifier la note" at bounding box center [550, 442] width 80 height 18
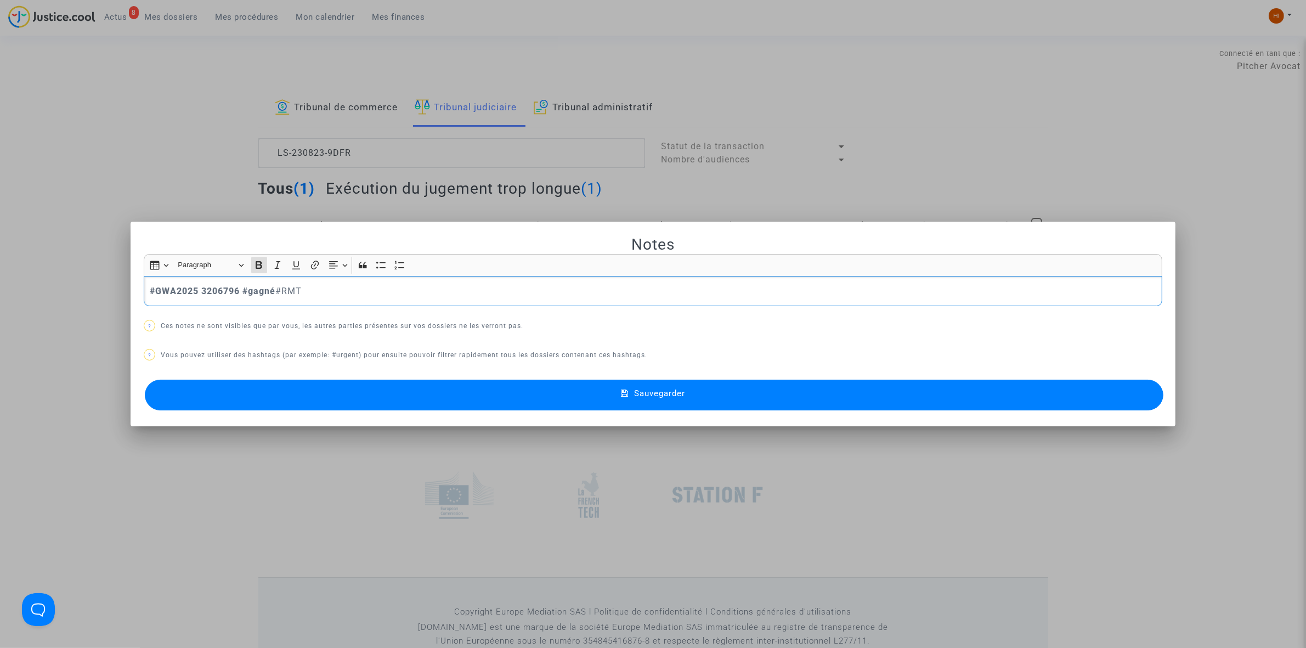
drag, startPoint x: 197, startPoint y: 291, endPoint x: 13, endPoint y: 296, distance: 184.9
click at [46, 286] on div "Notes Rich Text Editor Insert table Insert table Heading Paragraph Paragraph He…" at bounding box center [653, 324] width 1306 height 648
click at [313, 404] on button "Sauvegarder" at bounding box center [654, 395] width 1019 height 31
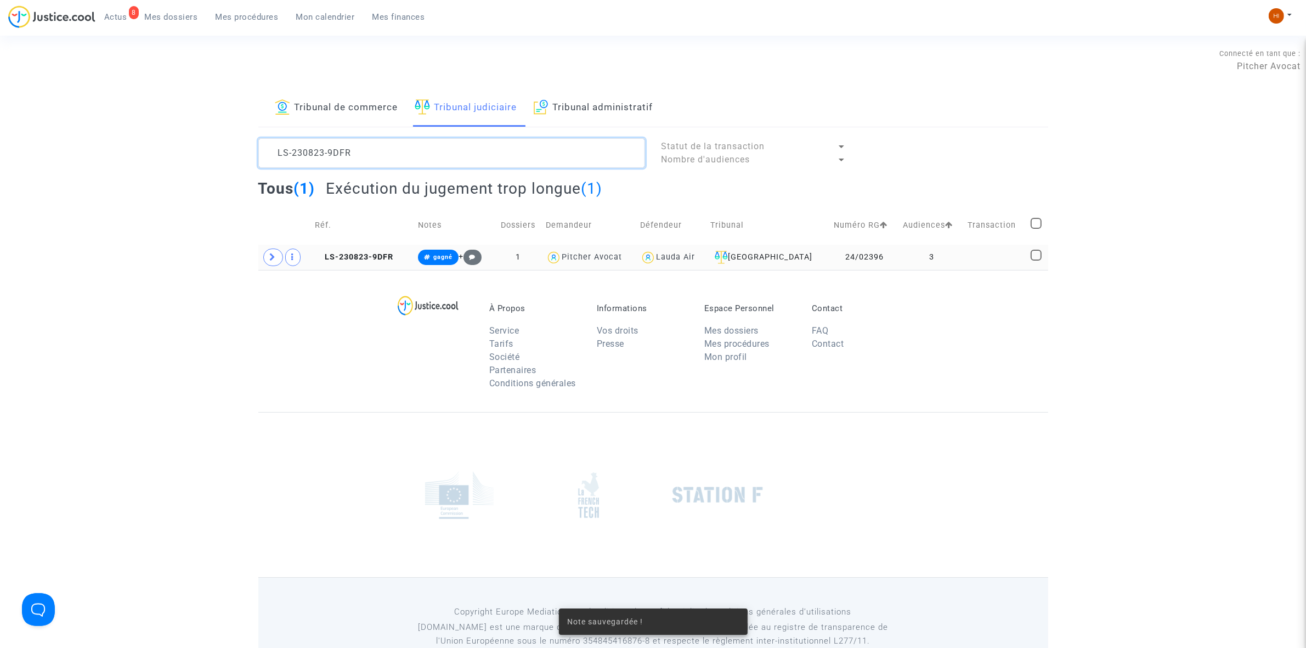
drag, startPoint x: 374, startPoint y: 151, endPoint x: 125, endPoint y: 146, distance: 249.1
click at [156, 150] on div "Tribunal de commerce Tribunal judiciaire Tribunal administratif LS-230823-9DFR …" at bounding box center [653, 179] width 1306 height 180
paste textarea "40412-WC88"
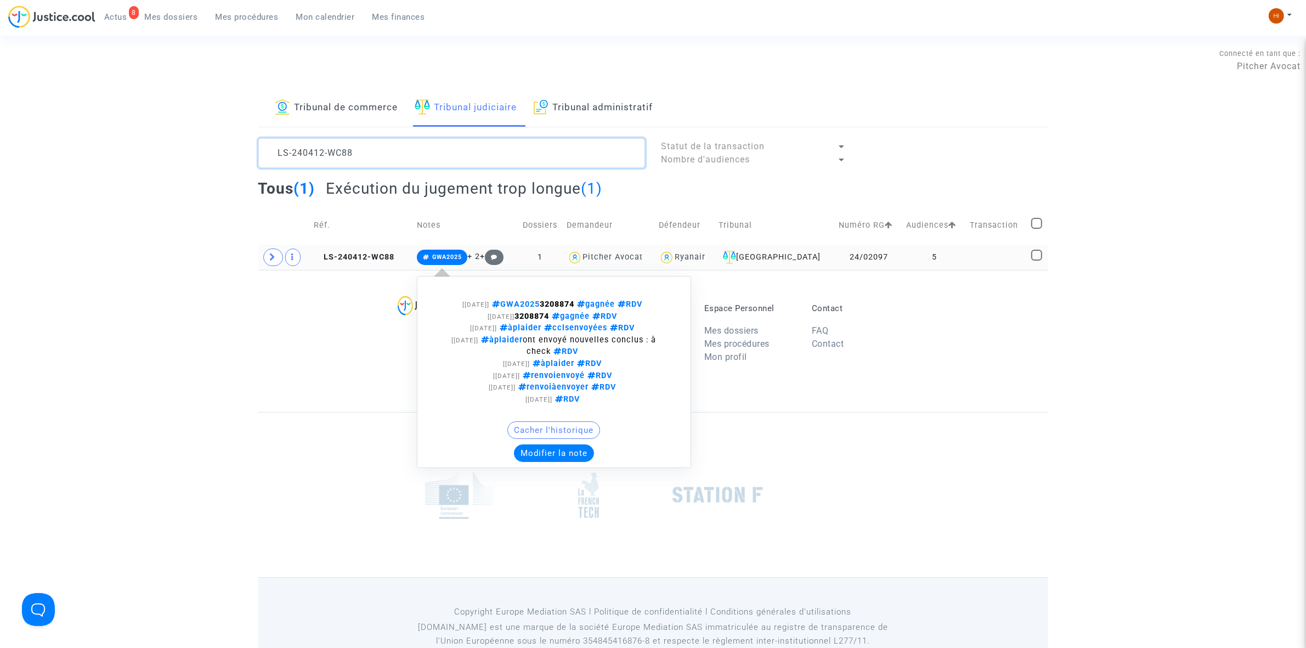
type textarea "LS-240412-WC88"
click at [446, 255] on span "GWA2025" at bounding box center [447, 256] width 30 height 7
click at [559, 456] on button "Modifier la note" at bounding box center [554, 453] width 80 height 18
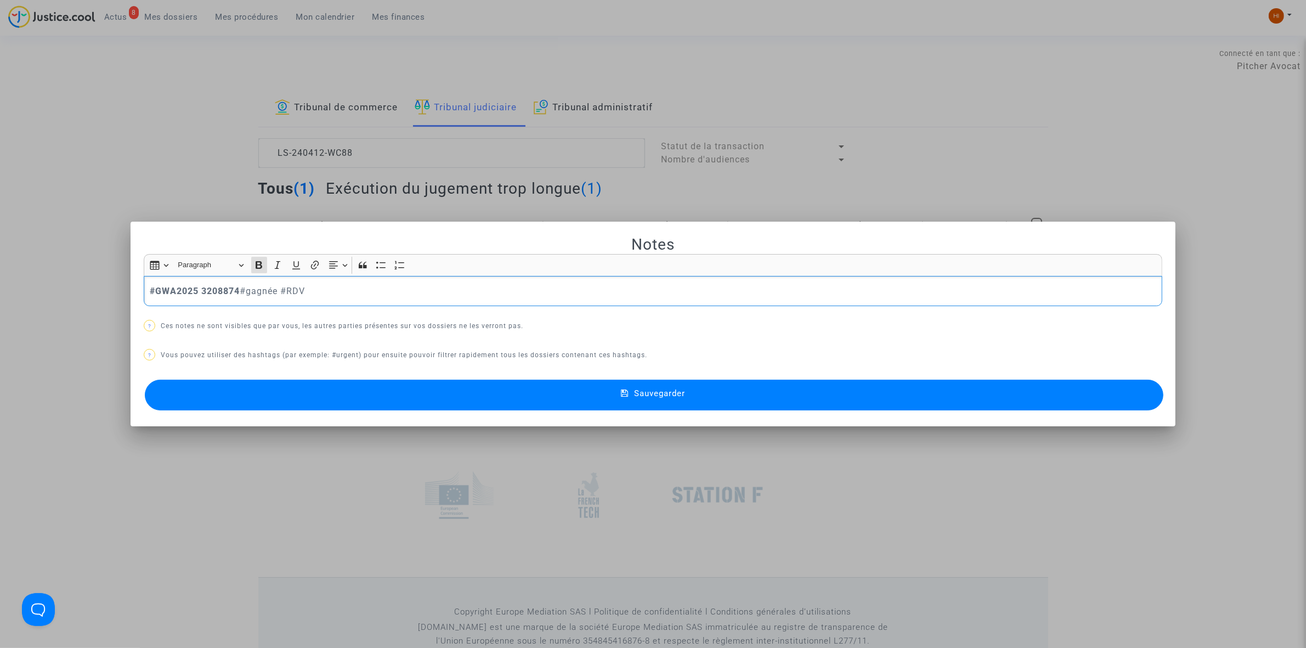
drag, startPoint x: 237, startPoint y: 294, endPoint x: 197, endPoint y: 293, distance: 40.0
click at [197, 293] on strong "#GWA2025 3208874" at bounding box center [195, 291] width 90 height 10
copy strong "3208874"
click at [202, 288] on strong "#GWA2025 3208874" at bounding box center [195, 291] width 90 height 10
click at [191, 291] on strong "#GWA2025 3208874" at bounding box center [195, 291] width 90 height 10
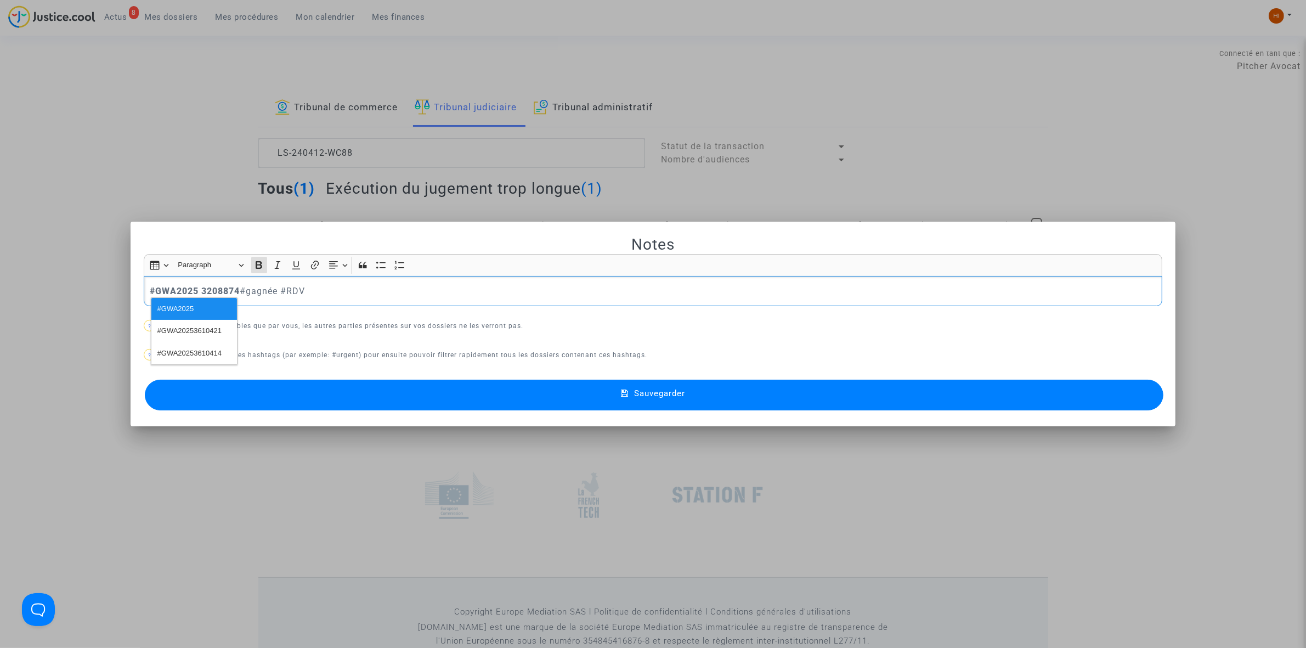
click at [196, 291] on strong "#GWA2025 3208874" at bounding box center [195, 291] width 90 height 10
drag, startPoint x: 196, startPoint y: 291, endPoint x: 32, endPoint y: 284, distance: 164.2
click at [33, 284] on div "Notes Rich Text Editor Insert table Insert table Heading Paragraph Paragraph He…" at bounding box center [653, 324] width 1306 height 648
click at [897, 393] on button "Sauvegarder" at bounding box center [654, 395] width 1019 height 31
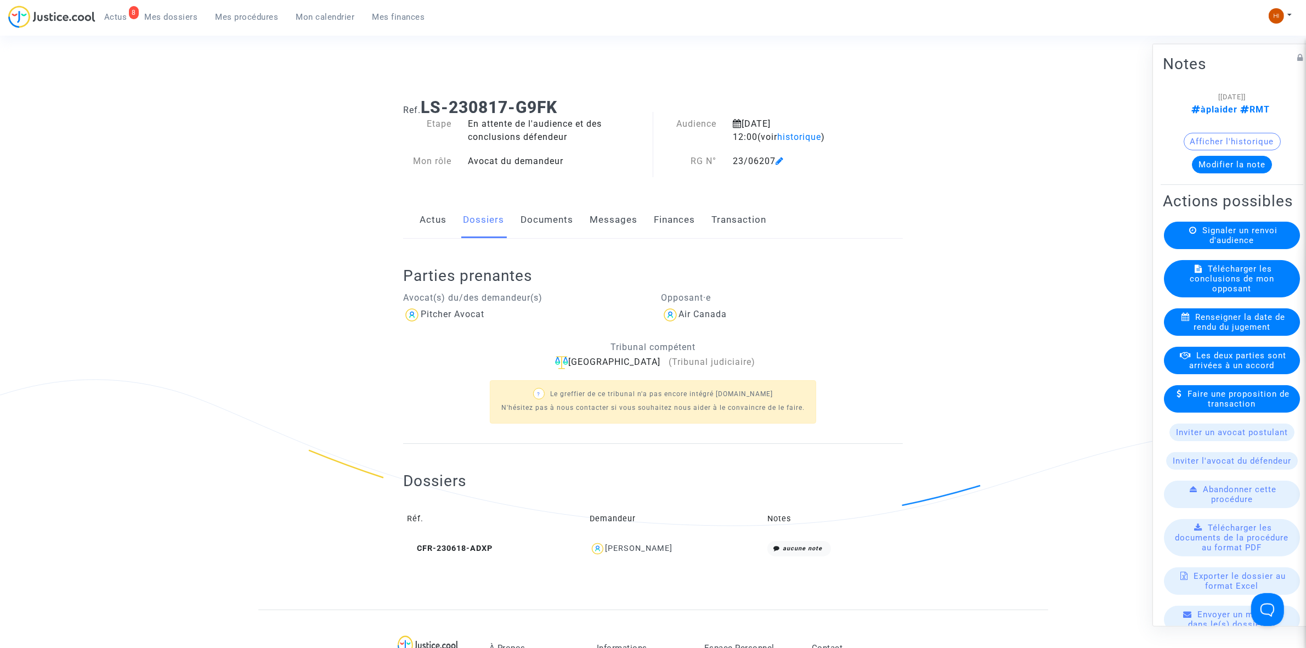
click at [267, 2] on nav "8 Actus Mes dossiers Mes procédures Mon calendrier Mes finances Mon profil Chan…" at bounding box center [653, 18] width 1306 height 36
click at [259, 7] on ul "8 Actus Mes dossiers Mes procédures Mon calendrier Mes finances" at bounding box center [264, 15] width 338 height 20
click at [1276, 15] on img at bounding box center [1276, 15] width 15 height 15
click at [1200, 58] on link "Changer de compte" at bounding box center [1236, 57] width 111 height 18
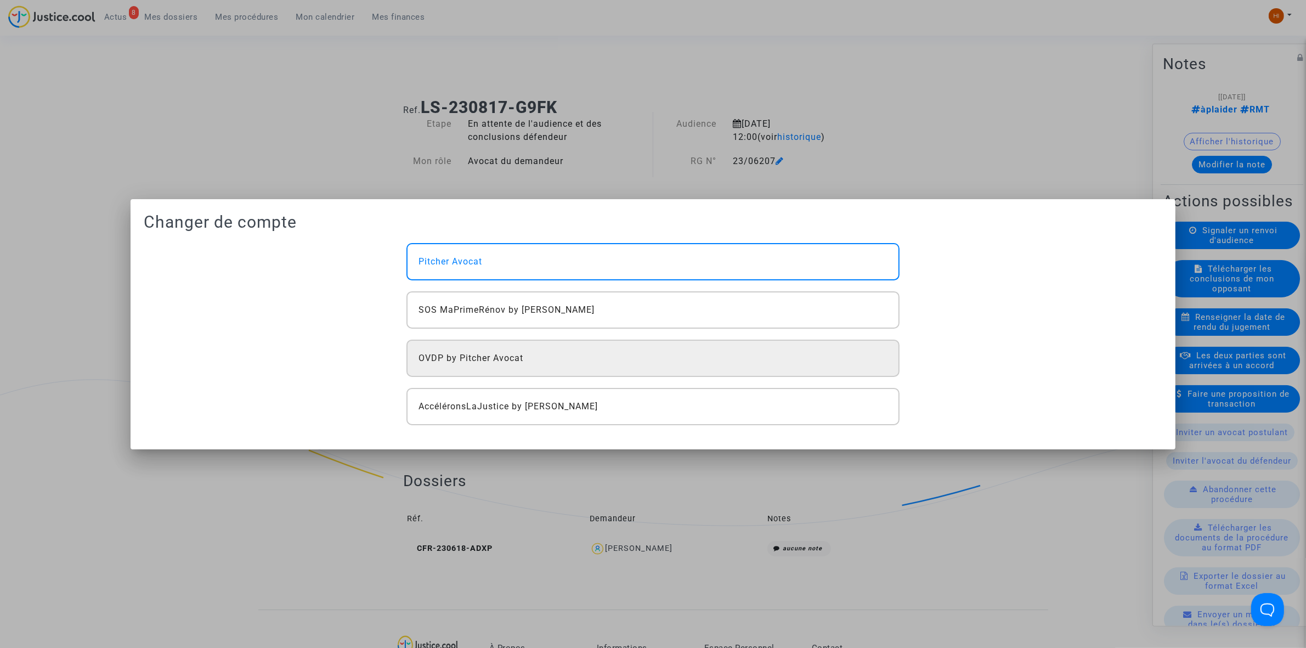
click at [642, 355] on div "OVDP by Pitcher Avocat" at bounding box center [652, 358] width 493 height 37
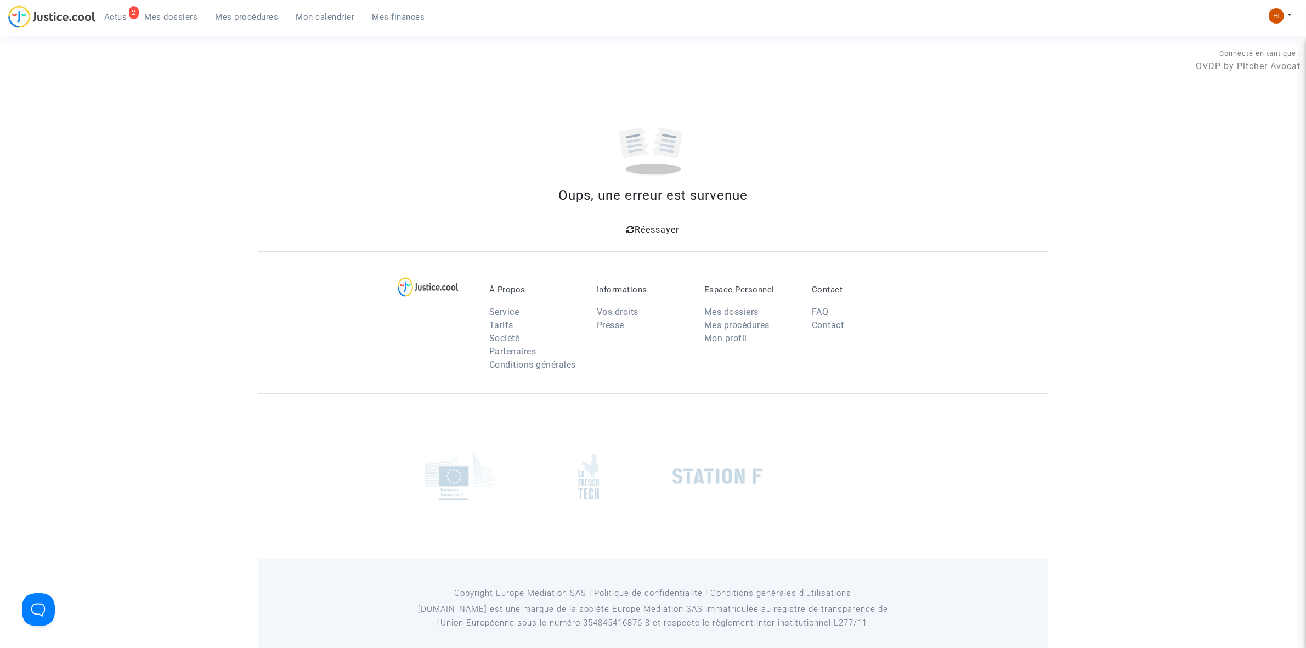
click at [253, 14] on span "Mes procédures" at bounding box center [247, 17] width 63 height 10
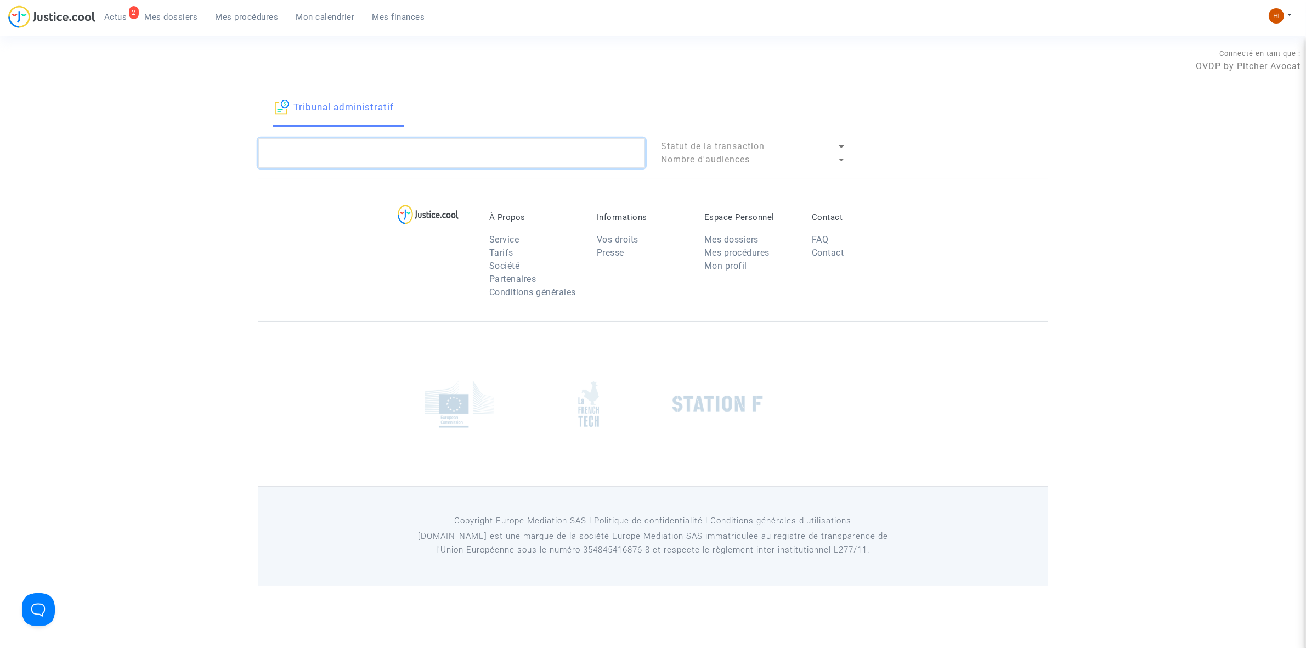
click at [466, 160] on textarea at bounding box center [451, 153] width 387 height 30
